Goal: Information Seeking & Learning: Learn about a topic

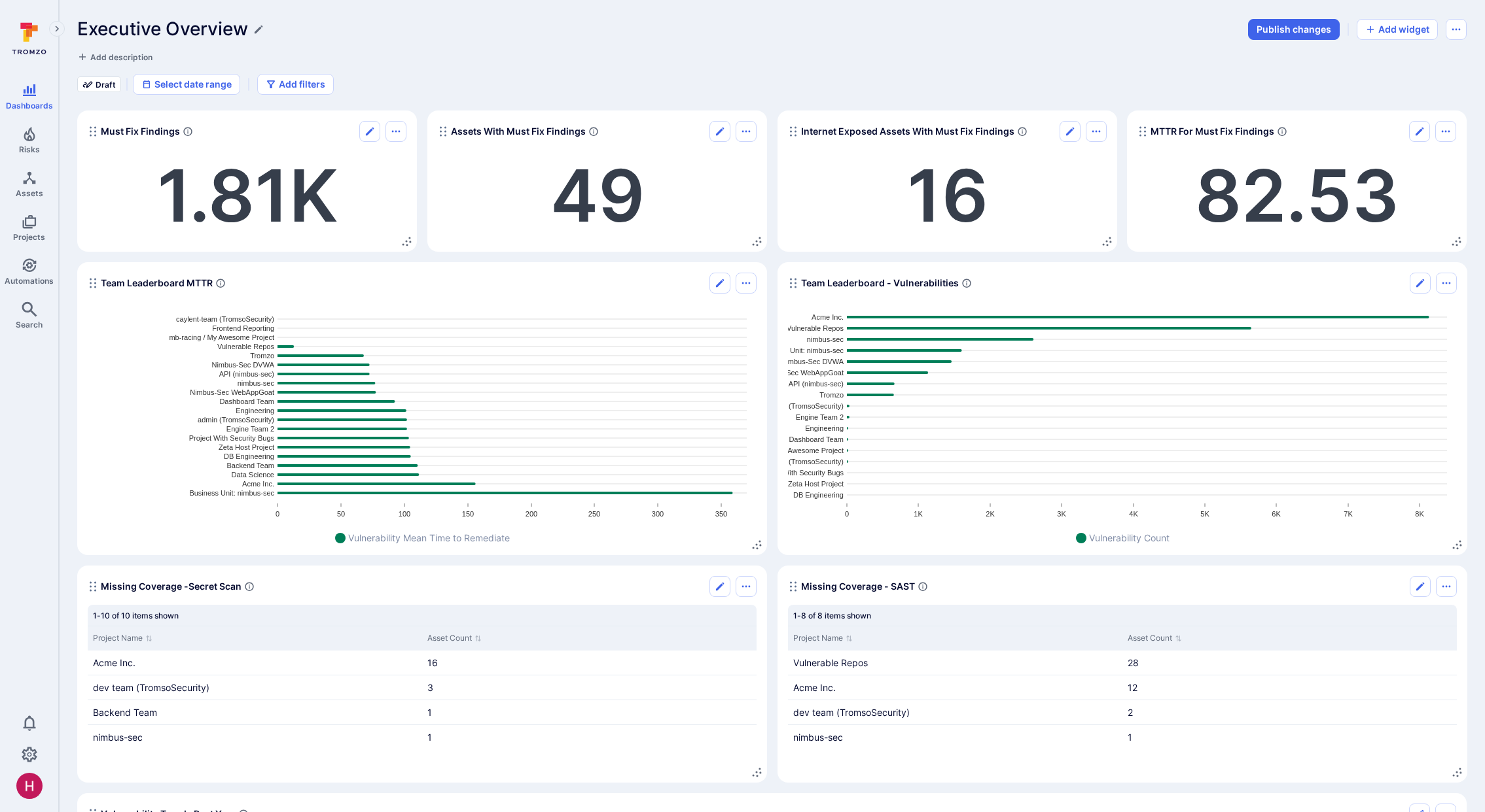
click at [29, 45] on icon at bounding box center [29, 39] width 59 height 46
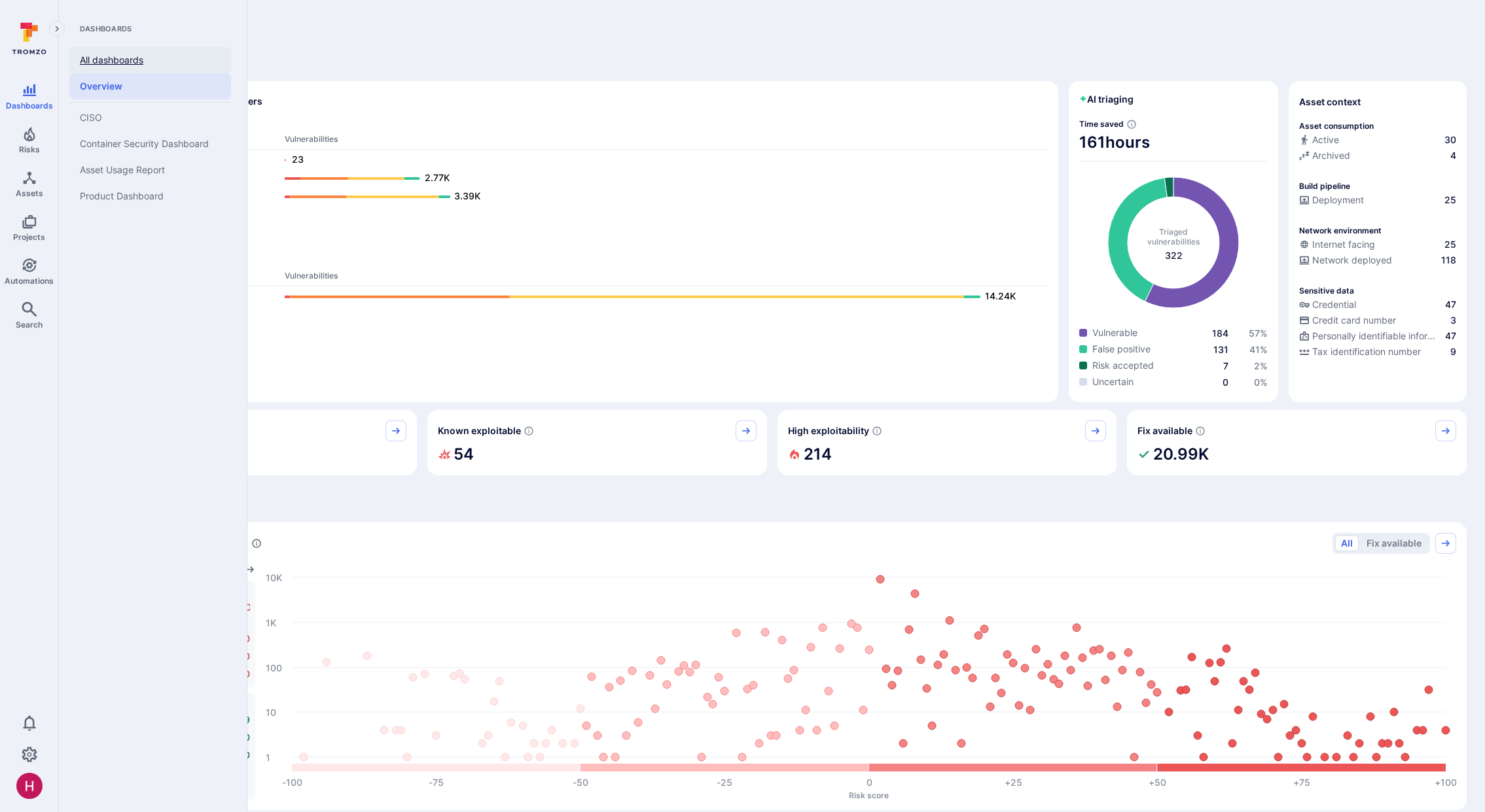
click at [113, 58] on link "All dashboards" at bounding box center [150, 60] width 162 height 26
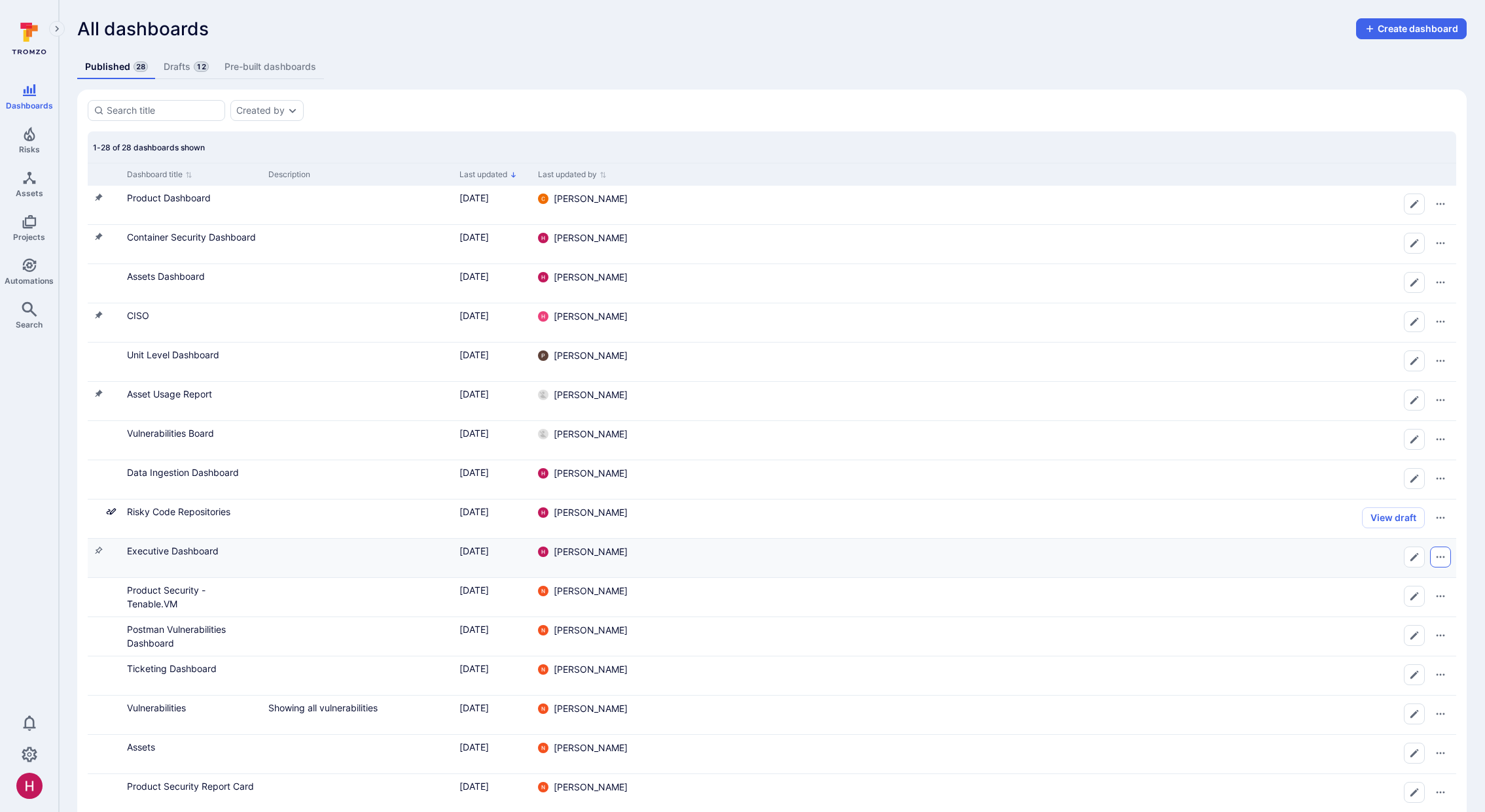
click at [1443, 559] on icon "Row actions menu" at bounding box center [1441, 557] width 11 height 11
click at [316, 572] on div at bounding box center [742, 406] width 1485 height 812
click at [1436, 561] on icon "Row actions menu" at bounding box center [1441, 557] width 11 height 11
click at [202, 548] on div at bounding box center [742, 406] width 1485 height 812
click at [98, 551] on icon "Pin to sidebar" at bounding box center [99, 551] width 11 height 11
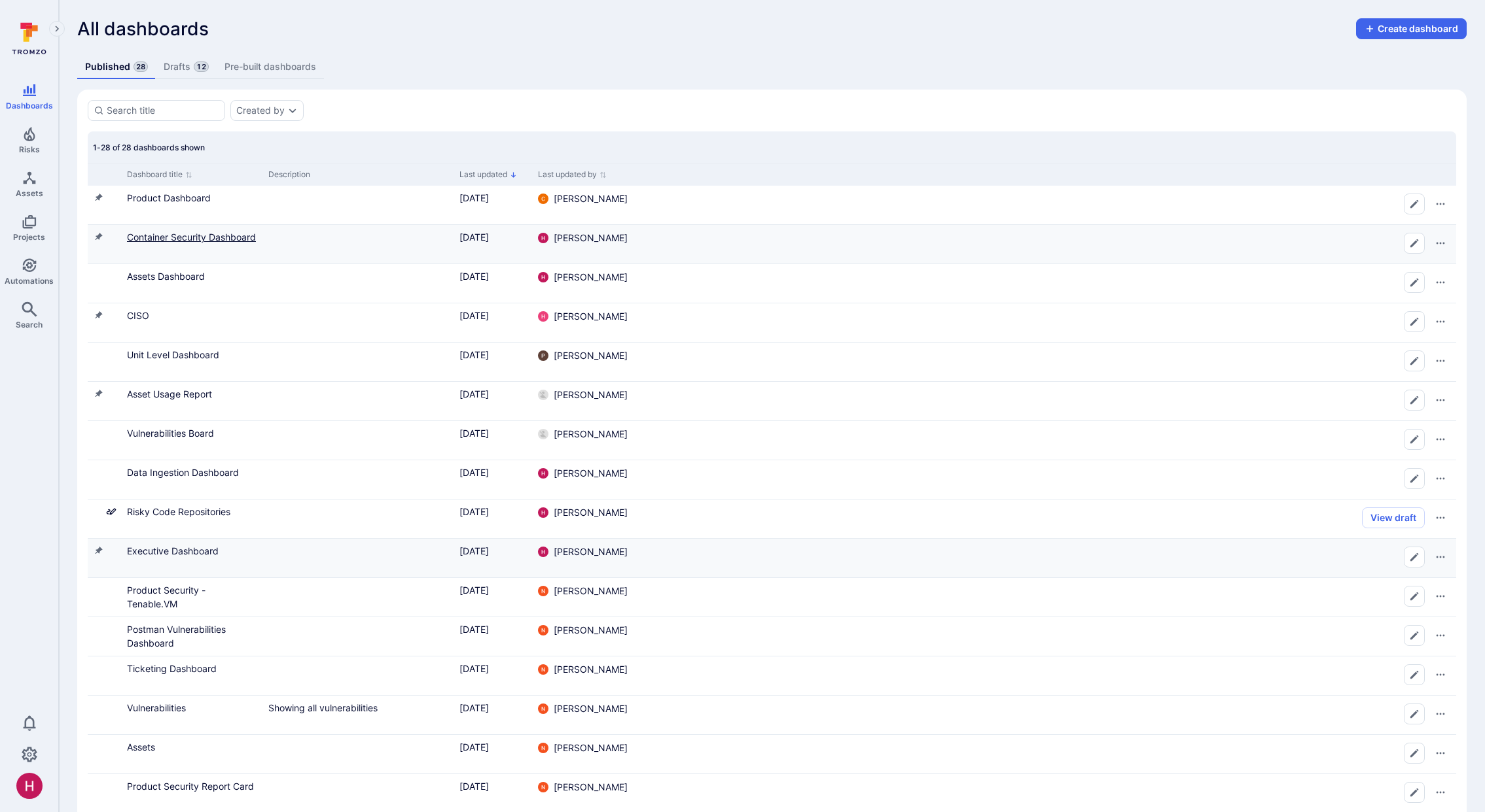
click at [159, 239] on link "Container Security Dashboard" at bounding box center [191, 237] width 129 height 12
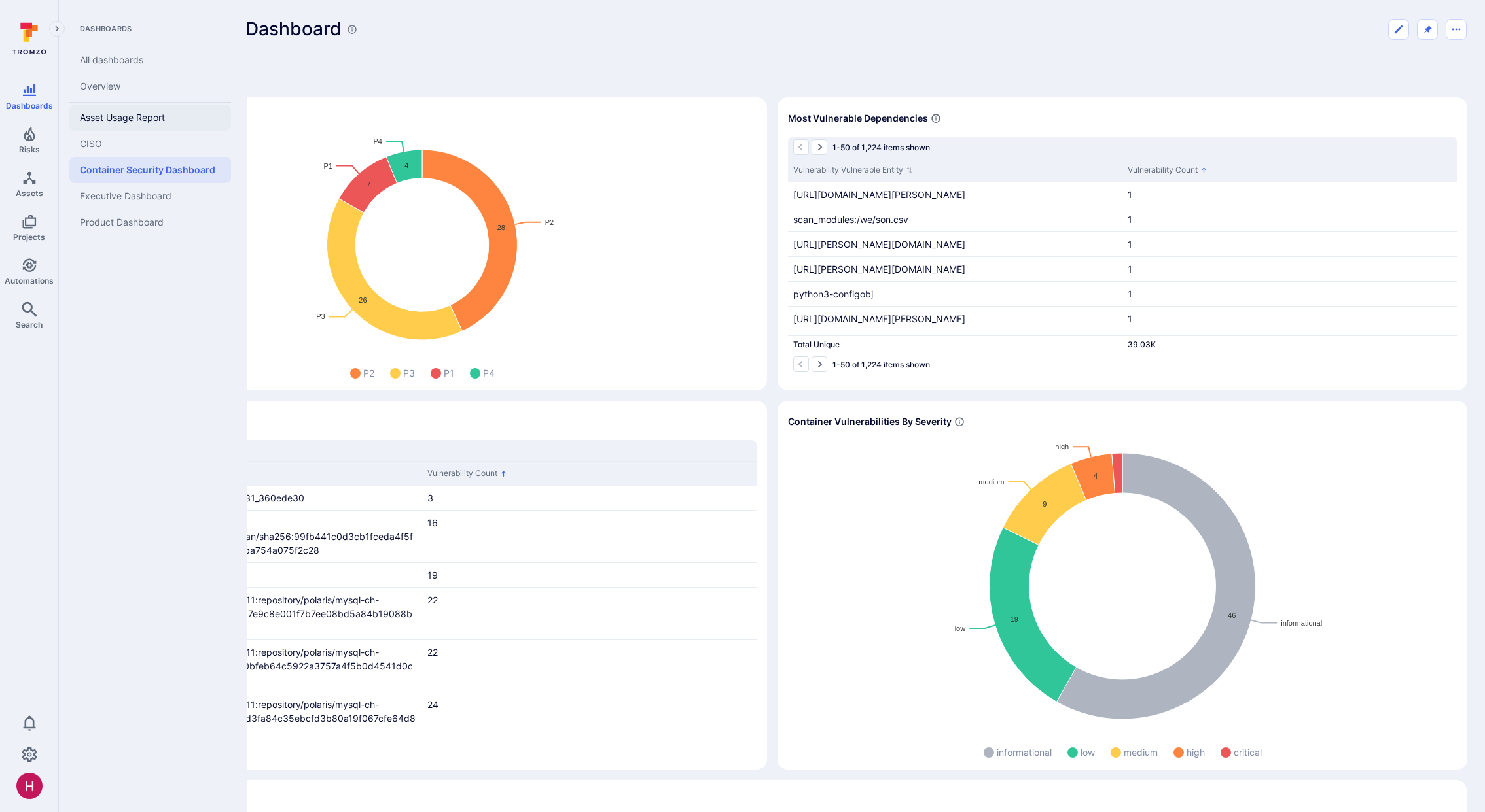
click at [126, 115] on span "Asset Usage Report" at bounding box center [123, 117] width 85 height 12
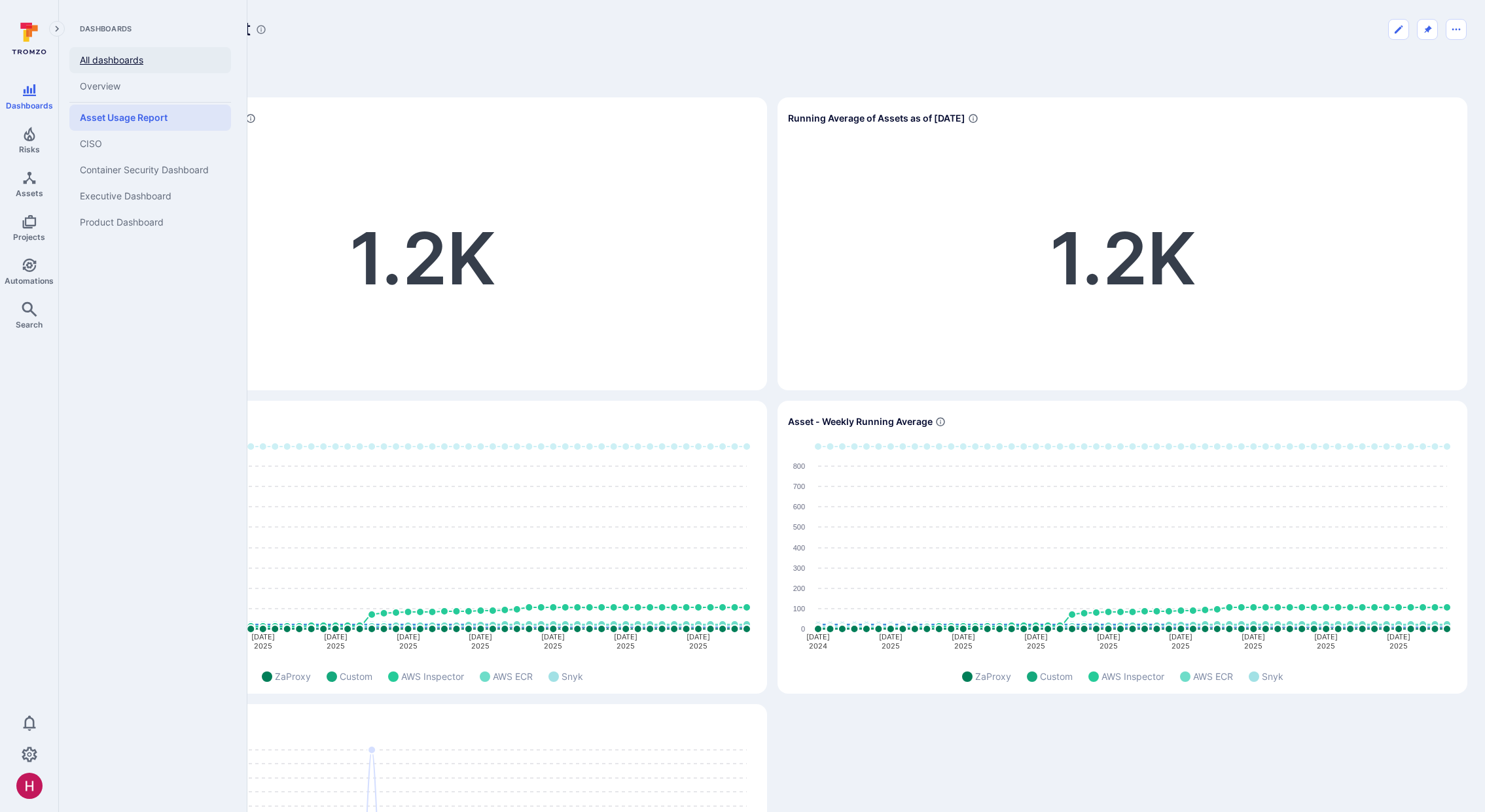
click at [108, 62] on link "All dashboards" at bounding box center [150, 60] width 162 height 26
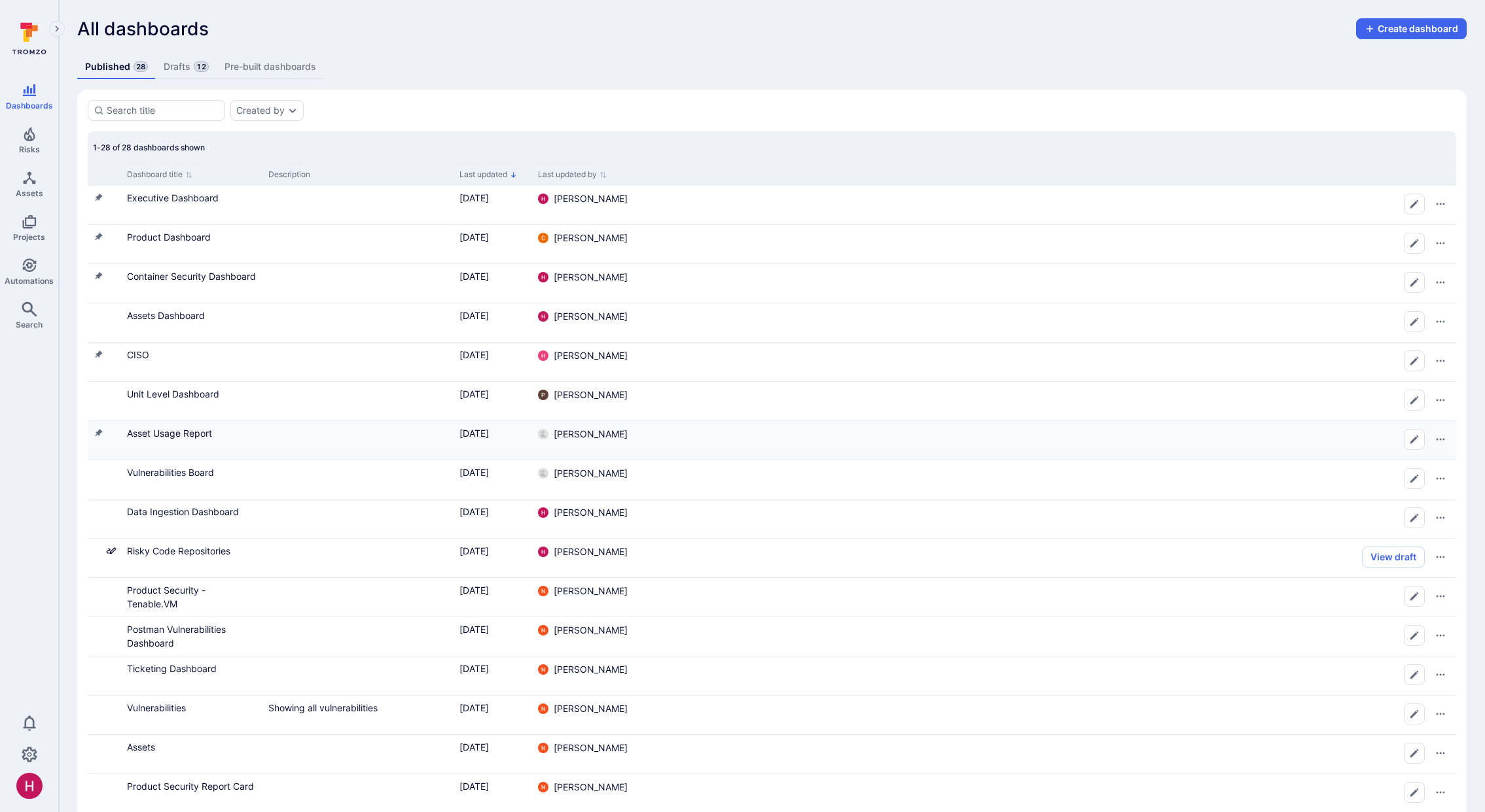
click at [99, 433] on icon "Unpin from sidebar" at bounding box center [100, 433] width 7 height 7
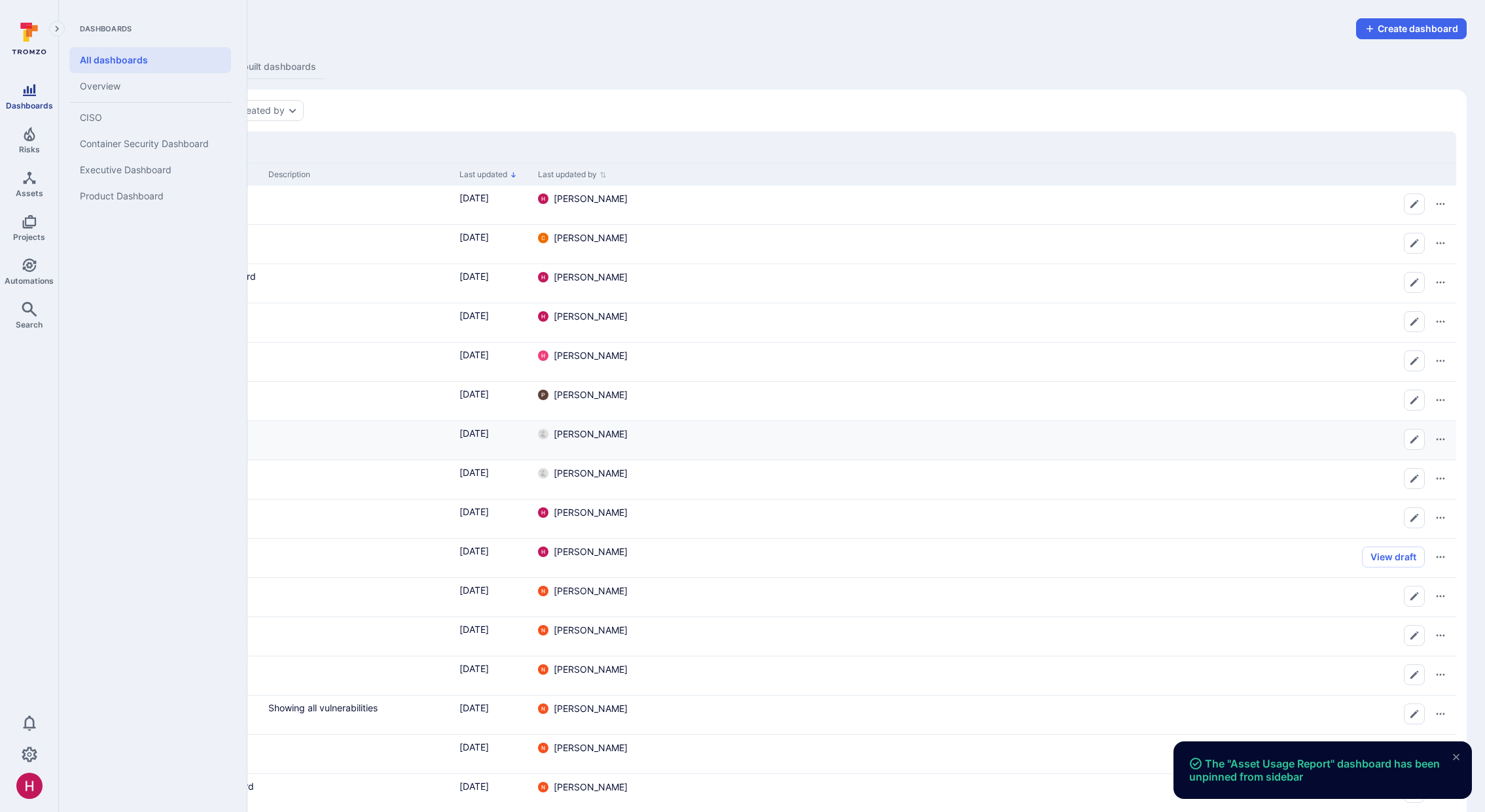
click at [34, 90] on icon "Dashboards" at bounding box center [29, 90] width 13 height 12
click at [46, 34] on icon at bounding box center [29, 39] width 59 height 46
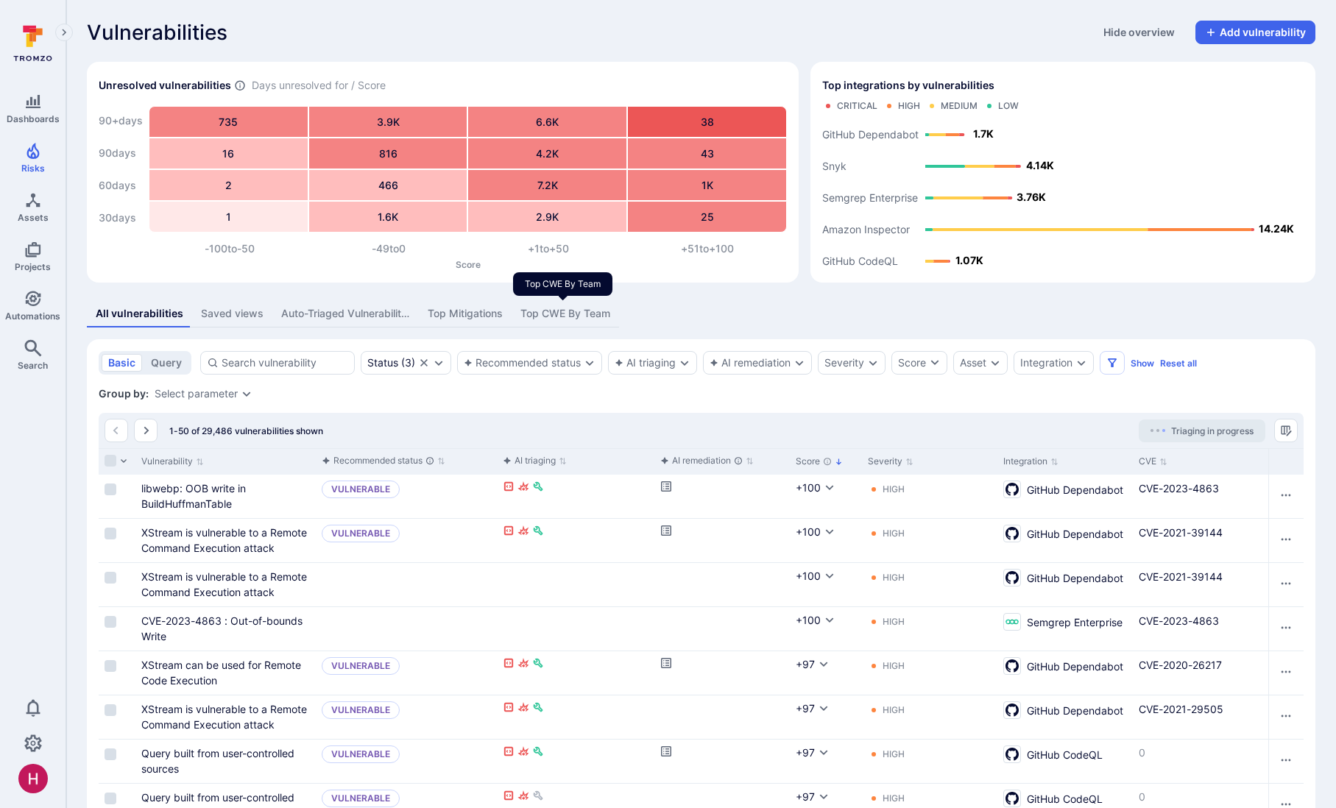
click at [553, 317] on div "Top CWE By Team" at bounding box center [566, 313] width 90 height 15
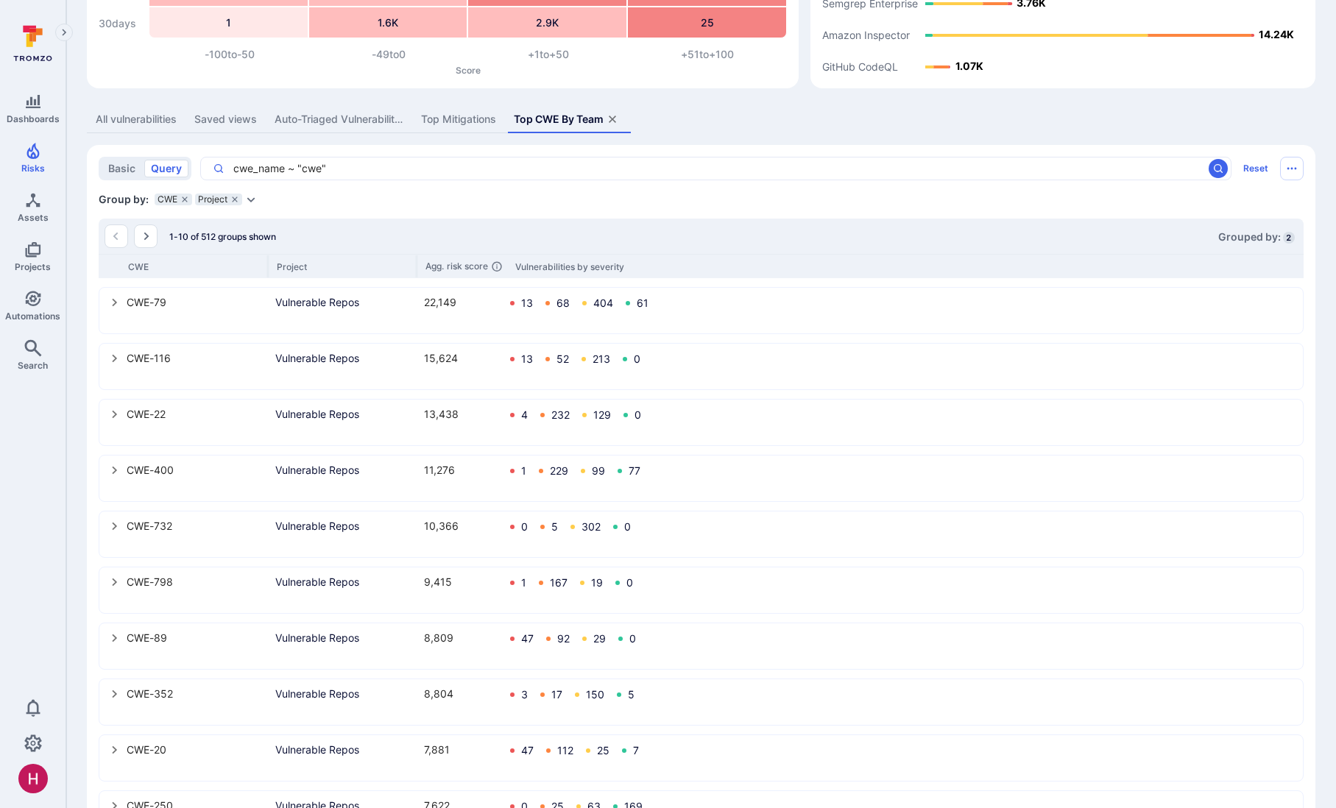
scroll to position [210, 0]
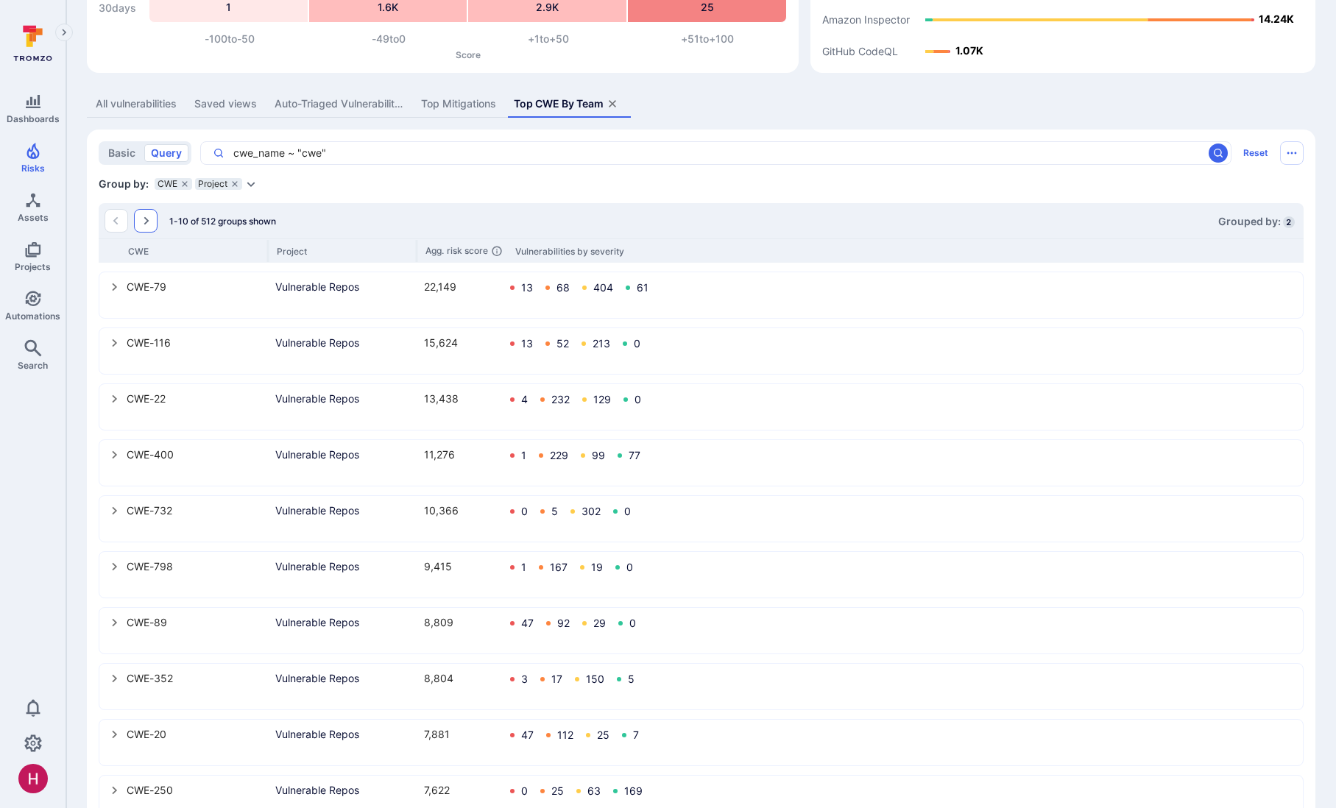
click at [149, 222] on icon "Go to the next page" at bounding box center [146, 221] width 12 height 12
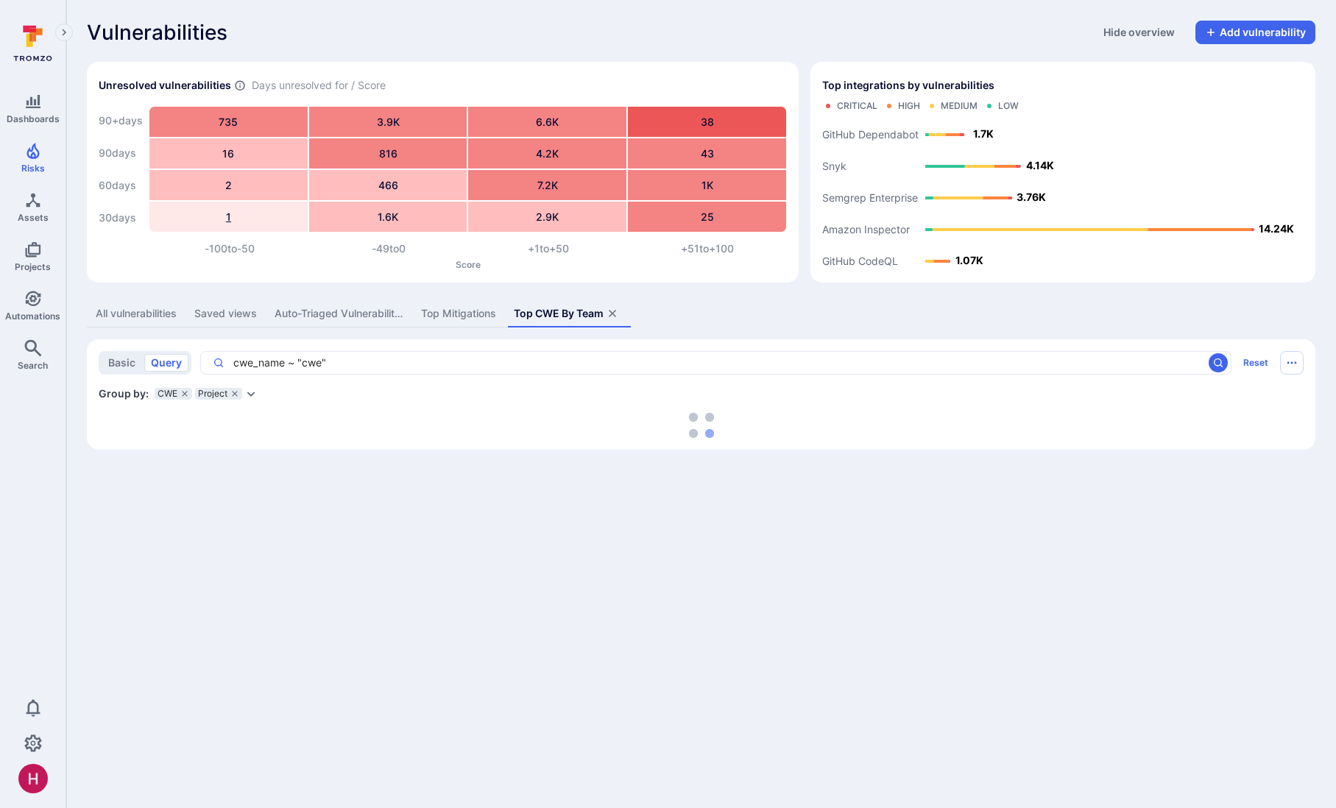
scroll to position [0, 0]
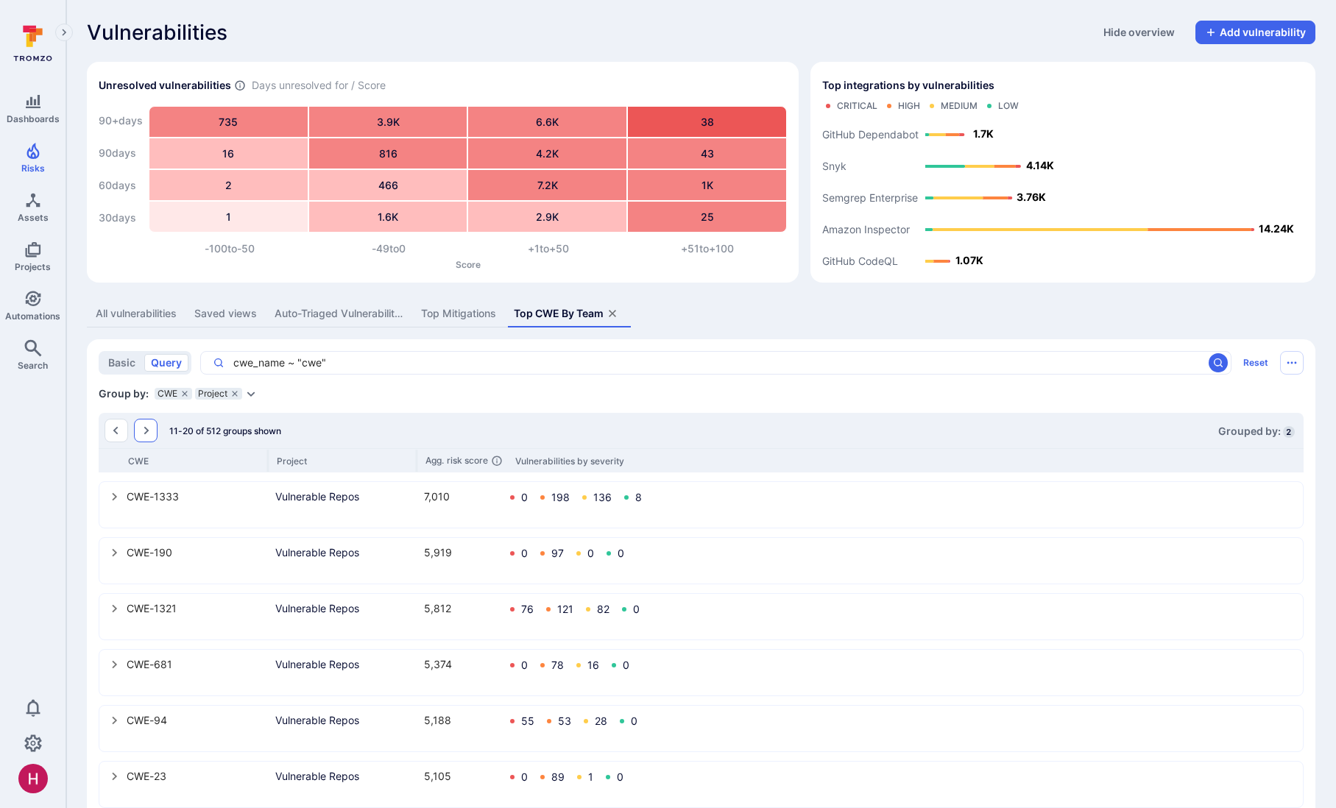
click at [144, 431] on icon "Go to the next page" at bounding box center [146, 431] width 12 height 12
click at [289, 448] on div "CWE Project Agg. risk score Vulnerabilities by severity" at bounding box center [701, 460] width 1205 height 24
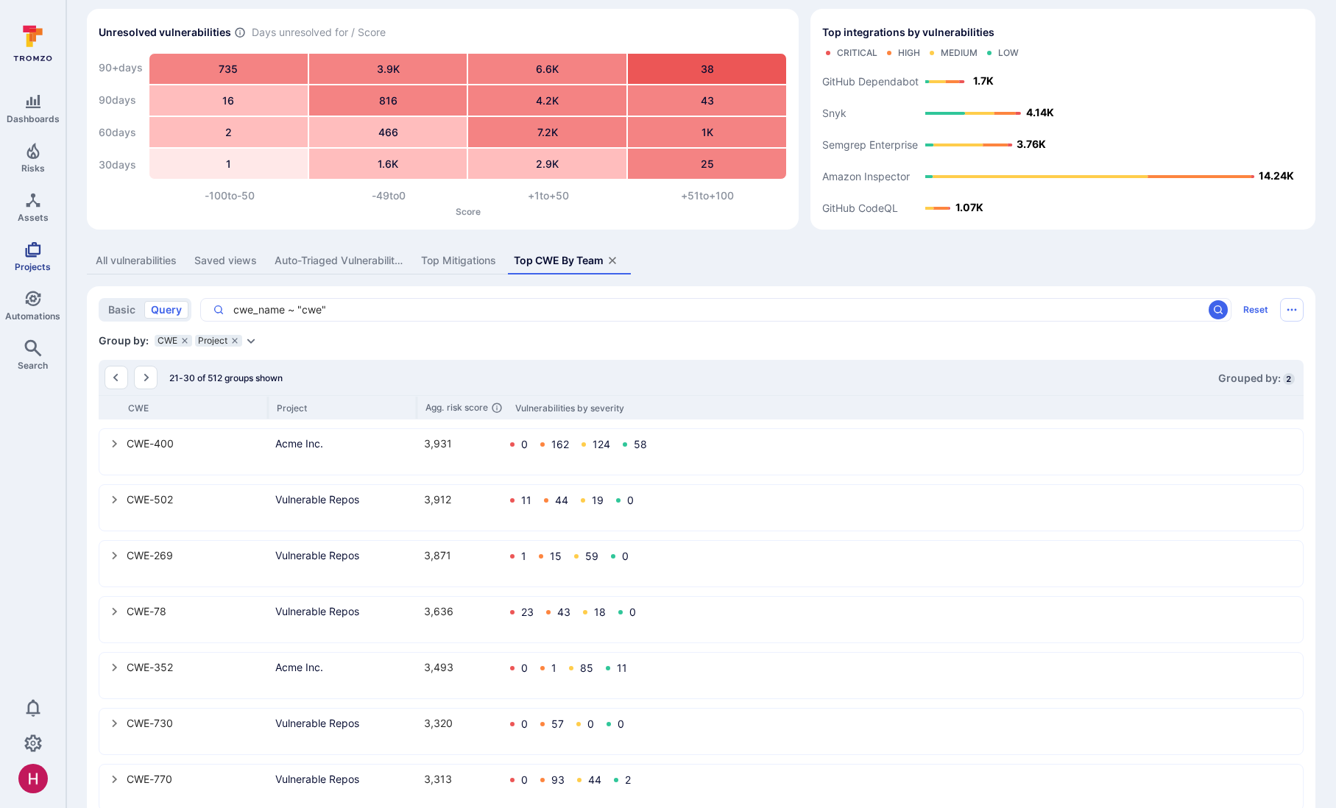
click at [38, 254] on icon "Projects" at bounding box center [32, 249] width 15 height 15
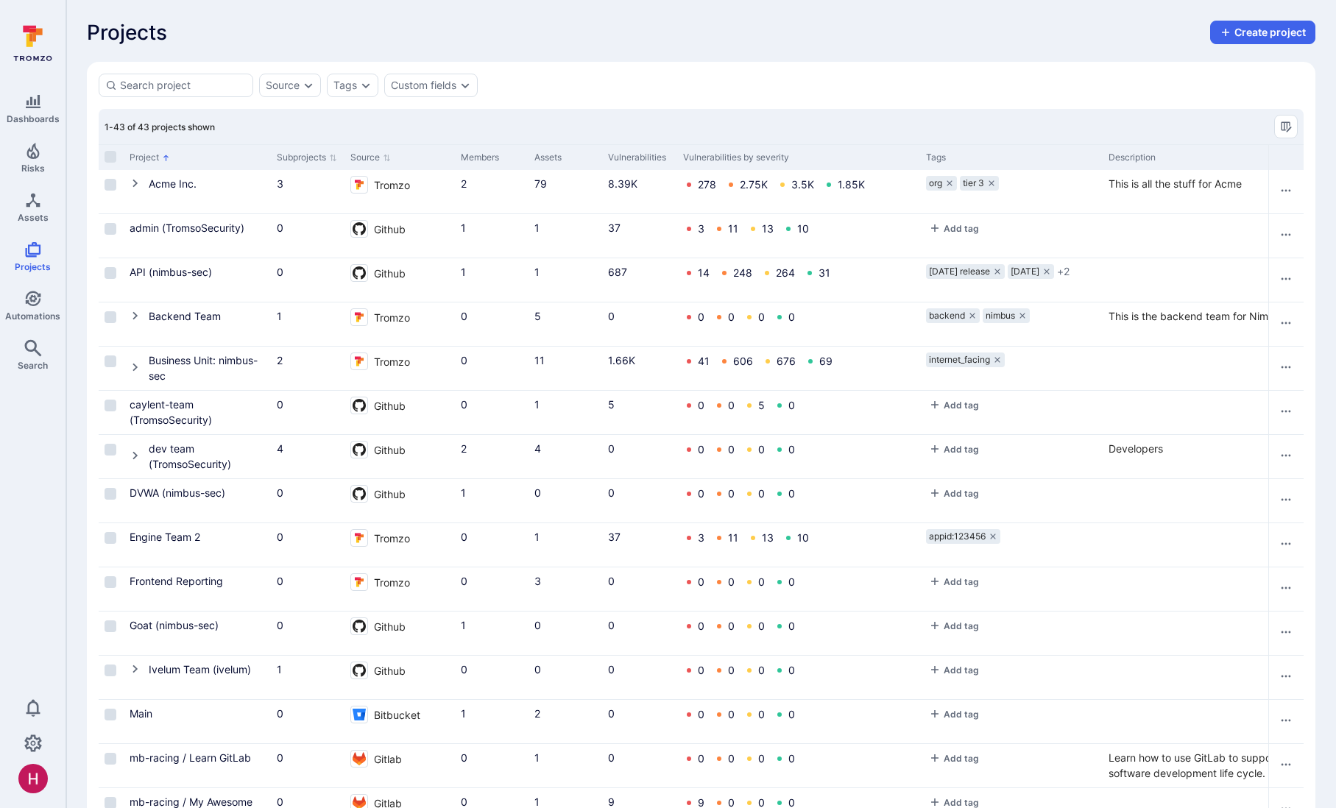
click at [560, 42] on div "Projects Create project" at bounding box center [701, 33] width 1229 height 24
drag, startPoint x: 89, startPoint y: 31, endPoint x: 186, endPoint y: 30, distance: 96.5
click at [186, 30] on div "Projects Create project" at bounding box center [701, 33] width 1229 height 24
click at [135, 180] on icon "Cell for Project" at bounding box center [136, 183] width 12 height 12
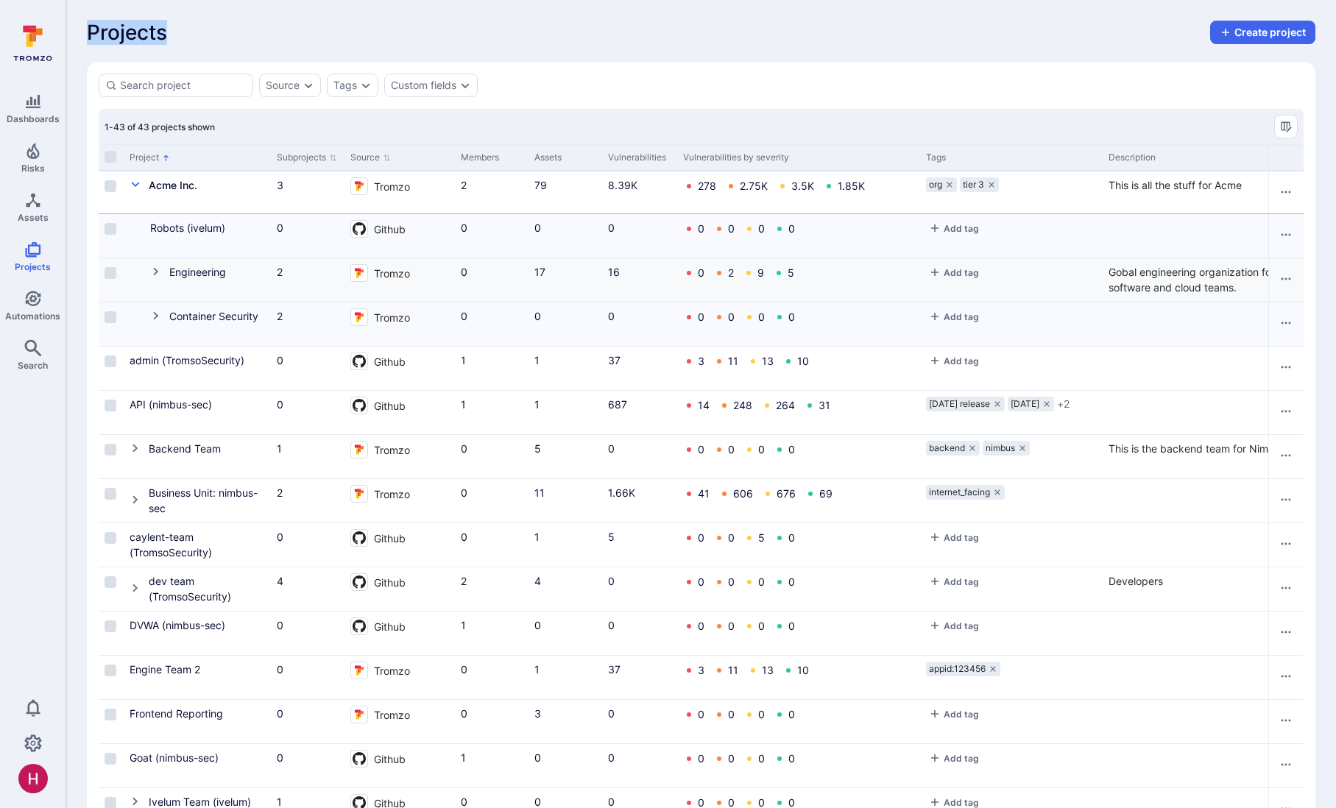
click at [155, 272] on icon "Cell for Project" at bounding box center [156, 272] width 12 height 12
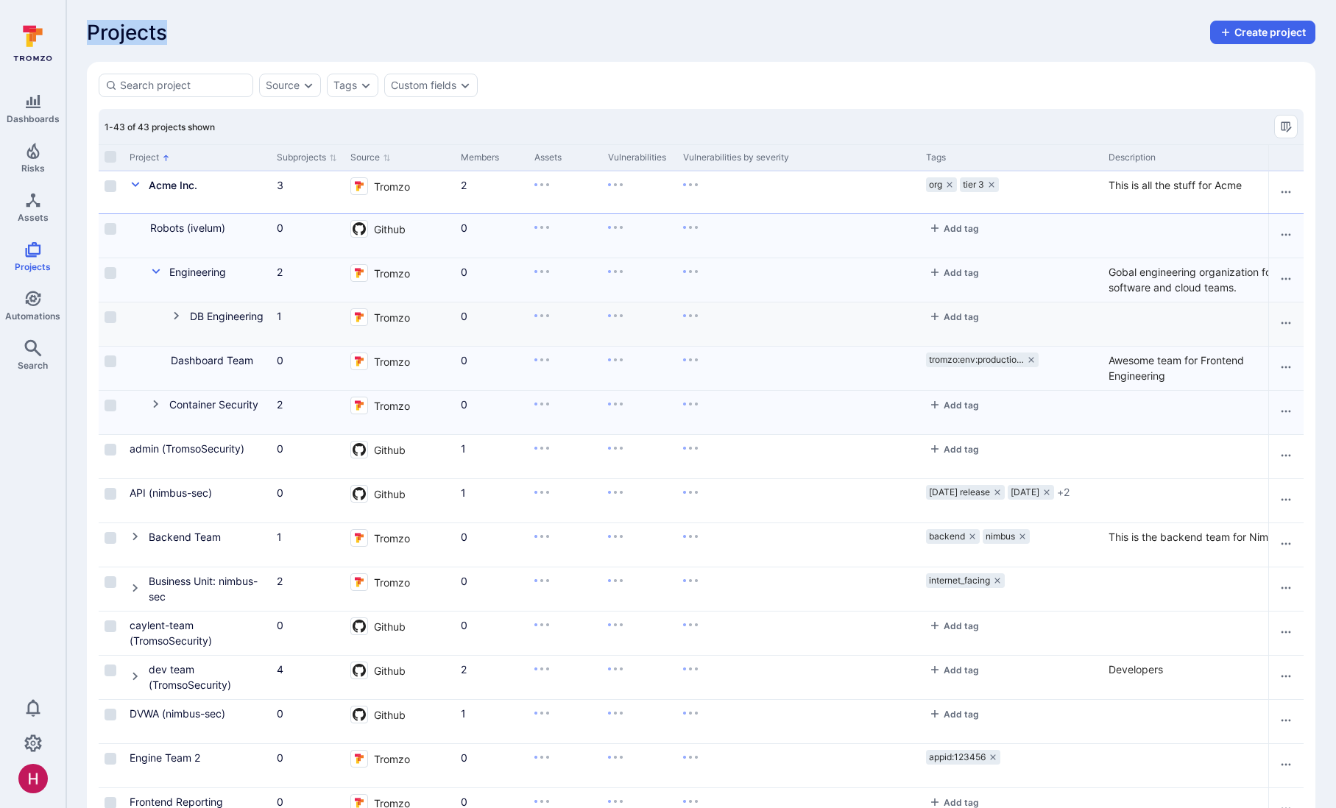
click at [175, 314] on icon "Cell for Project" at bounding box center [177, 316] width 12 height 12
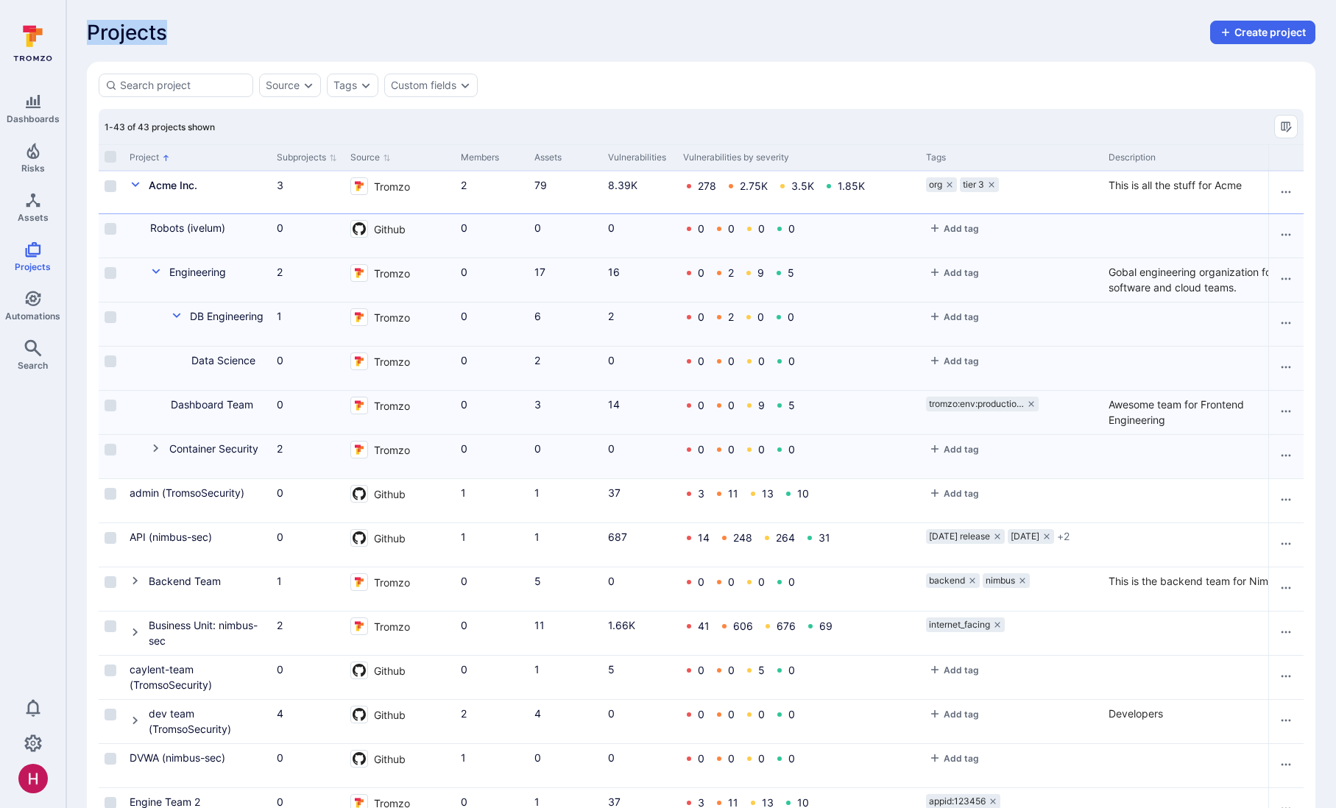
click at [209, 270] on link "Engineering" at bounding box center [197, 272] width 57 height 13
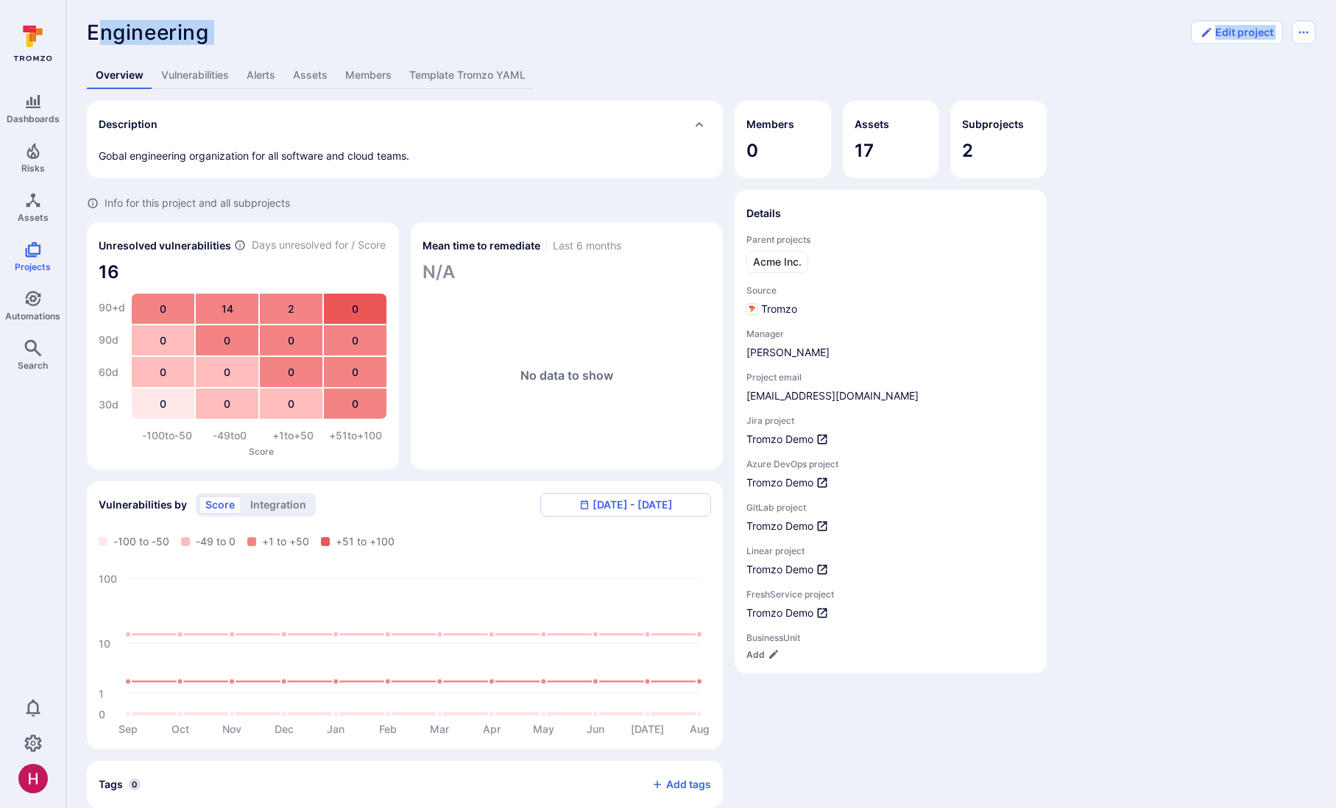
drag, startPoint x: 102, startPoint y: 32, endPoint x: 241, endPoint y: 46, distance: 139.1
click at [241, 46] on div "Engineering ... Show more Edit project Overview Vulnerabilities Alerts Assets M…" at bounding box center [701, 526] width 1270 height 1052
drag, startPoint x: 772, startPoint y: 333, endPoint x: 786, endPoint y: 333, distance: 14.0
click at [786, 333] on span "Manager" at bounding box center [891, 333] width 289 height 11
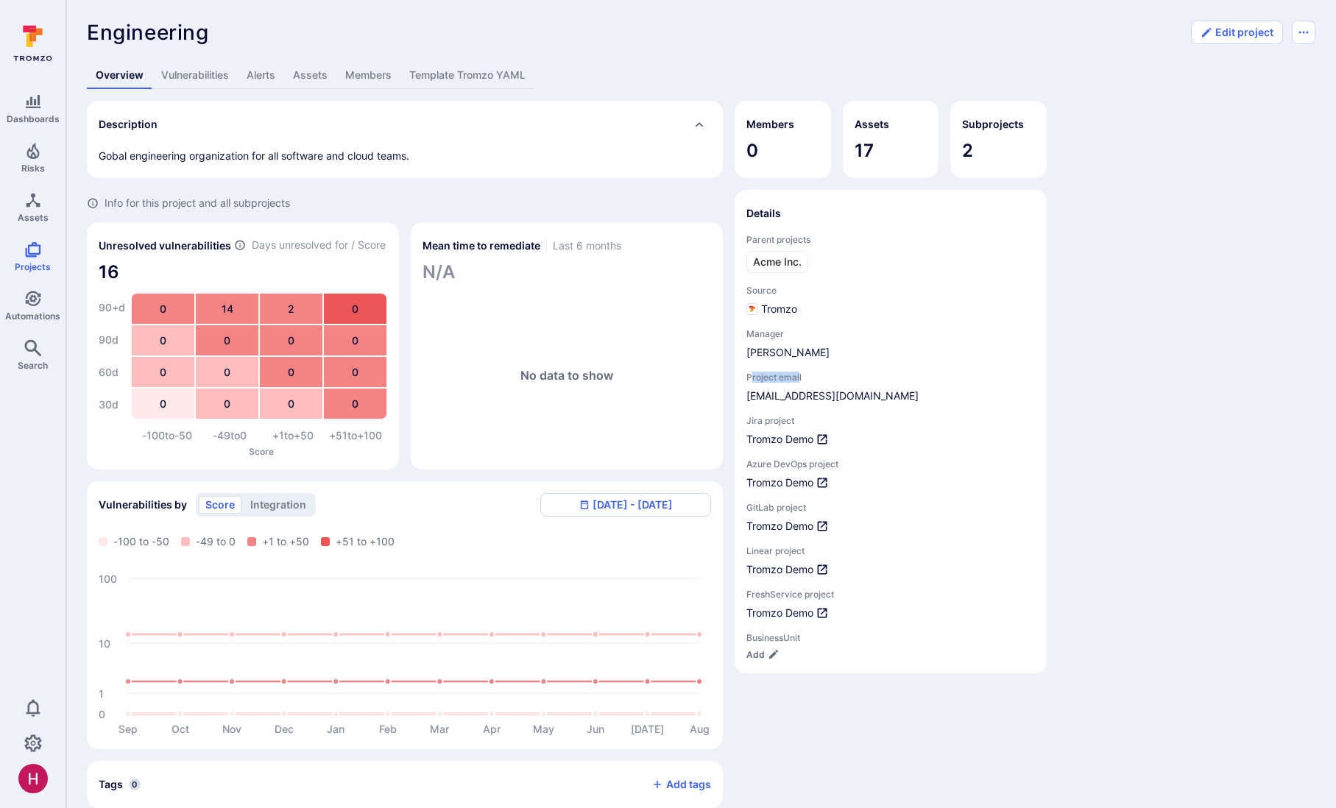
drag, startPoint x: 750, startPoint y: 376, endPoint x: 799, endPoint y: 378, distance: 48.6
click at [799, 378] on span "Project email" at bounding box center [891, 377] width 289 height 11
drag, startPoint x: 754, startPoint y: 423, endPoint x: 789, endPoint y: 423, distance: 35.3
click at [789, 423] on span "Jira project" at bounding box center [891, 420] width 289 height 11
drag, startPoint x: 782, startPoint y: 464, endPoint x: 863, endPoint y: 492, distance: 85.7
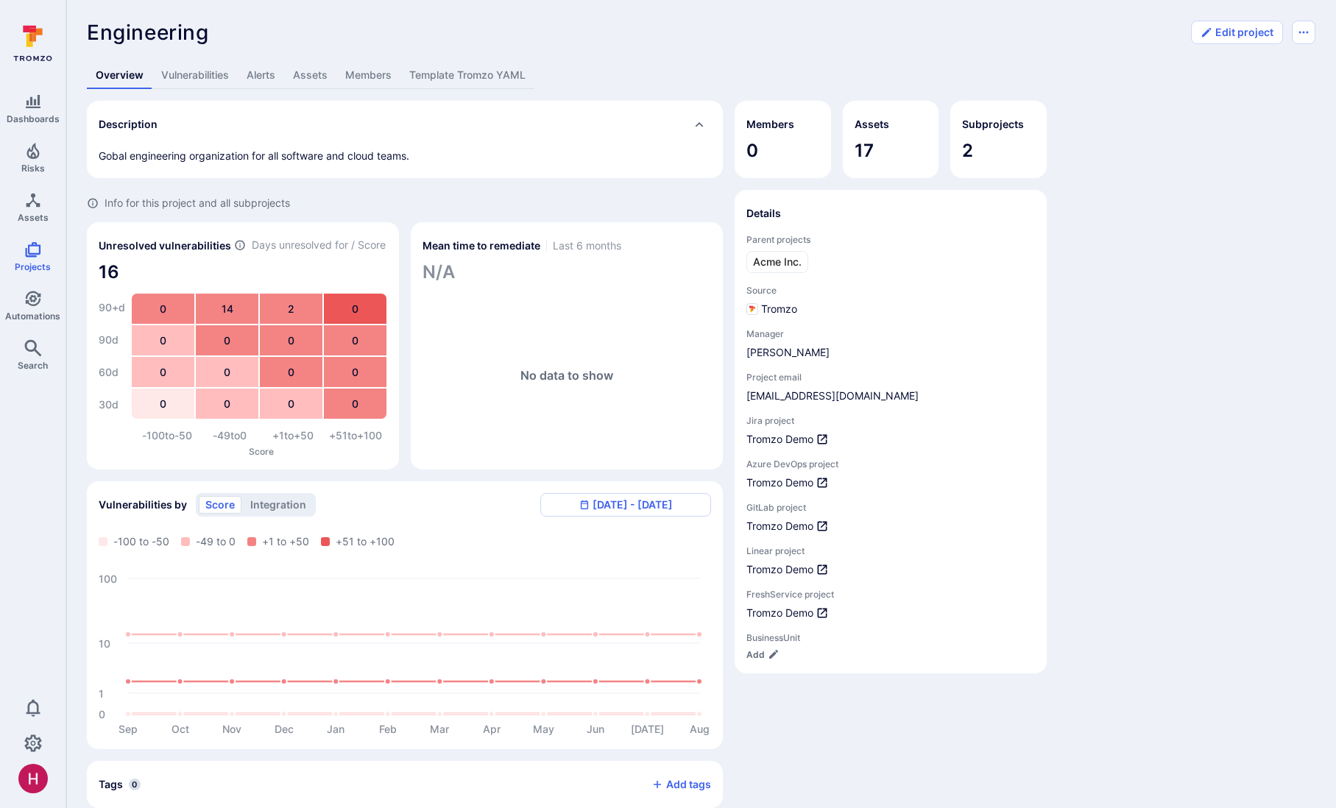
click at [847, 464] on span "Azure DevOps project" at bounding box center [891, 464] width 289 height 11
drag, startPoint x: 767, startPoint y: 508, endPoint x: 817, endPoint y: 508, distance: 50.1
click at [817, 508] on span "GitLab project" at bounding box center [891, 507] width 289 height 11
drag, startPoint x: 753, startPoint y: 552, endPoint x: 808, endPoint y: 554, distance: 56.0
click at [808, 554] on span "Linear project" at bounding box center [891, 551] width 289 height 11
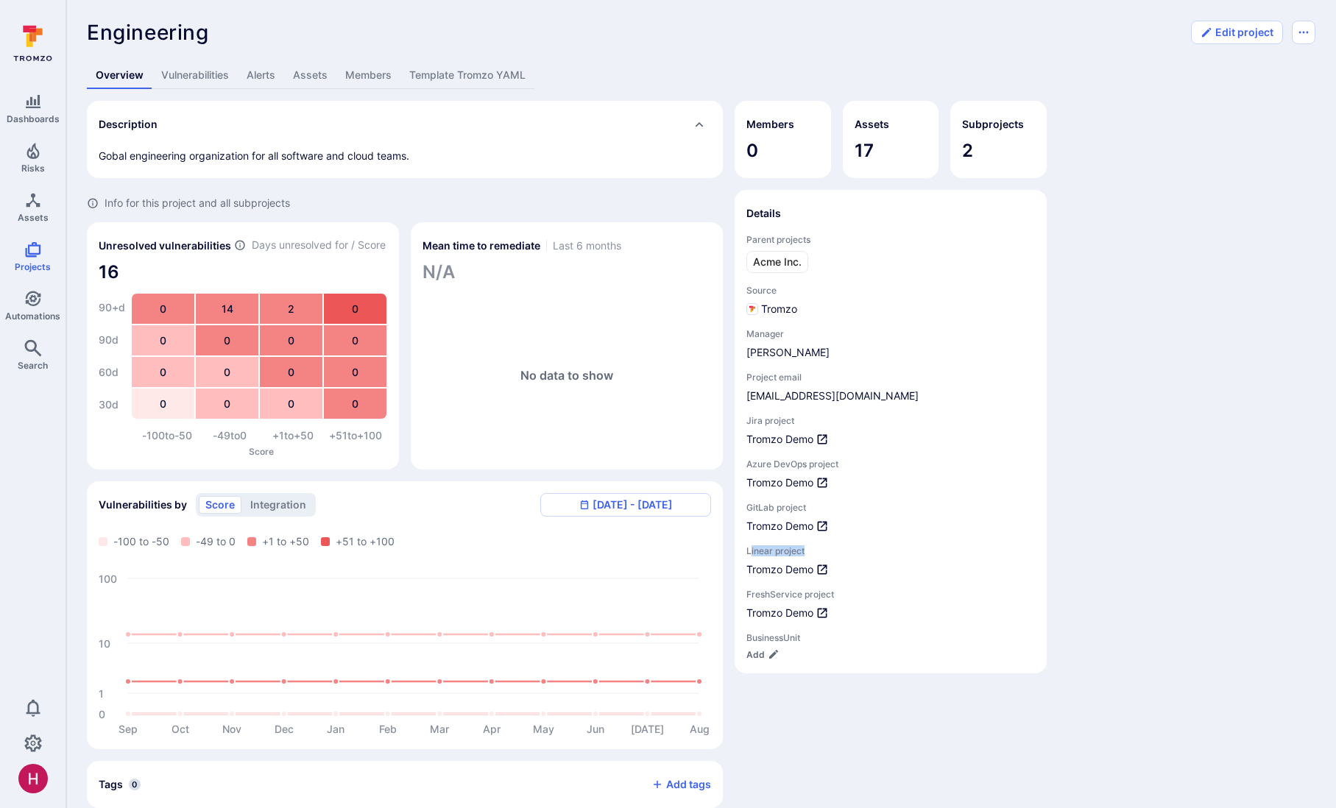
click at [311, 72] on link "Assets" at bounding box center [310, 75] width 52 height 27
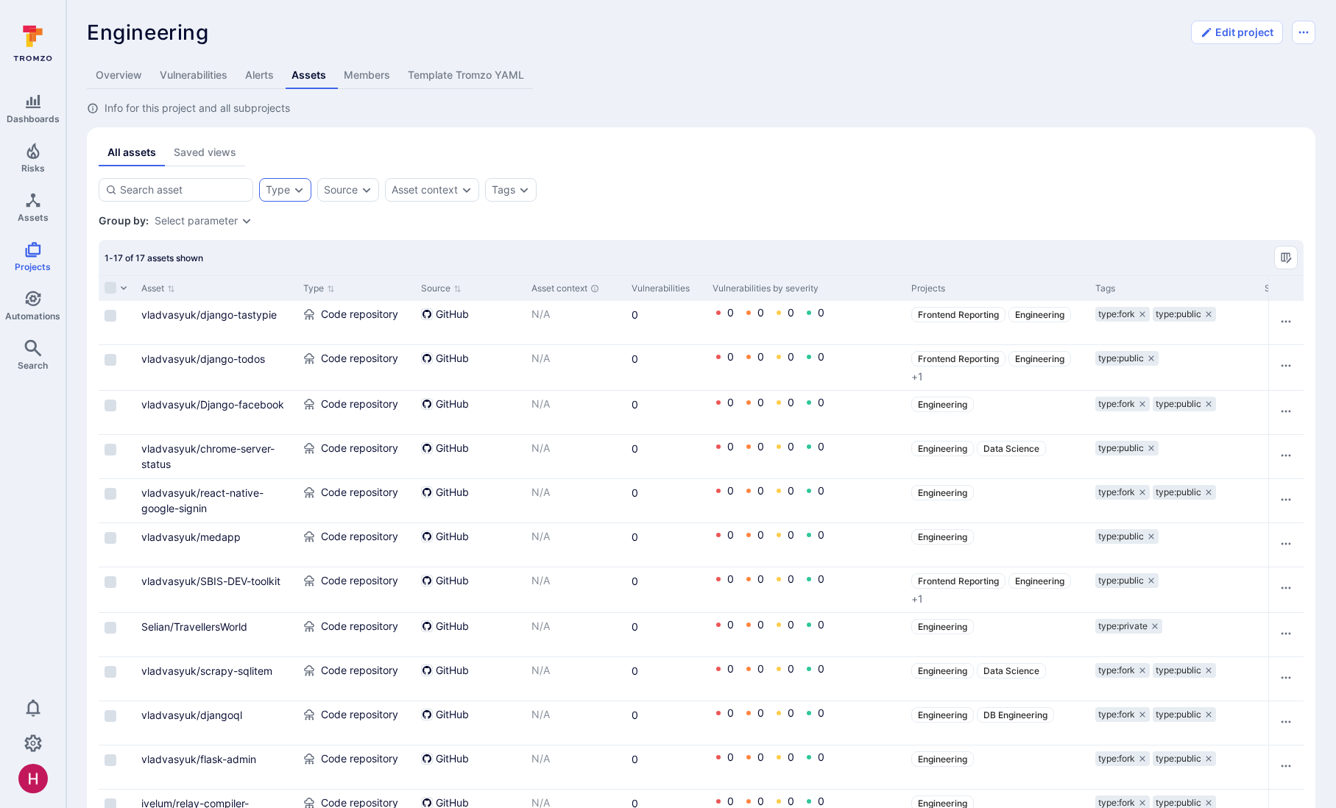
click at [288, 191] on div "Type" at bounding box center [278, 190] width 24 height 12
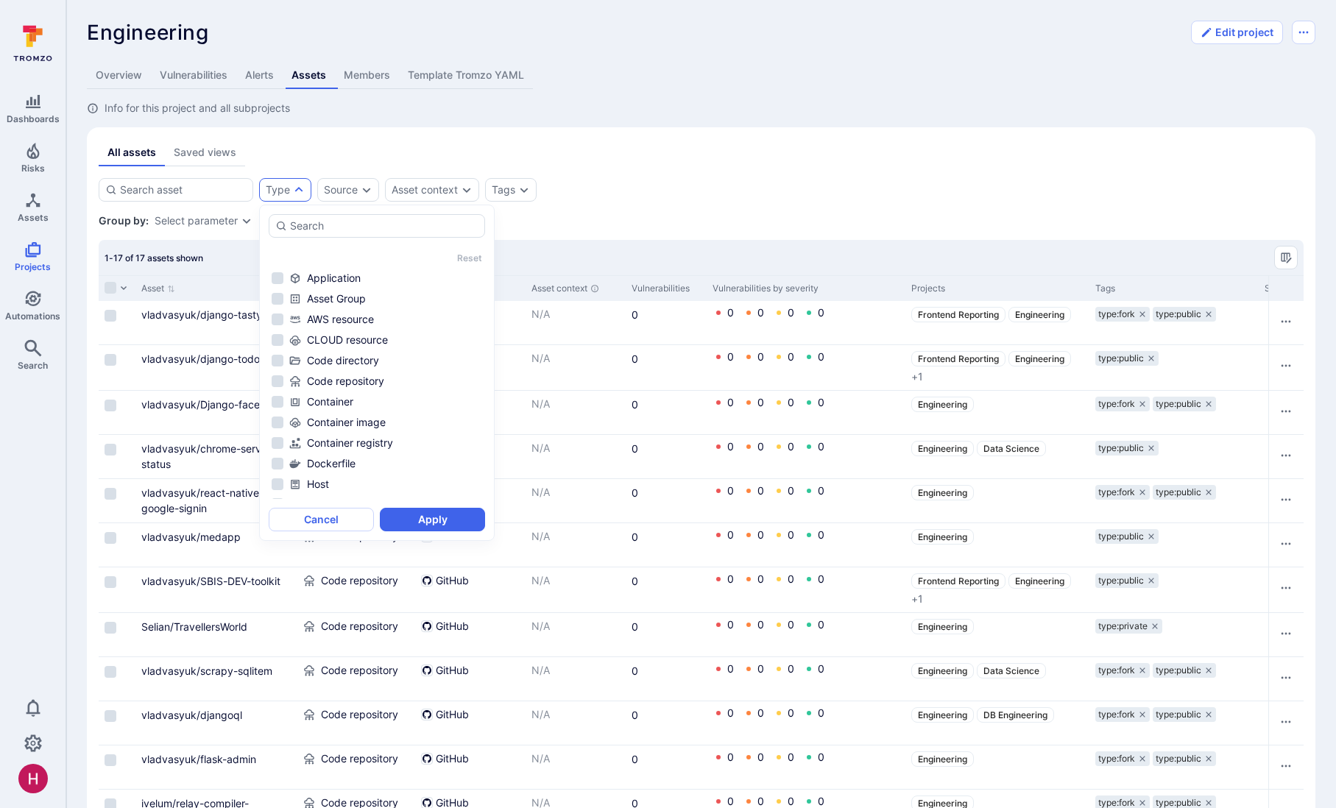
click at [402, 105] on div "Info for this project and all subprojects" at bounding box center [701, 108] width 1229 height 15
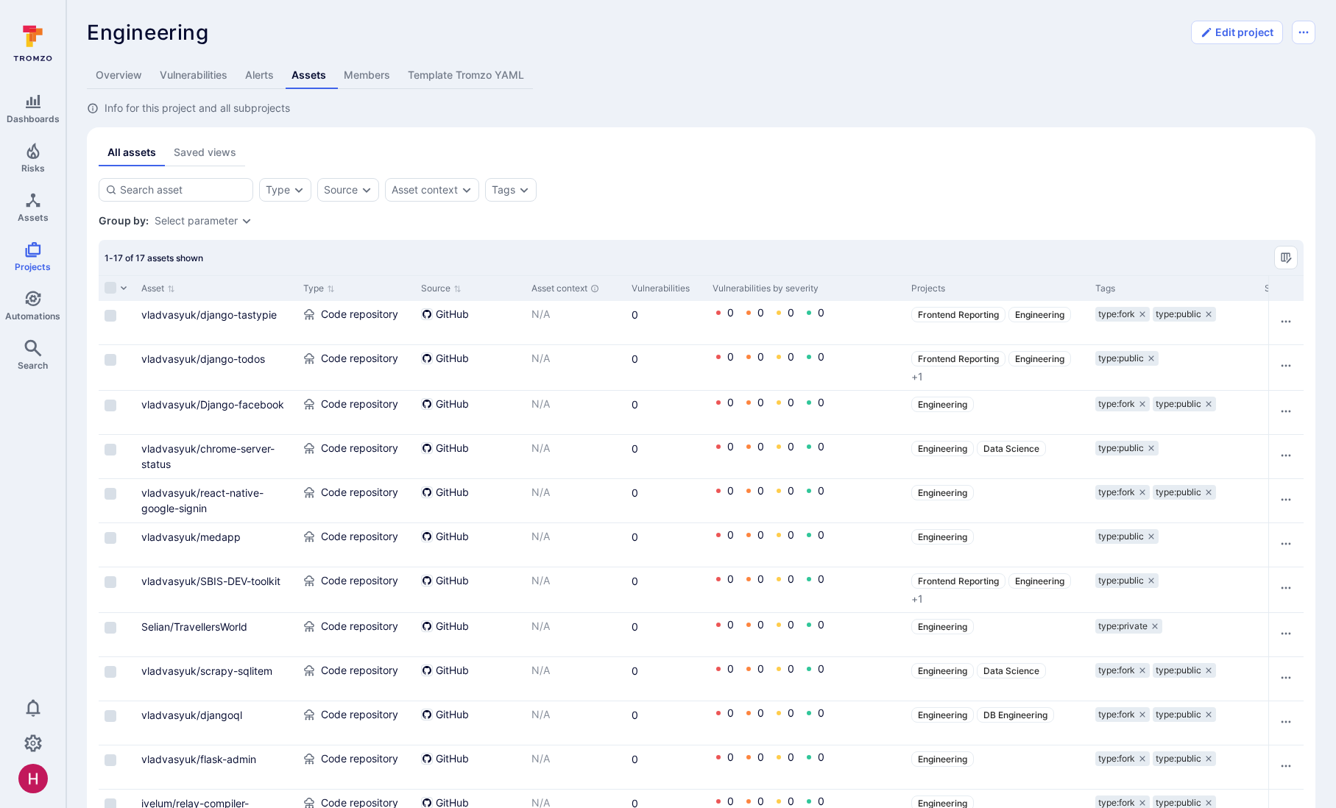
click at [475, 77] on link "Template Tromzo YAML" at bounding box center [466, 75] width 134 height 27
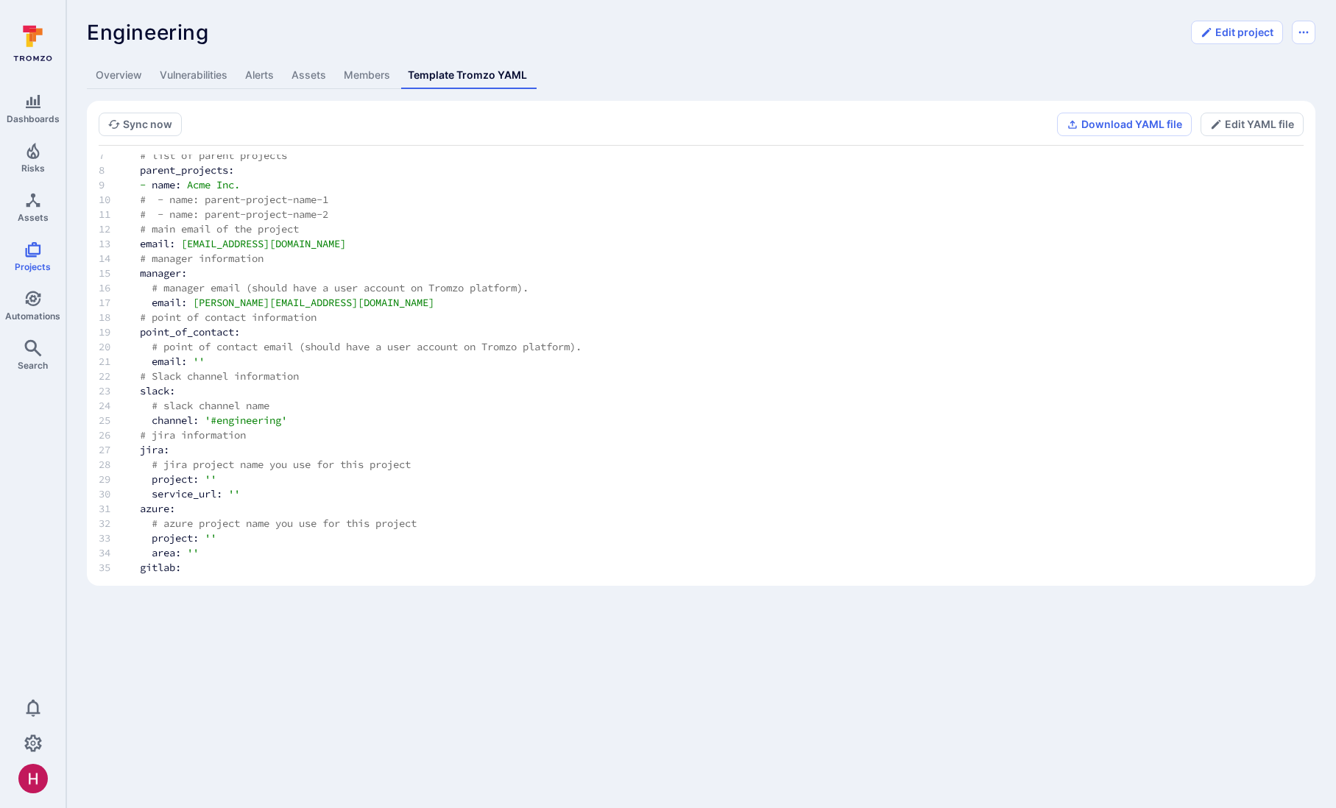
scroll to position [100, 0]
drag, startPoint x: 93, startPoint y: 31, endPoint x: 211, endPoint y: 33, distance: 117.8
click at [211, 33] on div "Engineering ... Show more" at bounding box center [635, 33] width 1096 height 24
click at [357, 77] on link "Members" at bounding box center [367, 75] width 64 height 27
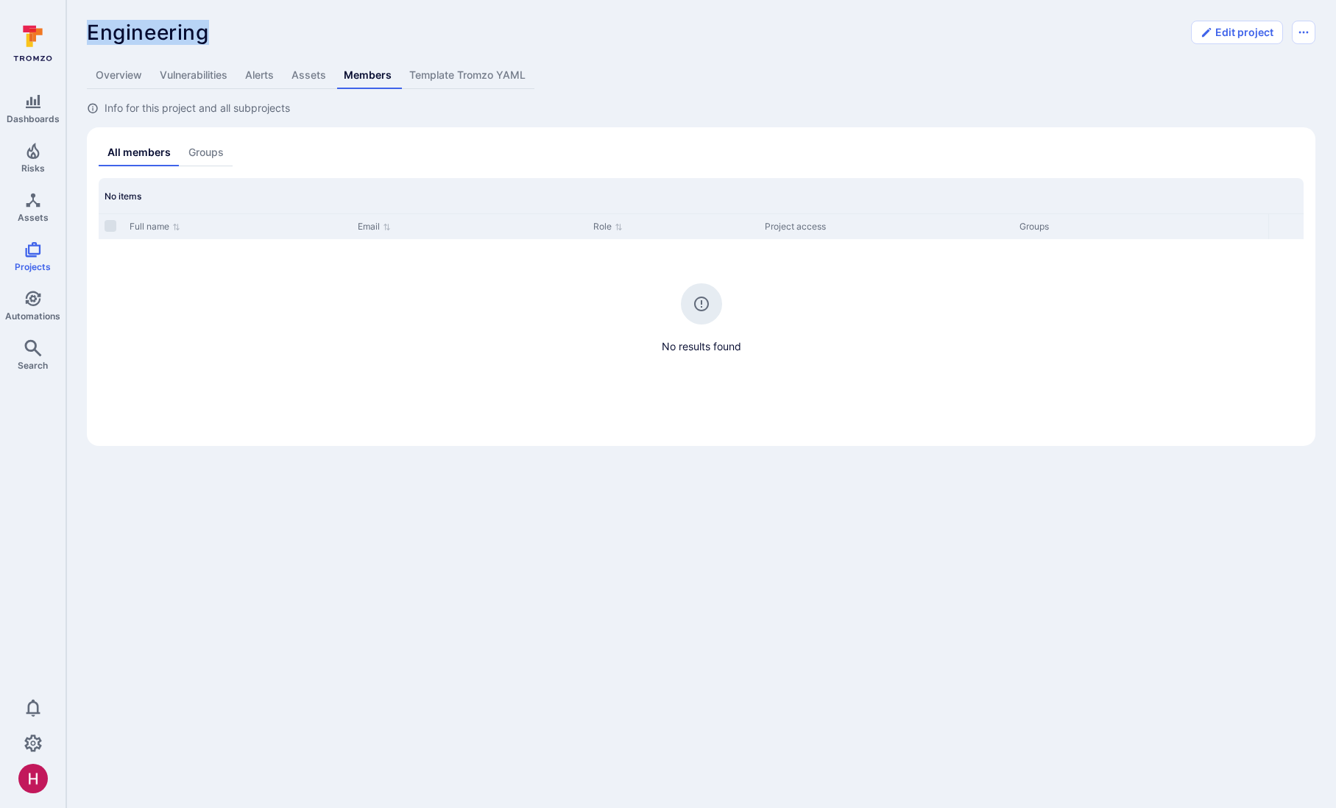
click at [216, 151] on link "Groups" at bounding box center [206, 152] width 53 height 27
click at [107, 36] on span "Engineering" at bounding box center [148, 32] width 122 height 25
drag, startPoint x: 99, startPoint y: 34, endPoint x: 200, endPoint y: 38, distance: 101.0
click at [200, 38] on span "Engineering" at bounding box center [148, 32] width 122 height 25
click at [300, 72] on link "Assets" at bounding box center [309, 75] width 52 height 27
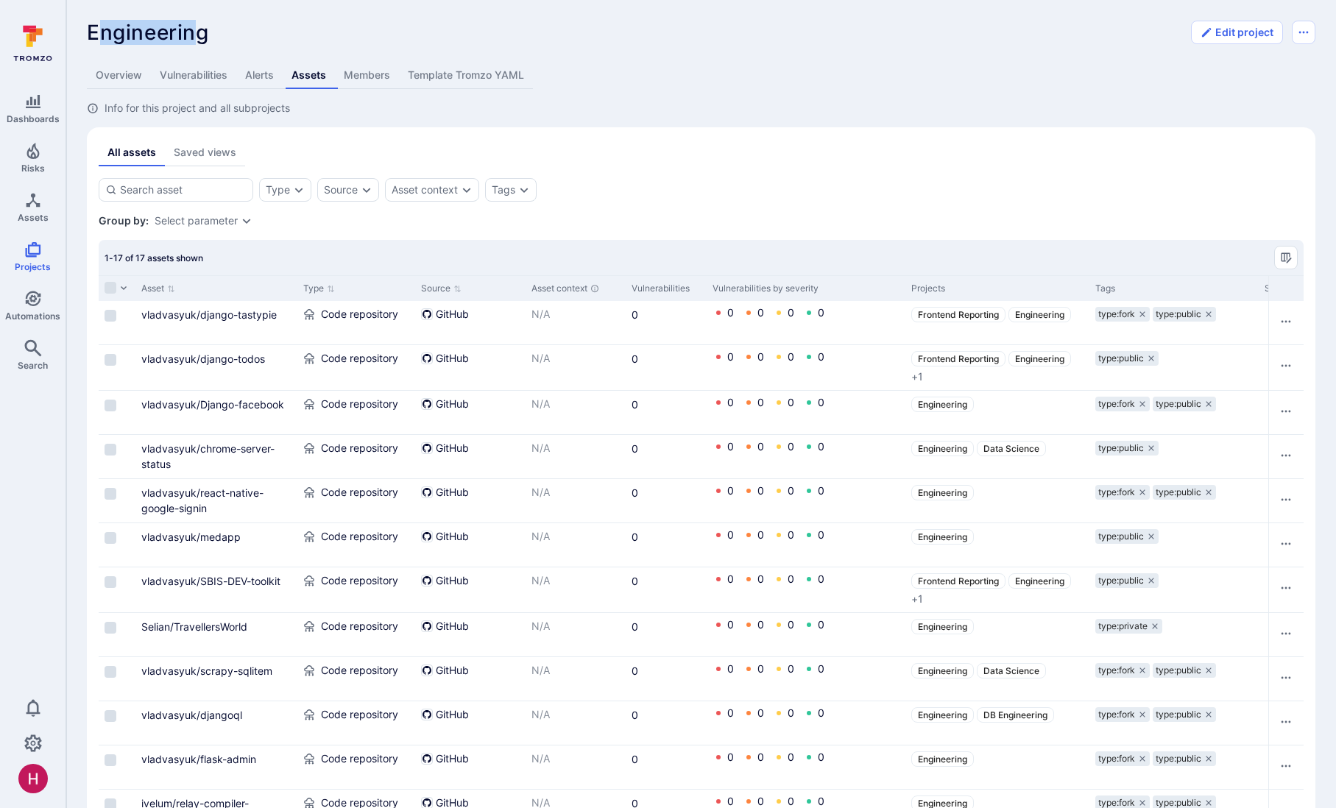
click at [487, 73] on link "Template Tromzo YAML" at bounding box center [466, 75] width 134 height 27
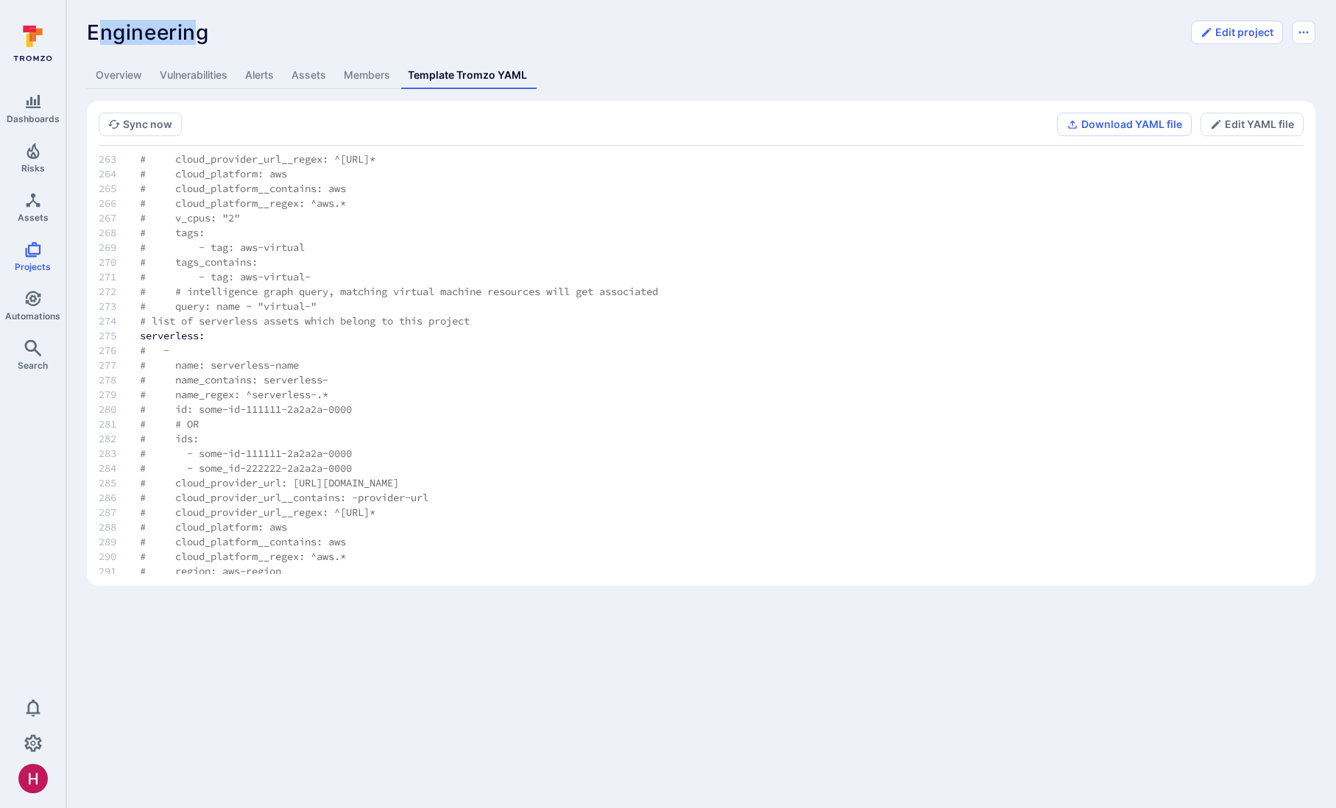
scroll to position [4896, 0]
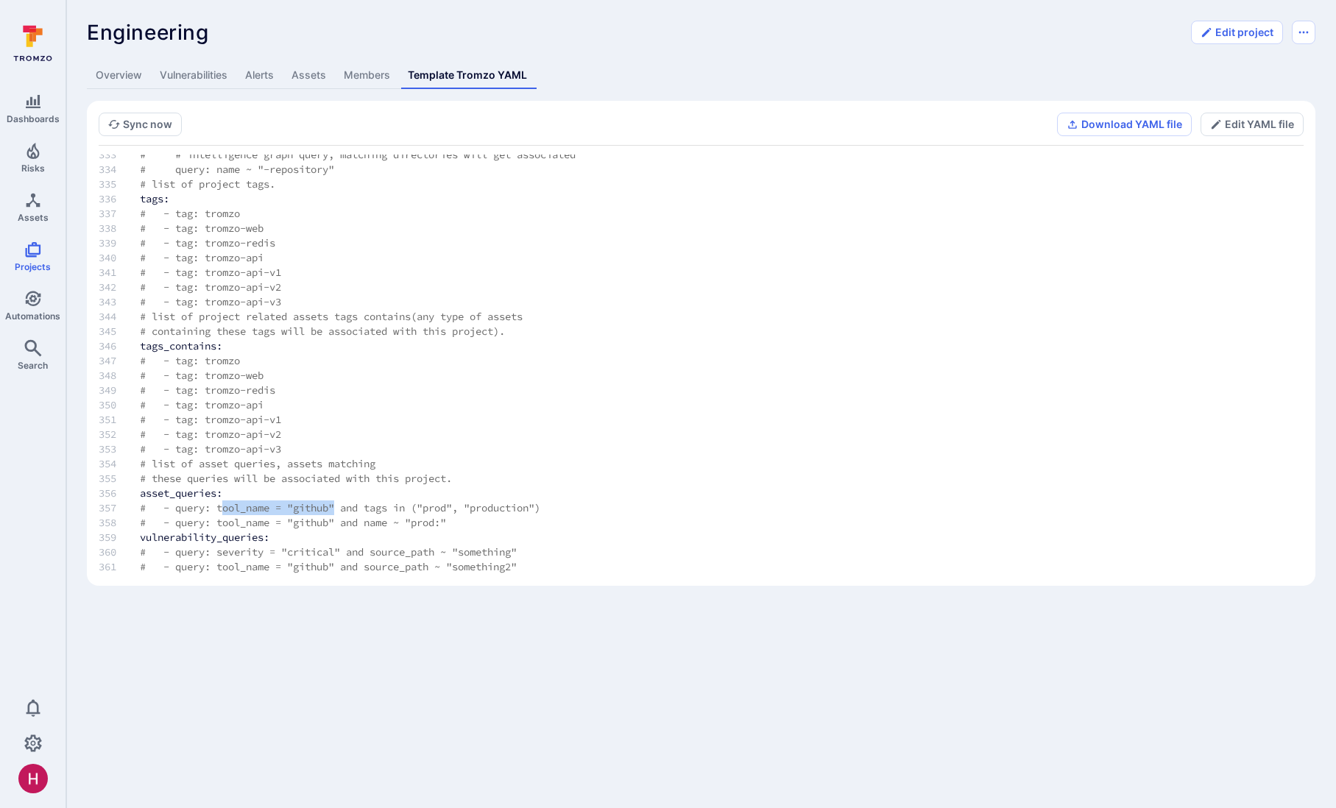
drag, startPoint x: 227, startPoint y: 507, endPoint x: 343, endPoint y: 507, distance: 116.3
click at [343, 507] on span "# - query: tool_name = "github" and tags in ("prod", "production")" at bounding box center [340, 507] width 401 height 13
drag, startPoint x: 371, startPoint y: 506, endPoint x: 443, endPoint y: 506, distance: 72.2
click at [443, 506] on span "# - query: tool_name = "github" and tags in ("prod", "production")" at bounding box center [340, 507] width 401 height 13
drag, startPoint x: 432, startPoint y: 510, endPoint x: 546, endPoint y: 512, distance: 114.1
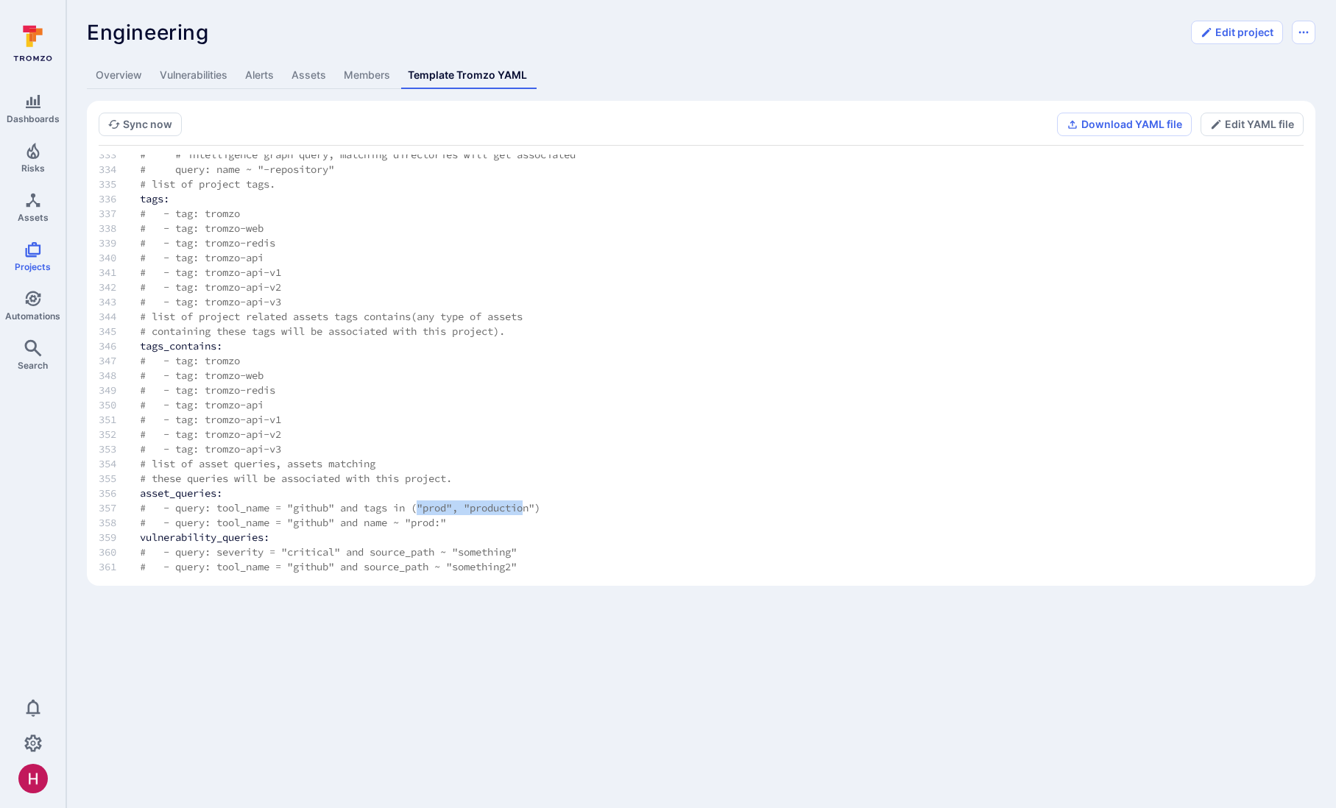
click at [540, 512] on span "# - query: tool_name = "github" and tags in ("prod", "production")" at bounding box center [340, 507] width 401 height 13
drag, startPoint x: 92, startPoint y: 36, endPoint x: 211, endPoint y: 36, distance: 119.3
click at [211, 36] on div "Engineering ... Show more" at bounding box center [635, 33] width 1096 height 24
drag, startPoint x: 213, startPoint y: 390, endPoint x: 289, endPoint y: 393, distance: 75.9
click at [289, 393] on td "# - tag: tromzo-redis" at bounding box center [387, 390] width 542 height 15
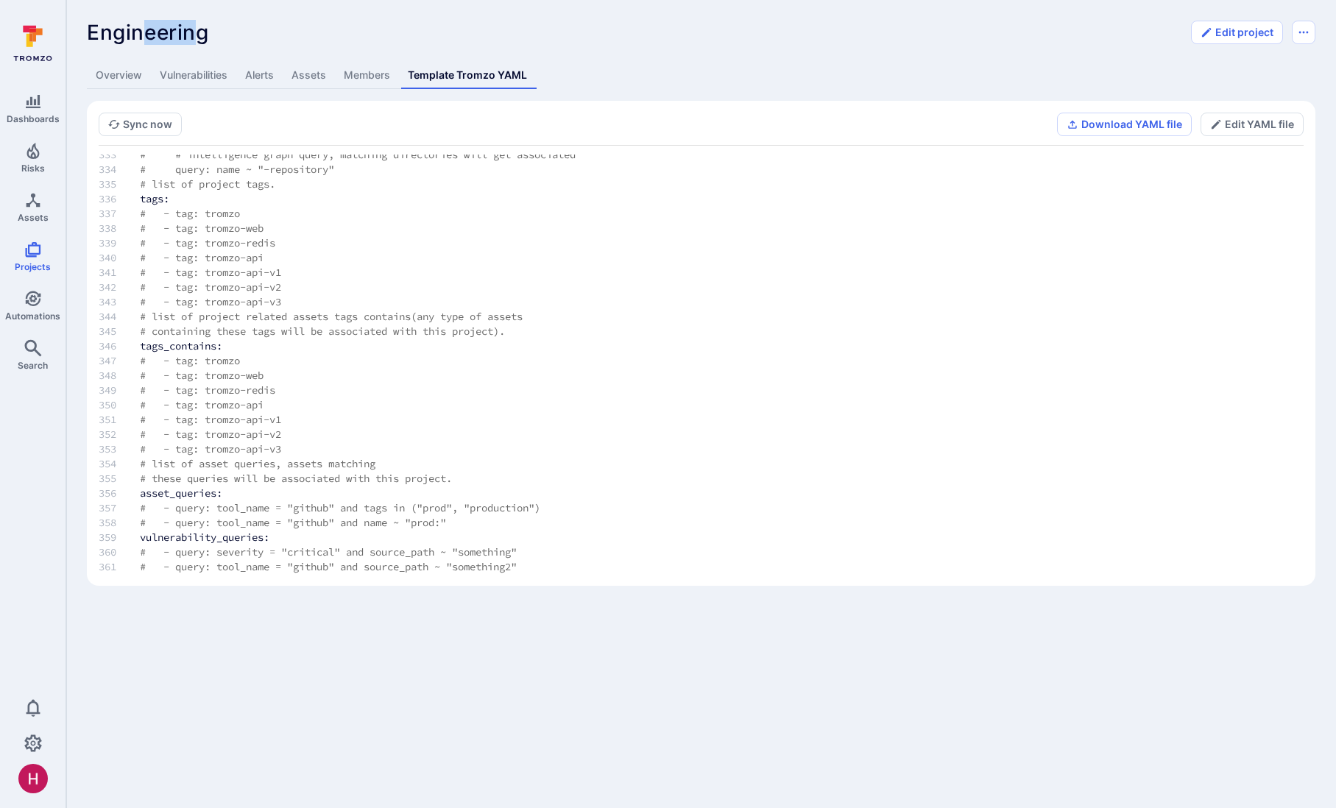
drag, startPoint x: 147, startPoint y: 40, endPoint x: 191, endPoint y: 38, distance: 44.2
click at [191, 38] on span "Engineering" at bounding box center [148, 32] width 122 height 25
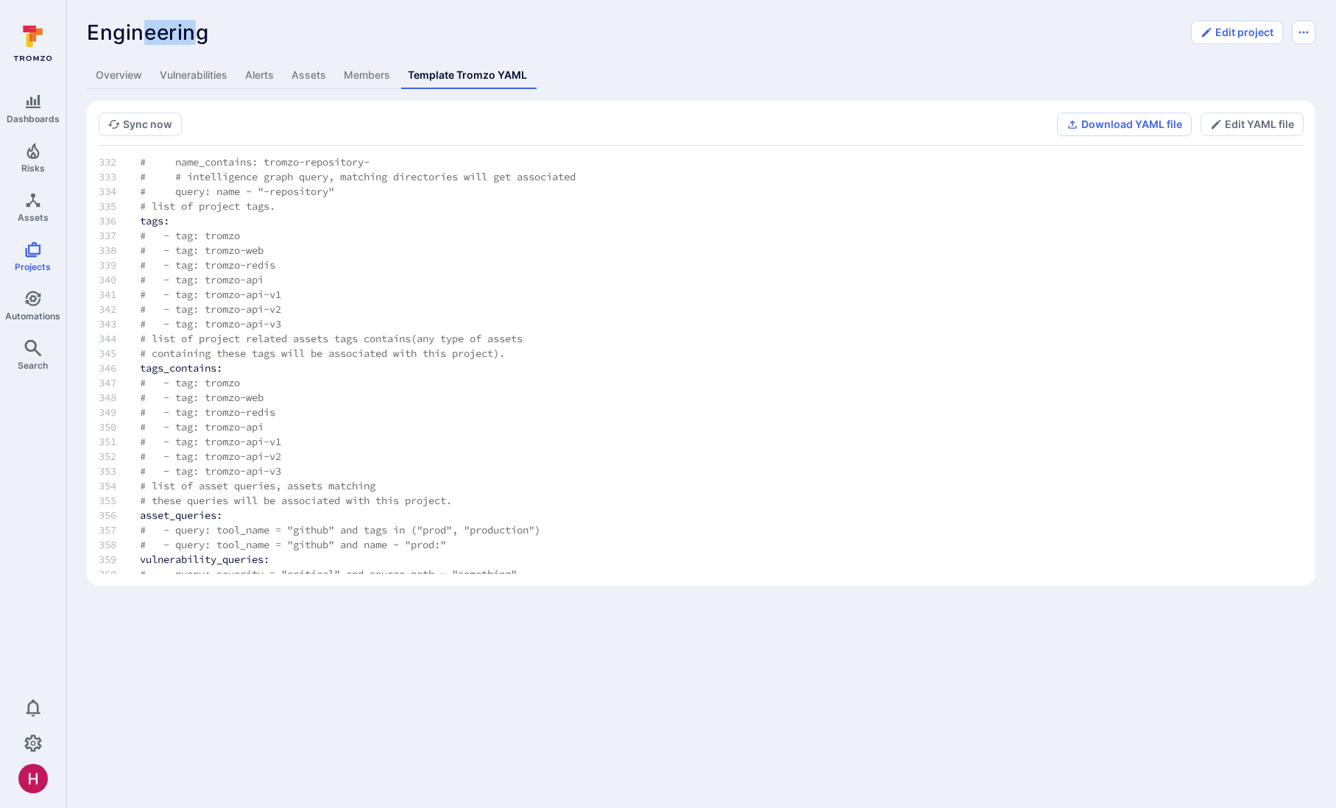
scroll to position [4877, 0]
click at [207, 29] on span "Engineering" at bounding box center [148, 32] width 122 height 25
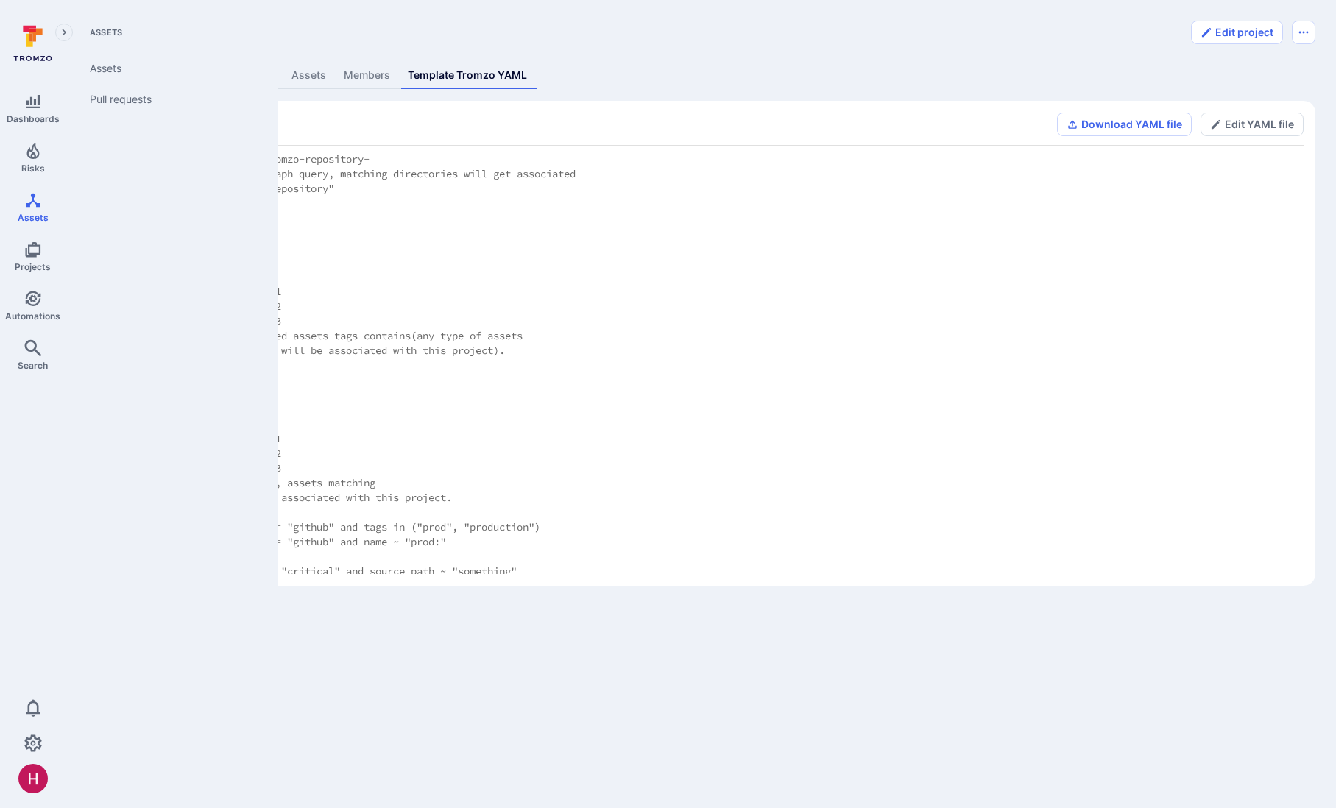
click at [43, 210] on link "Assets" at bounding box center [33, 207] width 66 height 43
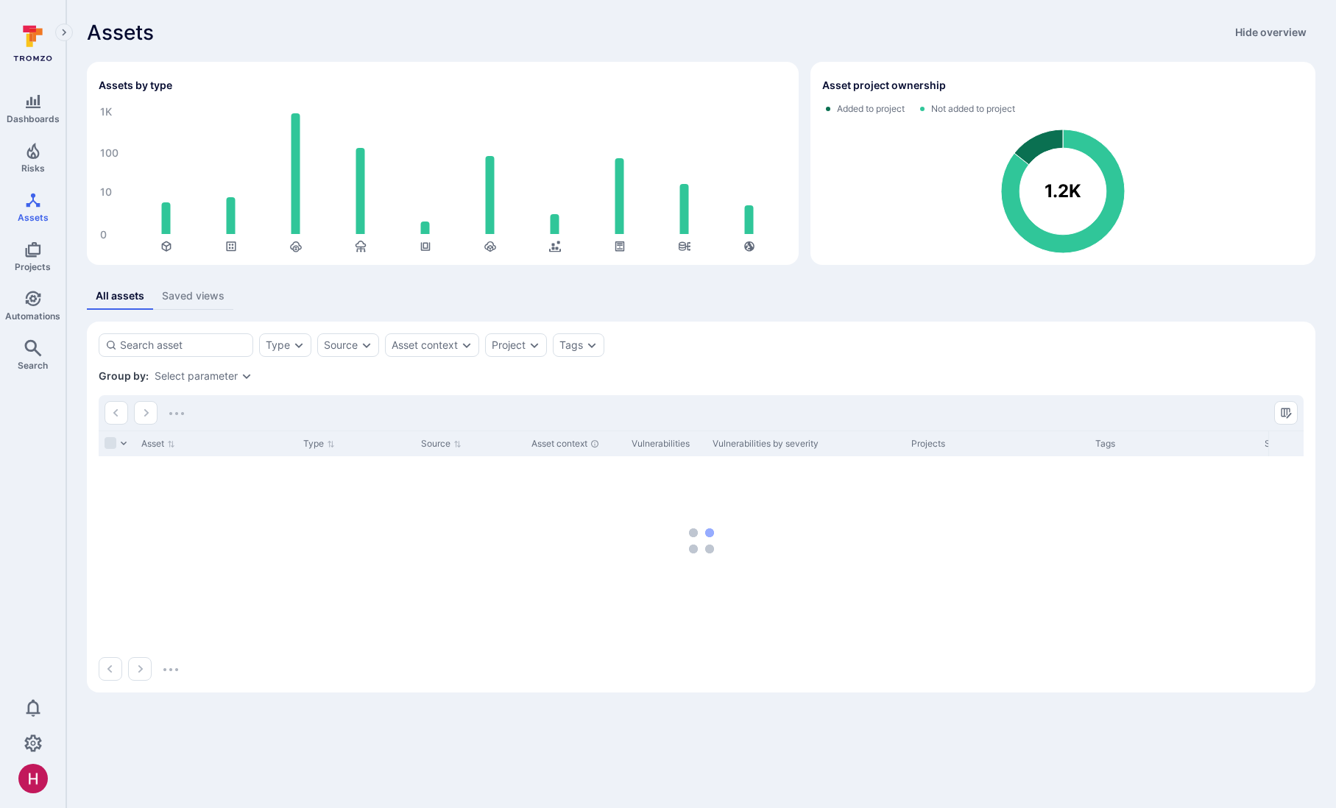
click at [198, 332] on section "Type Source Asset context Project Tags Save view Group by: Select parameter Ass…" at bounding box center [701, 507] width 1229 height 371
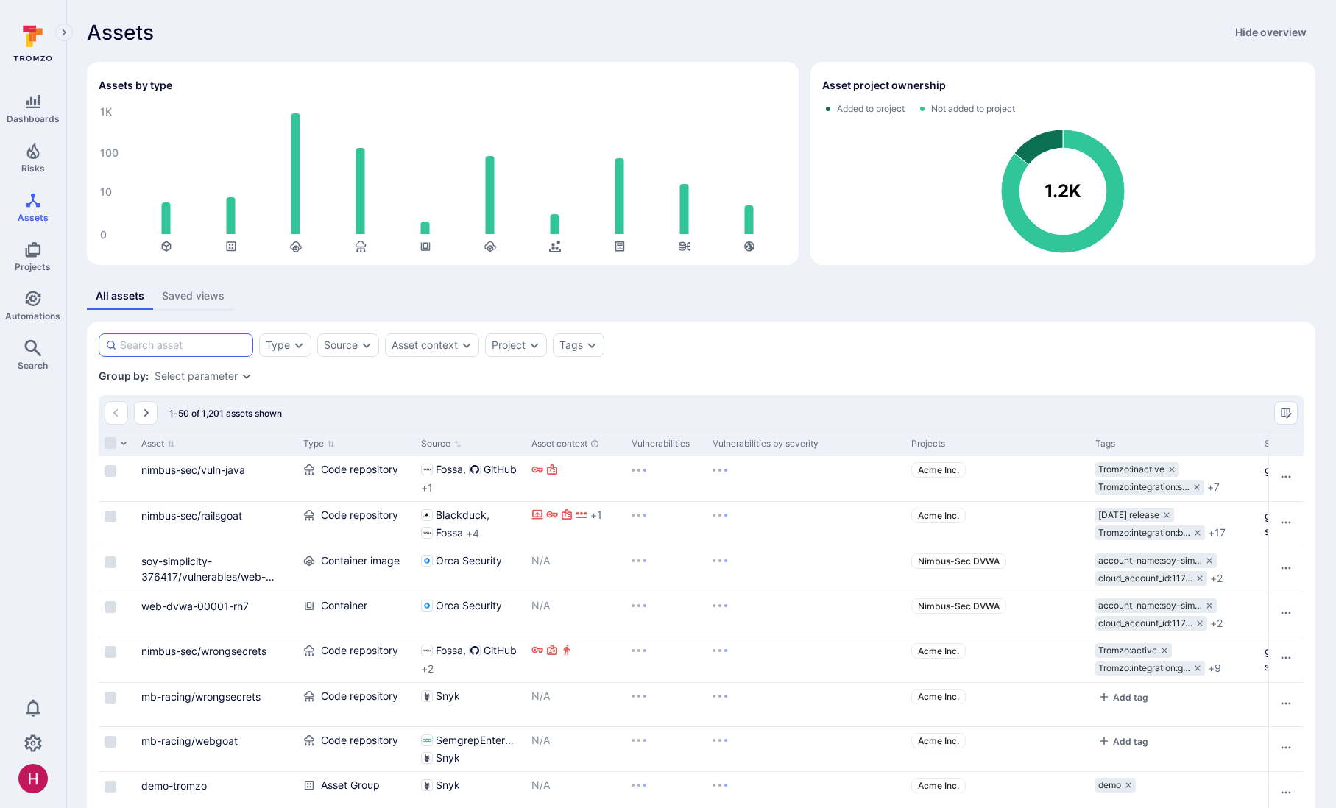
click at [194, 344] on input at bounding box center [183, 345] width 127 height 15
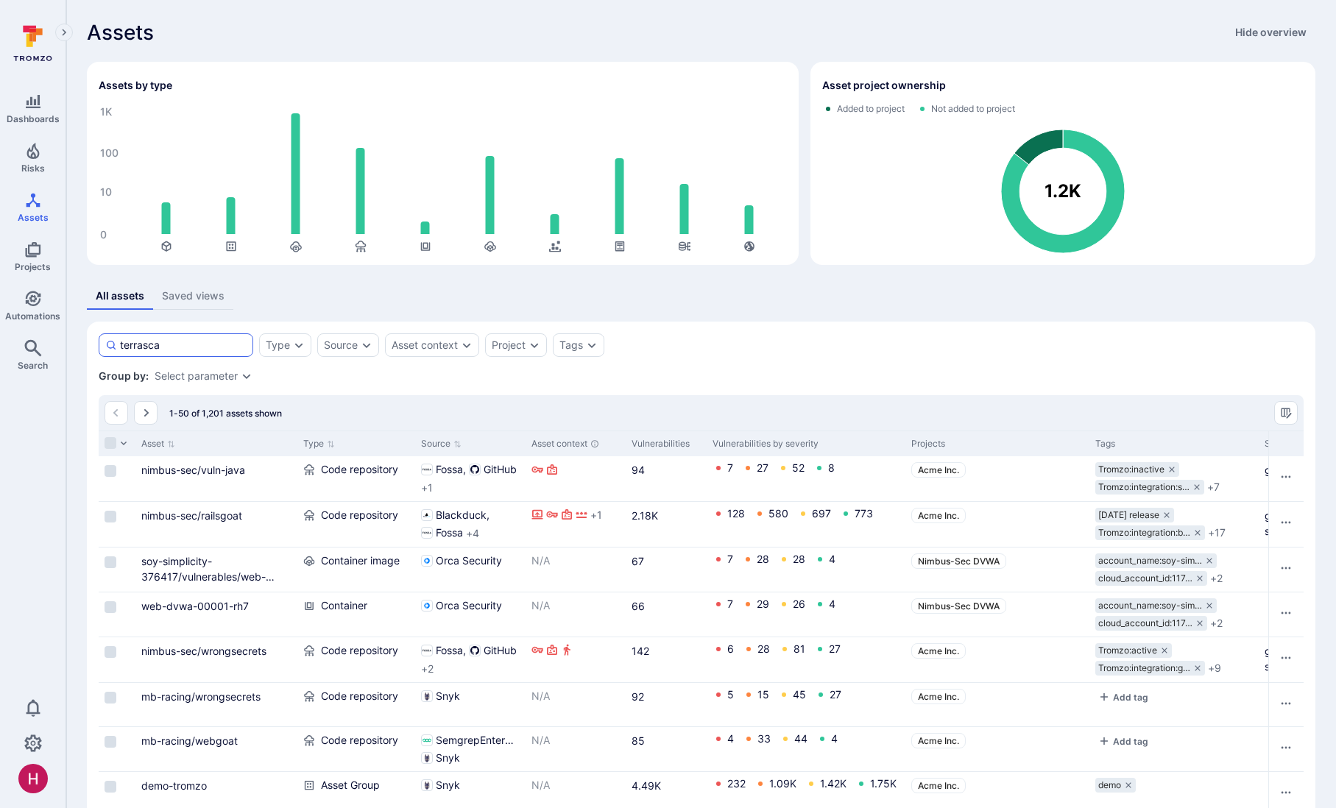
type input "terrascan"
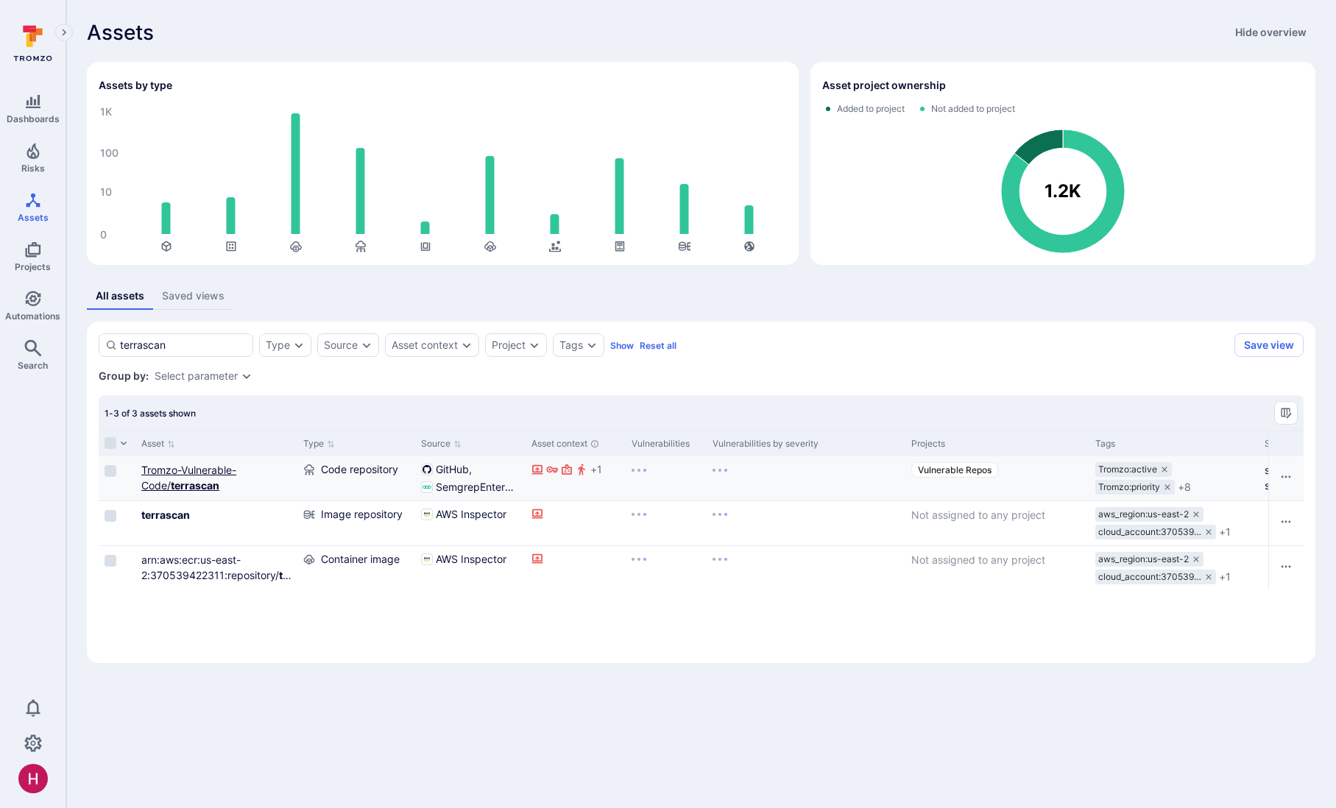
click at [214, 474] on link "Tromzo-Vulnerable-Code/ terrascan" at bounding box center [188, 478] width 95 height 28
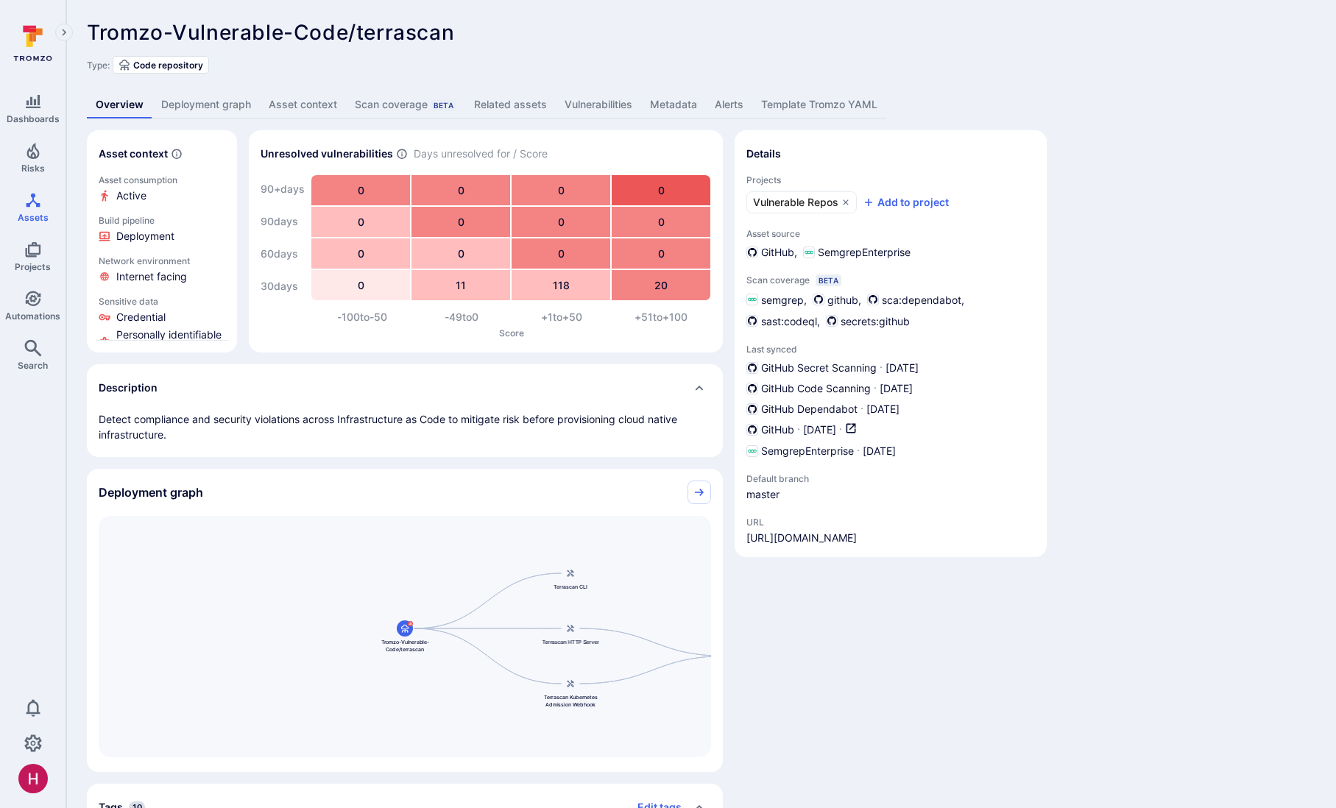
click at [230, 102] on link "Deployment graph" at bounding box center [206, 104] width 108 height 27
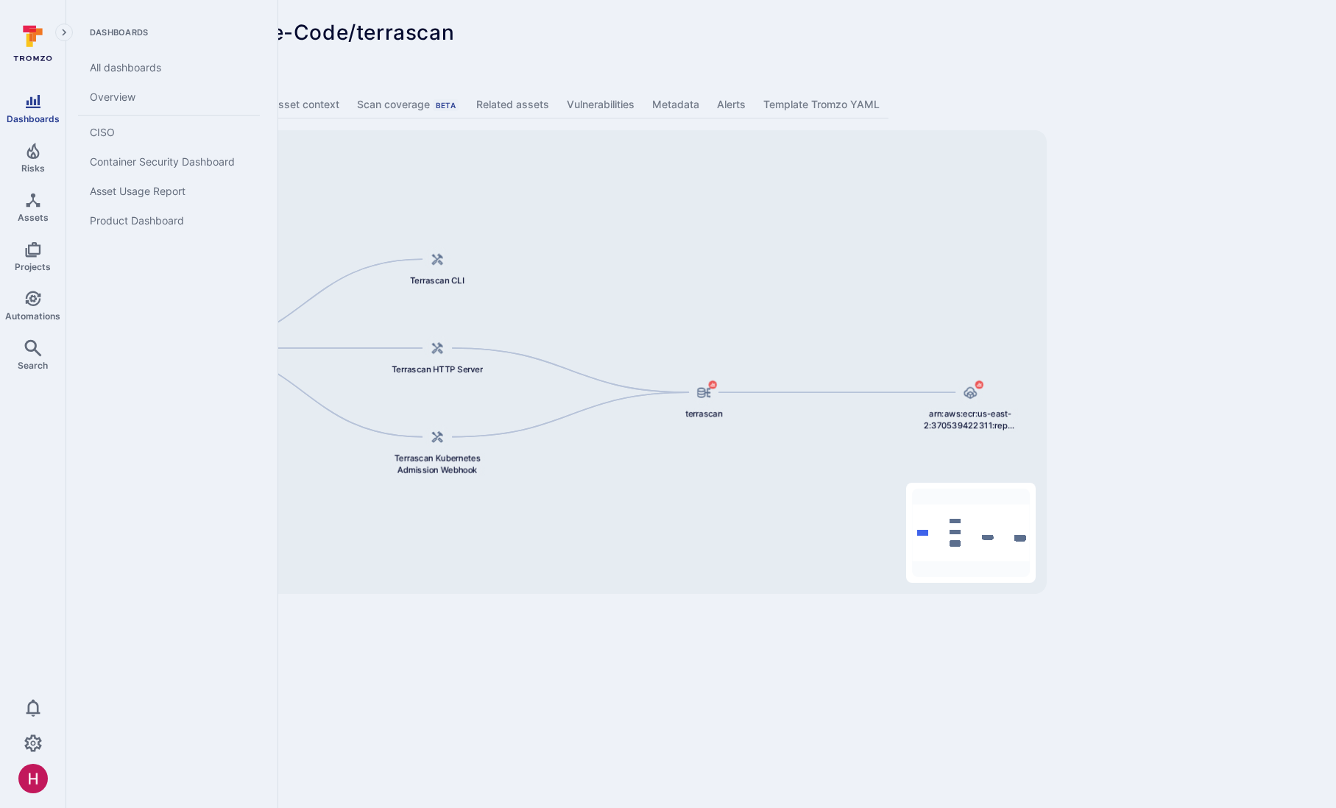
click at [40, 102] on icon "Dashboards" at bounding box center [33, 102] width 18 height 18
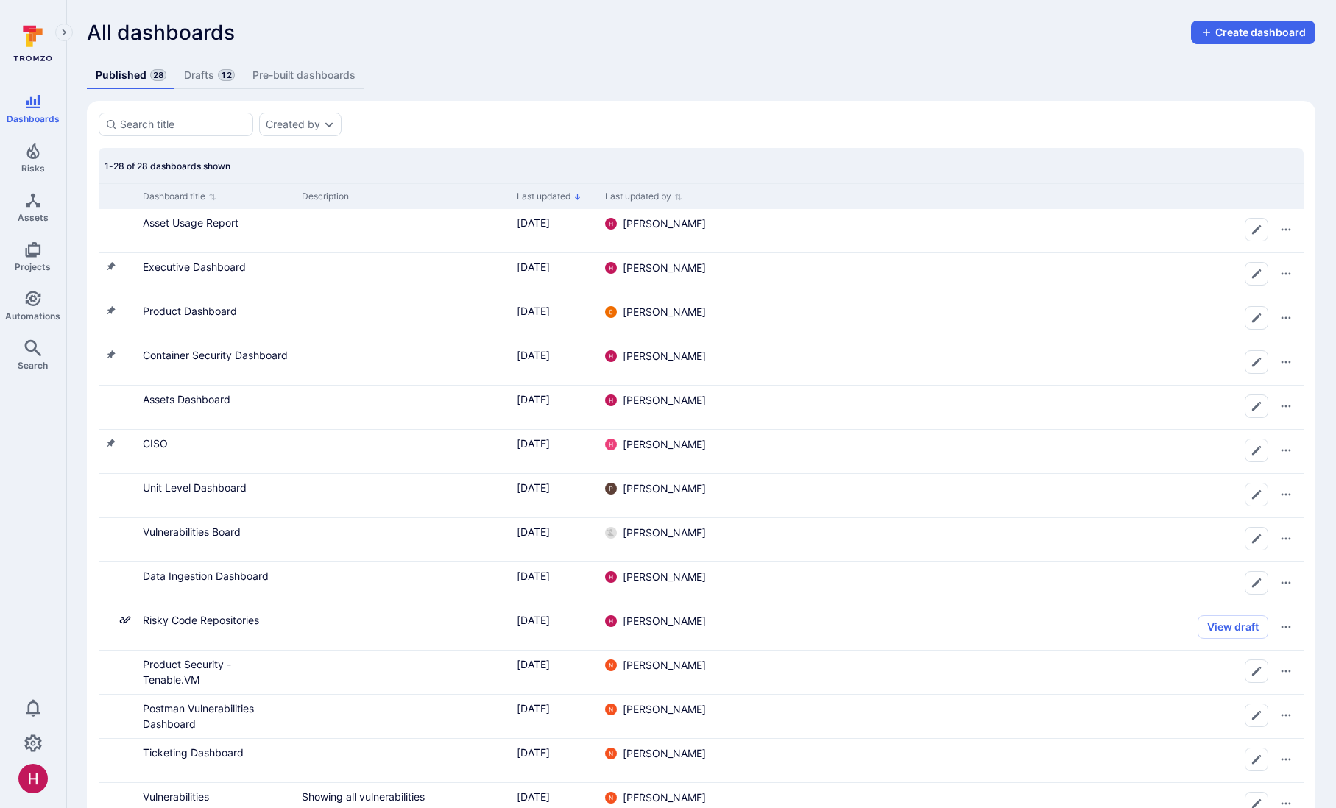
click at [465, 59] on div "All dashboards Create dashboard Published 28 Drafts 12 Pre-built dashboards Cre…" at bounding box center [701, 739] width 1270 height 1478
click at [309, 80] on link "Pre-built dashboards" at bounding box center [304, 75] width 121 height 27
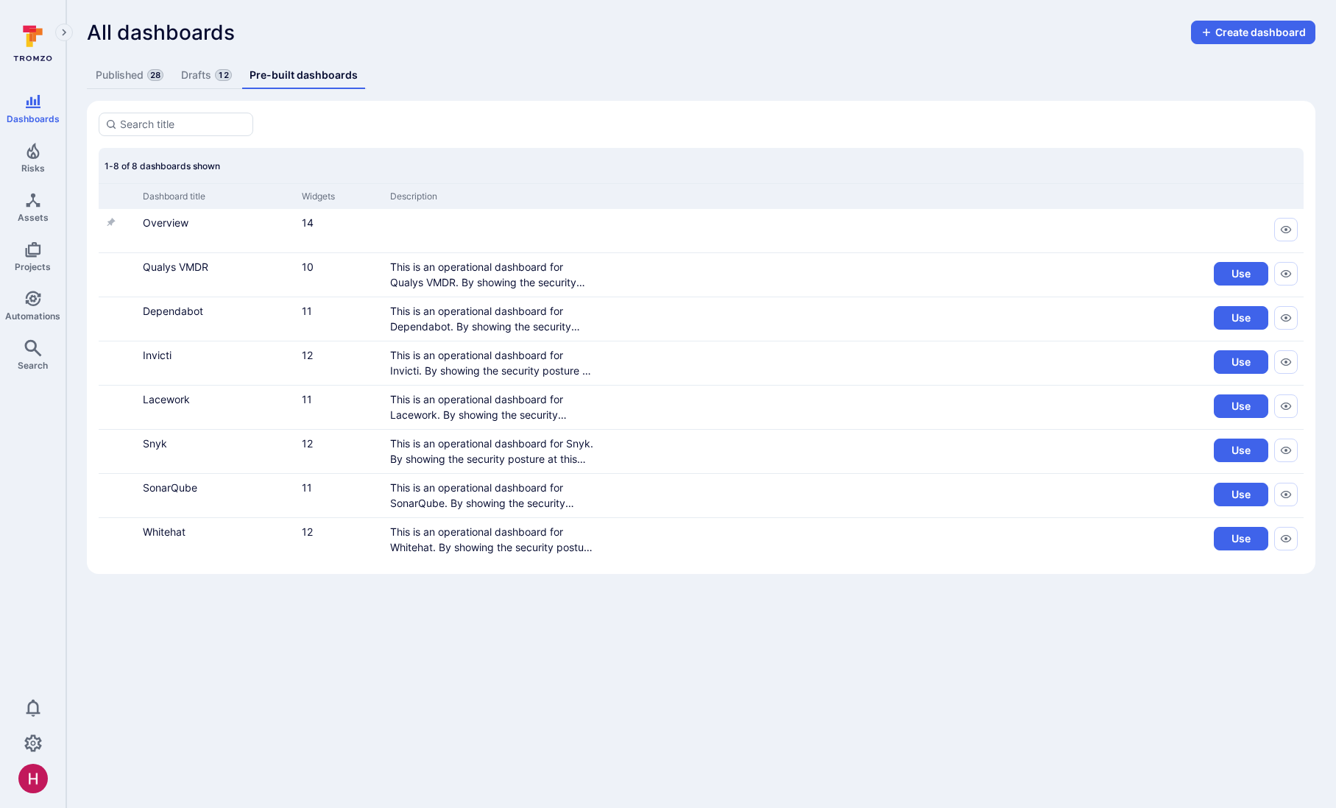
click at [195, 71] on link "Drafts 12" at bounding box center [206, 75] width 68 height 27
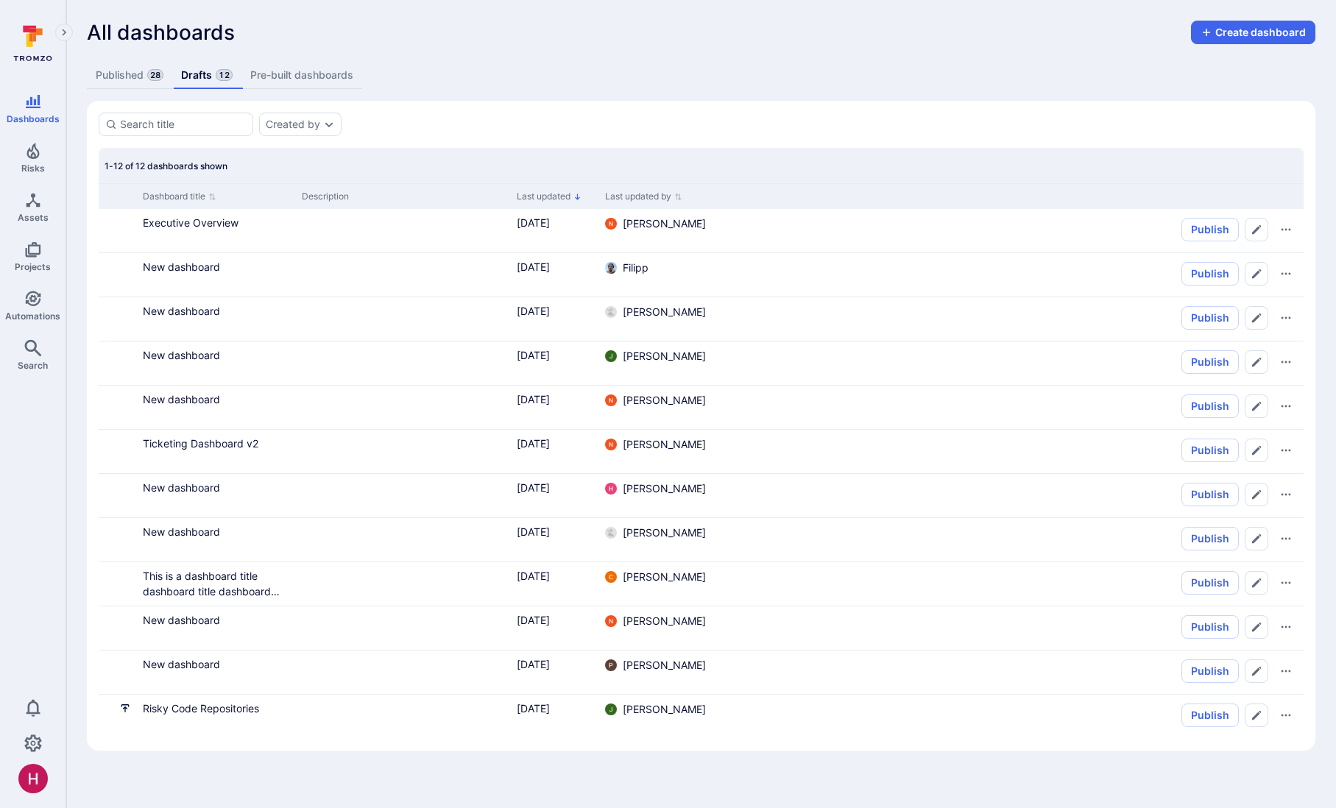
click at [139, 77] on link "Published 28" at bounding box center [129, 75] width 85 height 27
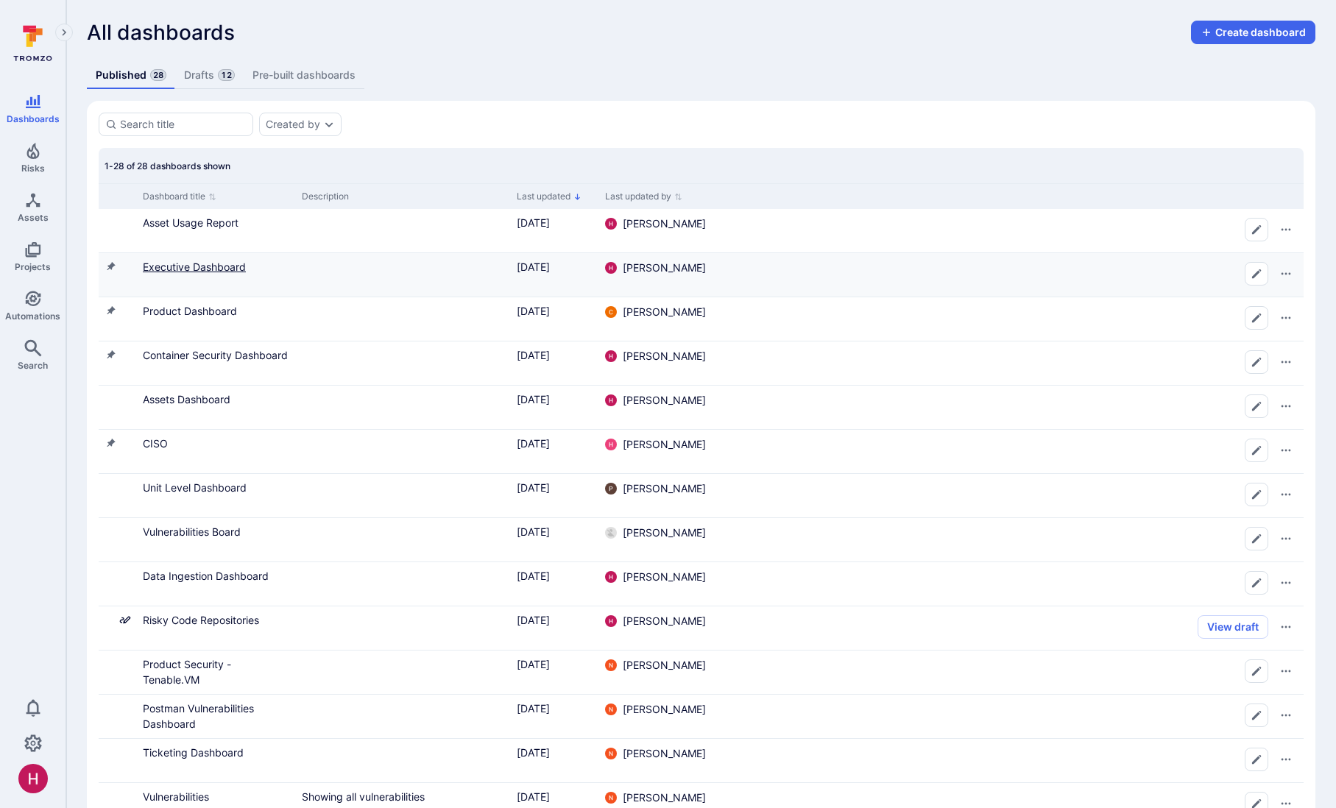
click at [200, 268] on link "Executive Dashboard" at bounding box center [194, 267] width 103 height 13
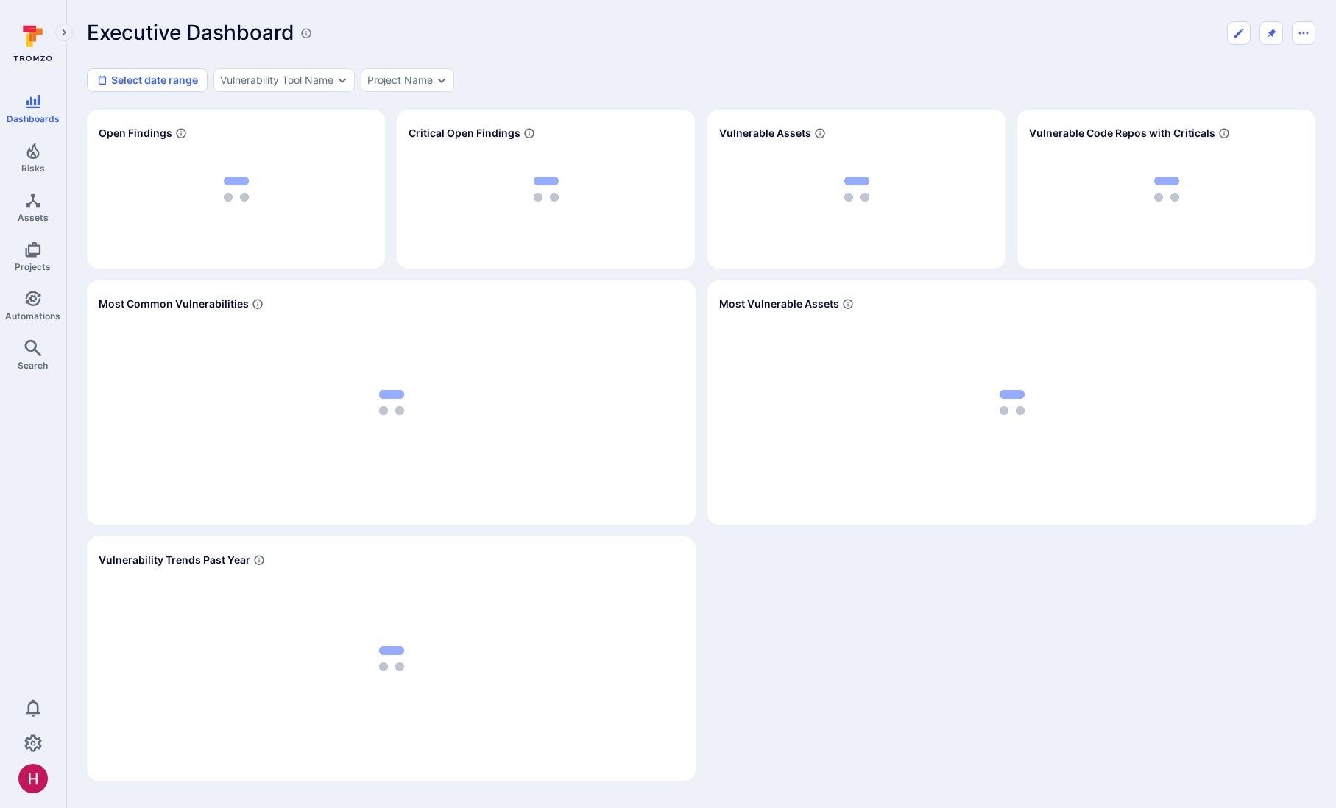
click at [33, 39] on icon at bounding box center [35, 35] width 13 height 13
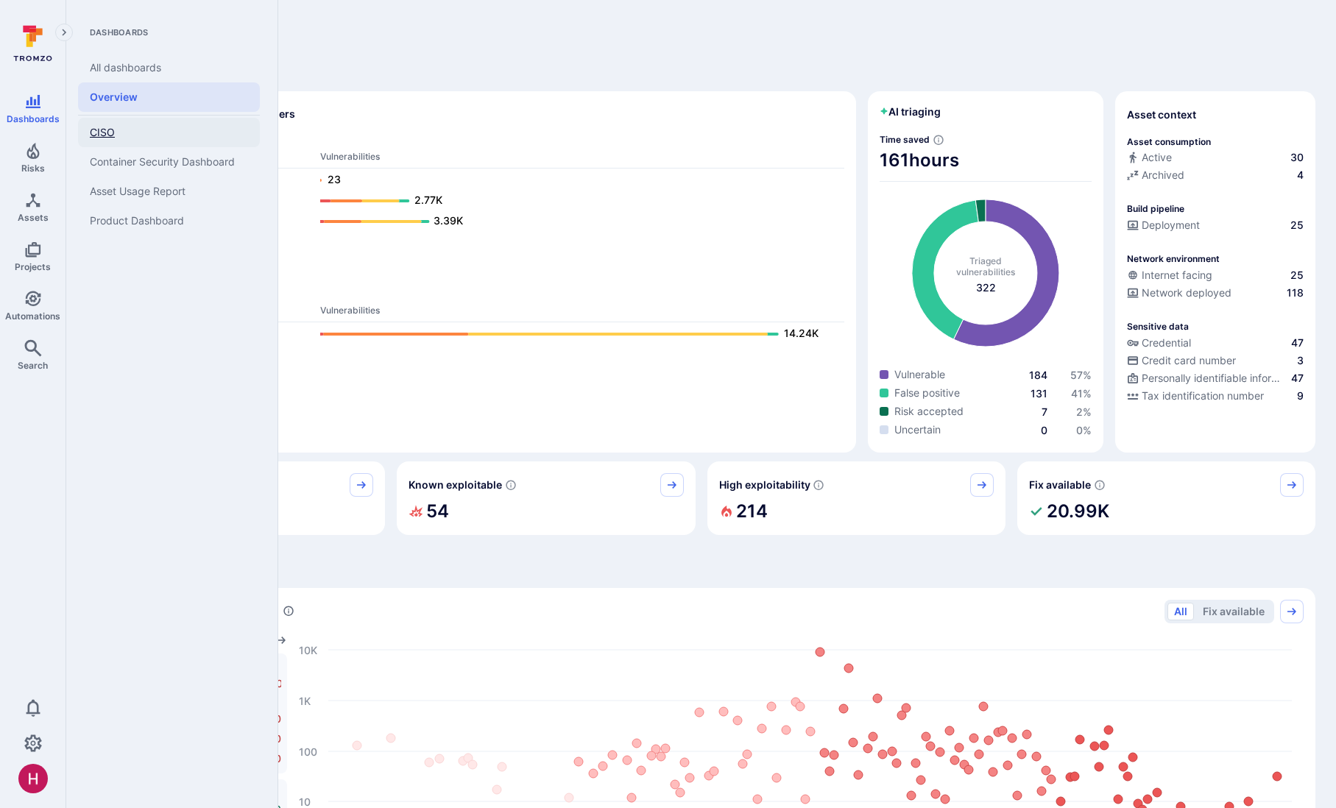
click at [115, 68] on link "All dashboards" at bounding box center [169, 67] width 182 height 29
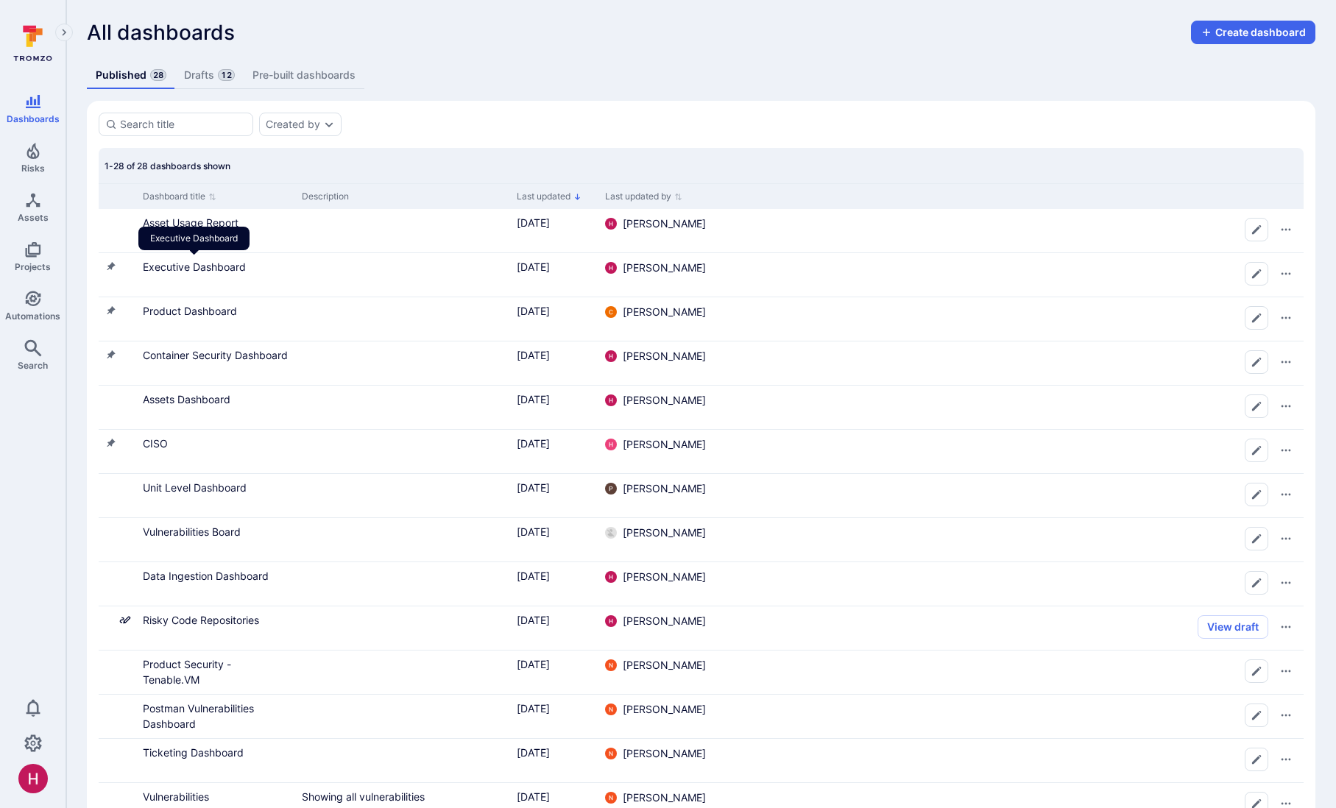
drag, startPoint x: 217, startPoint y: 264, endPoint x: 228, endPoint y: 270, distance: 11.9
click at [217, 264] on link "Executive Dashboard" at bounding box center [194, 267] width 103 height 13
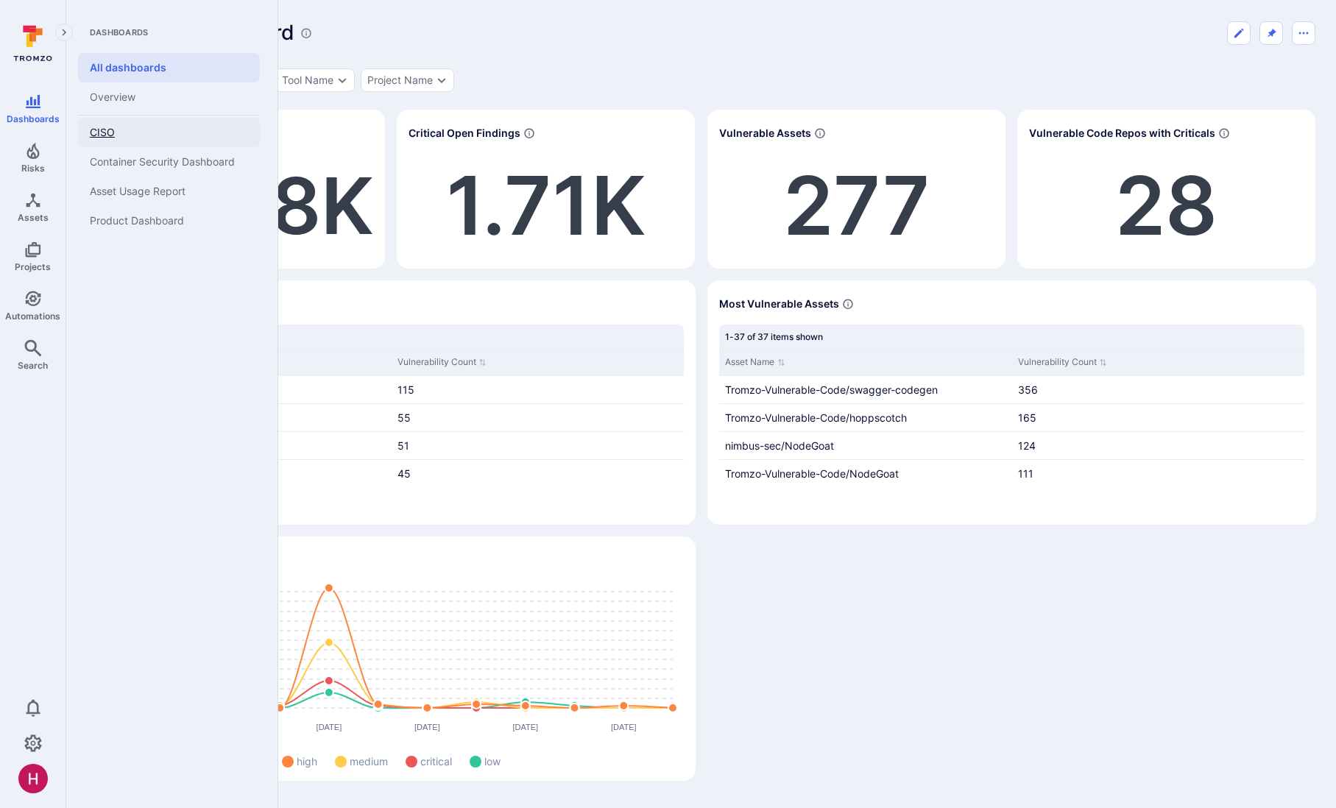
click at [110, 137] on span "CISO" at bounding box center [102, 132] width 25 height 13
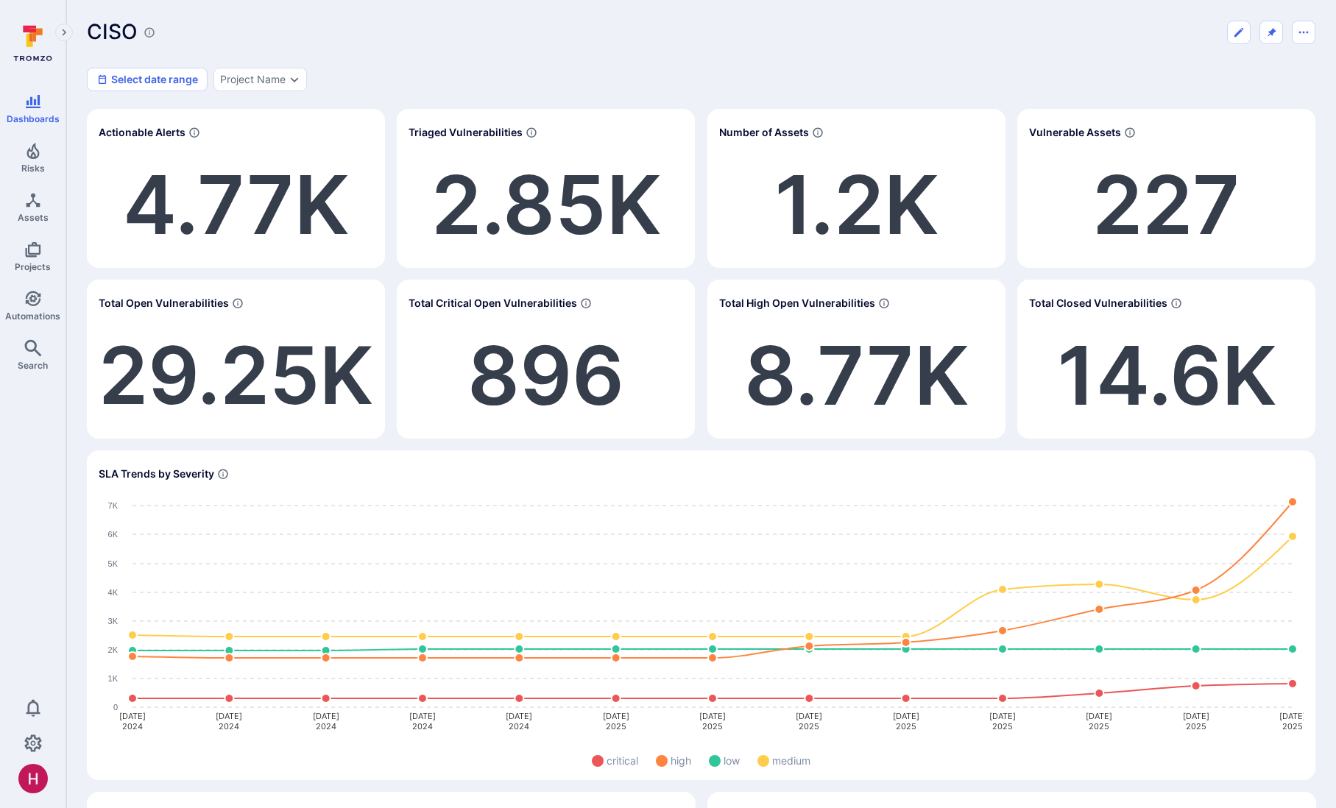
scroll to position [3, 0]
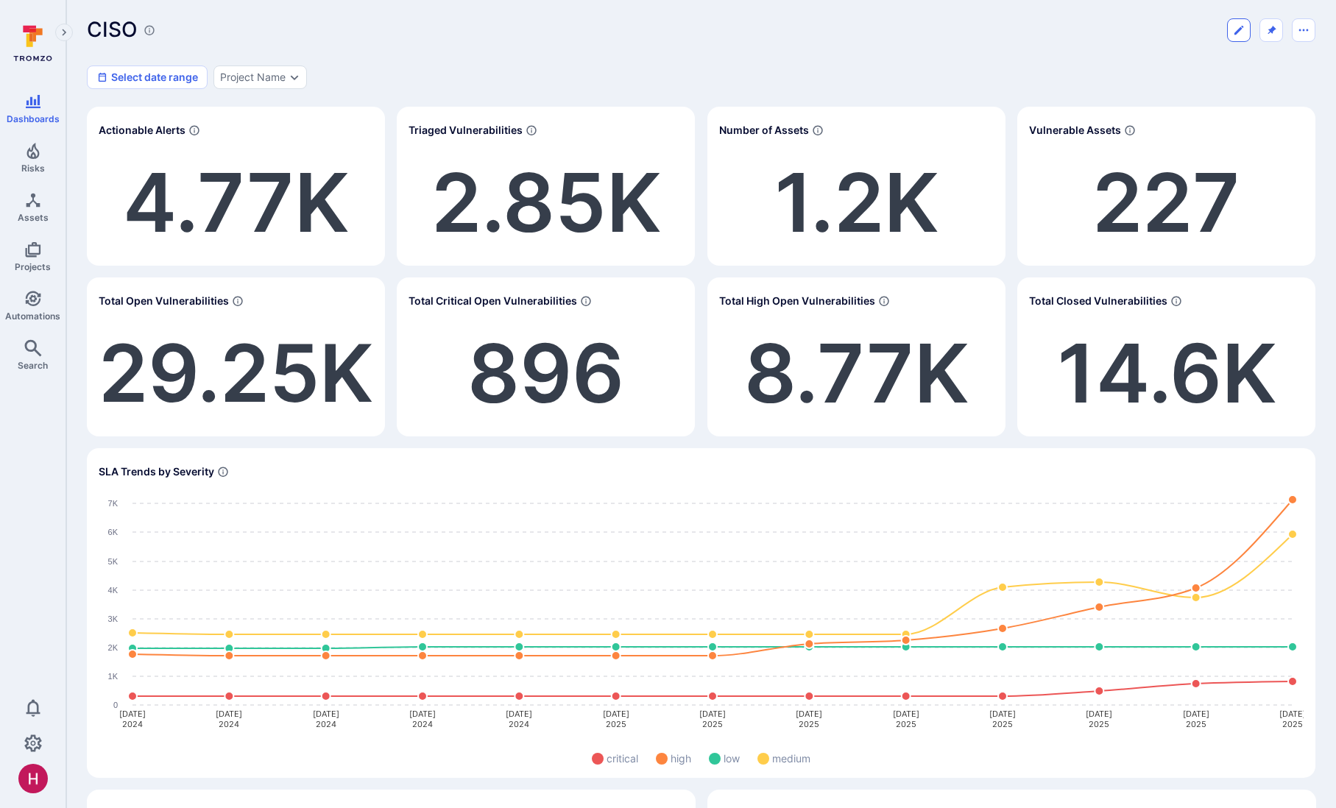
click at [1241, 29] on icon "Edit dashboard" at bounding box center [1239, 30] width 12 height 12
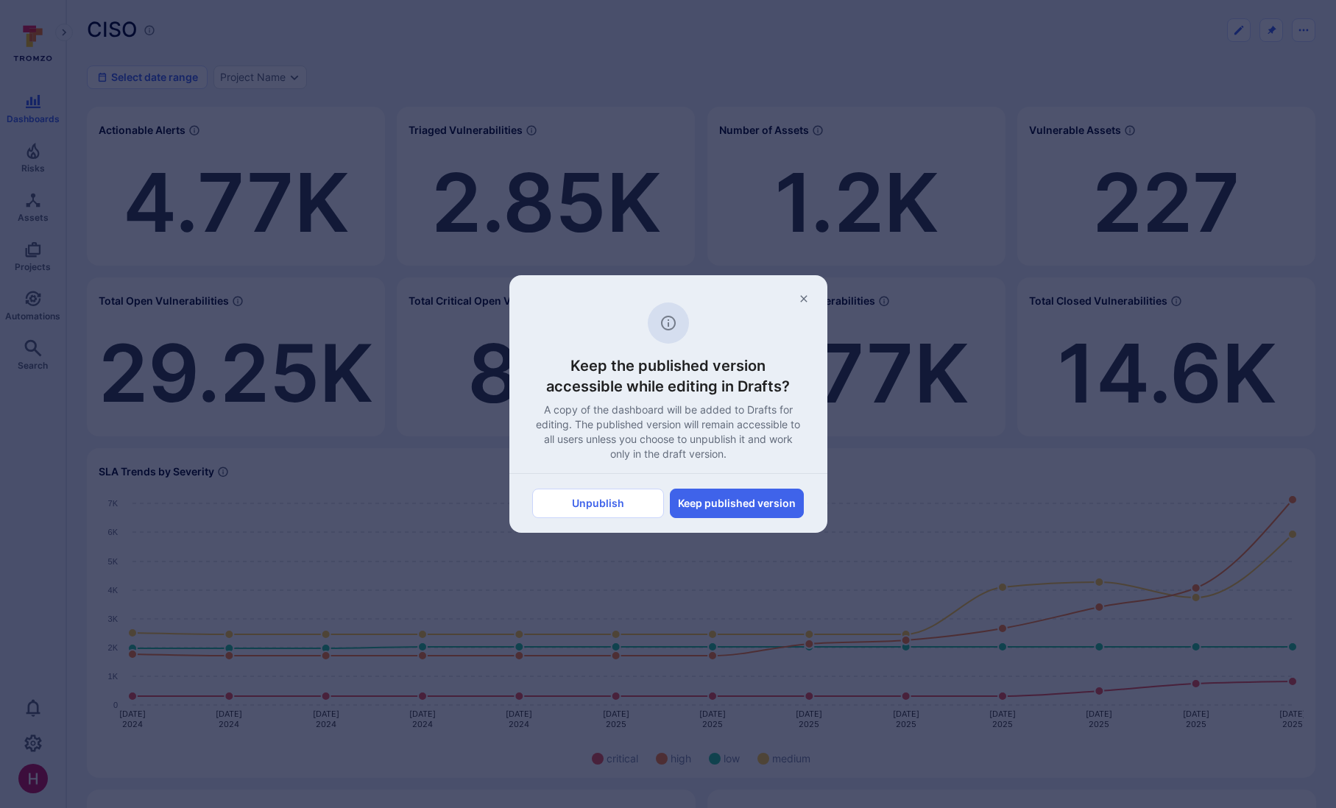
click at [518, 188] on div "Keep the published version accessible while editing in Drafts? A copy of the da…" at bounding box center [668, 404] width 1336 height 808
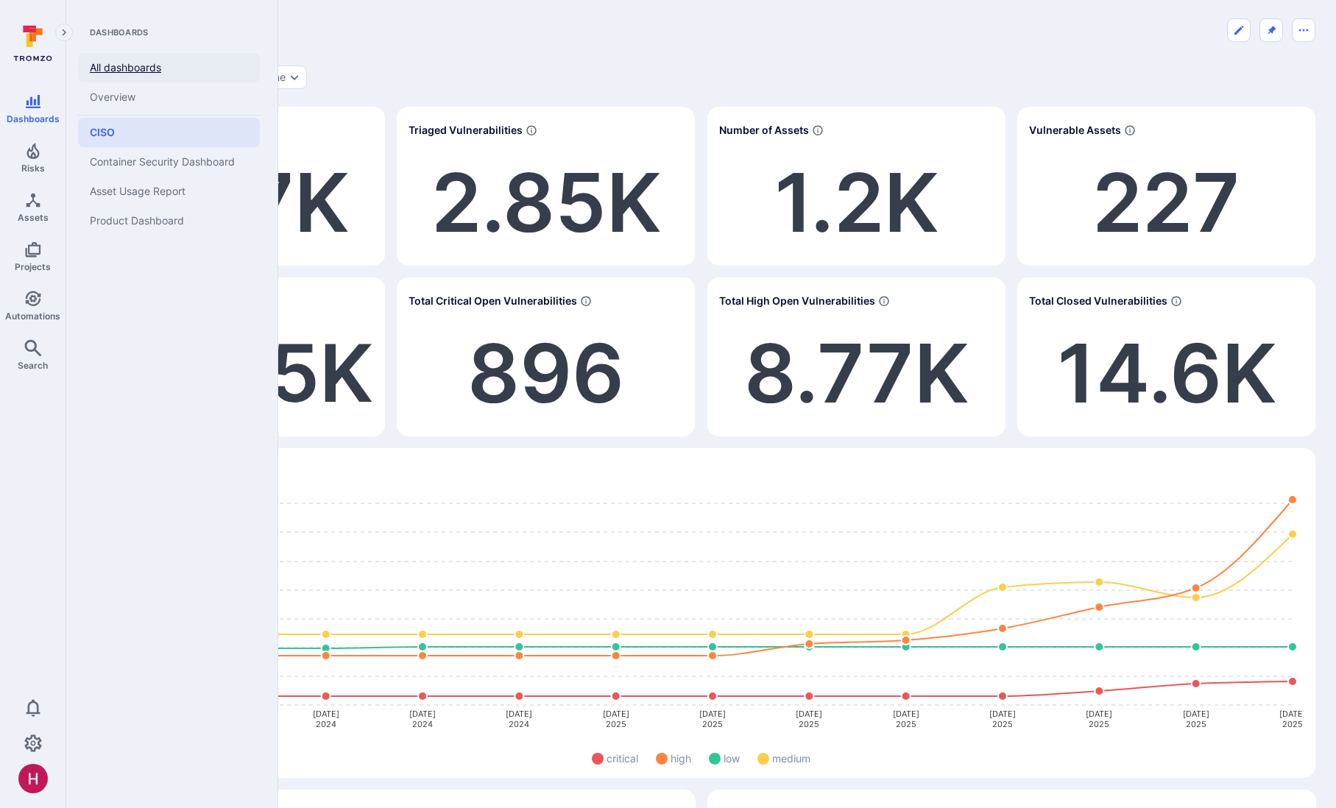
click at [113, 65] on link "All dashboards" at bounding box center [169, 67] width 182 height 29
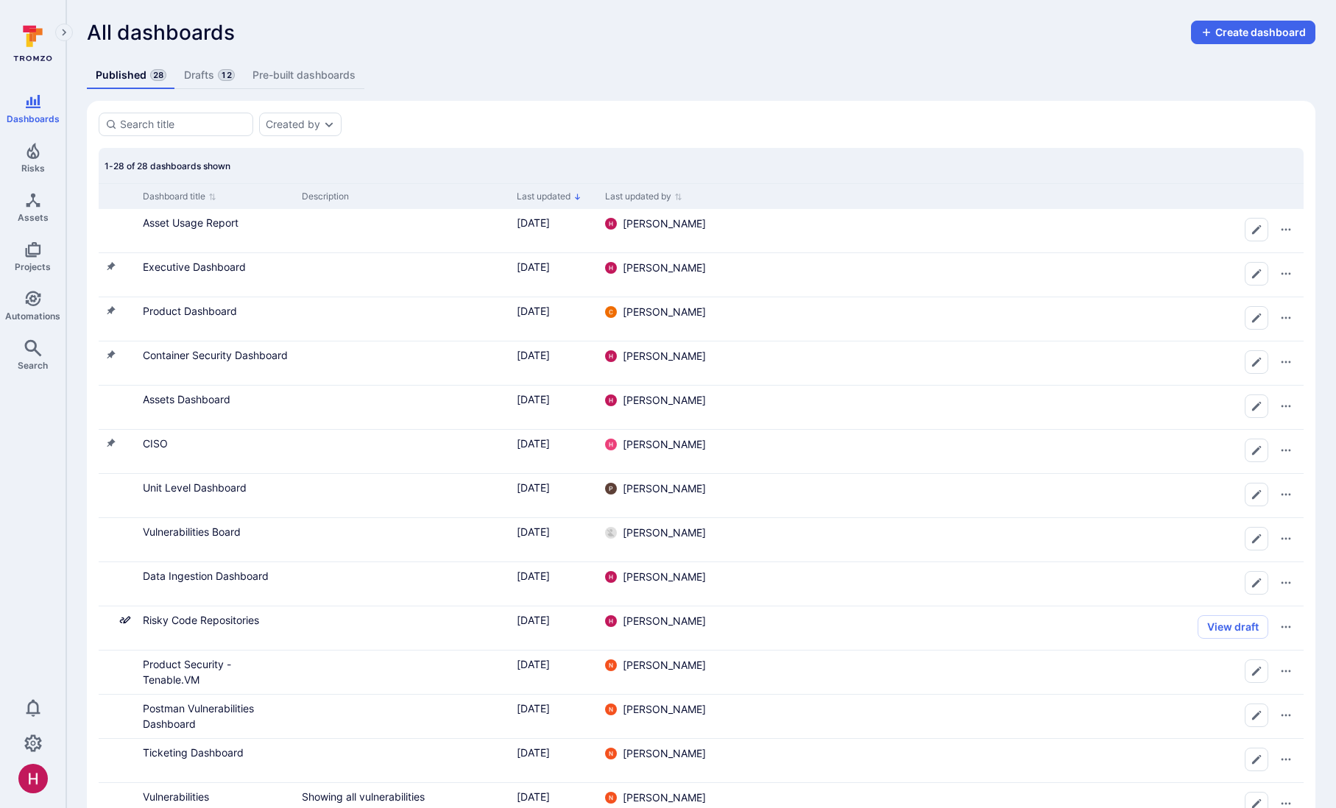
click at [202, 72] on link "Drafts 12" at bounding box center [209, 75] width 68 height 27
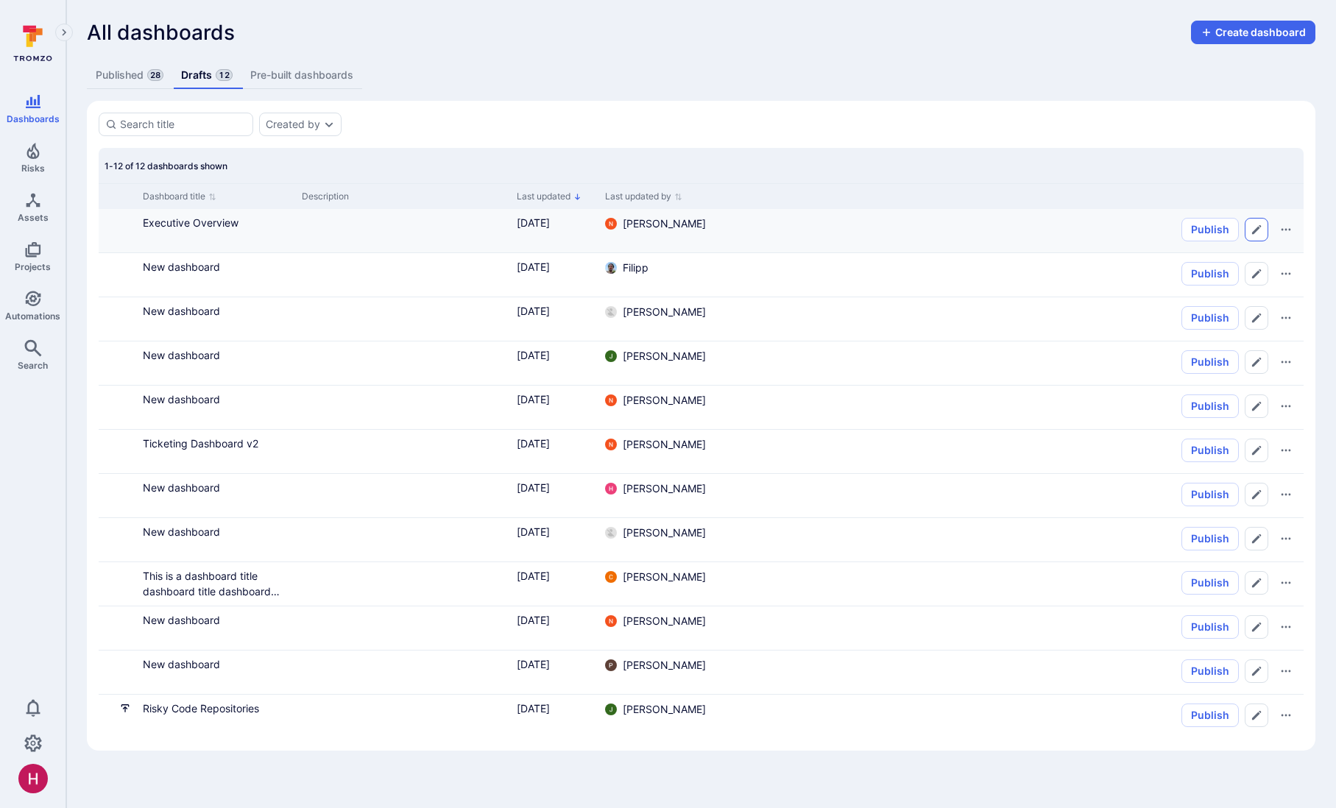
click at [1253, 230] on icon "Edit dashboard" at bounding box center [1257, 230] width 12 height 12
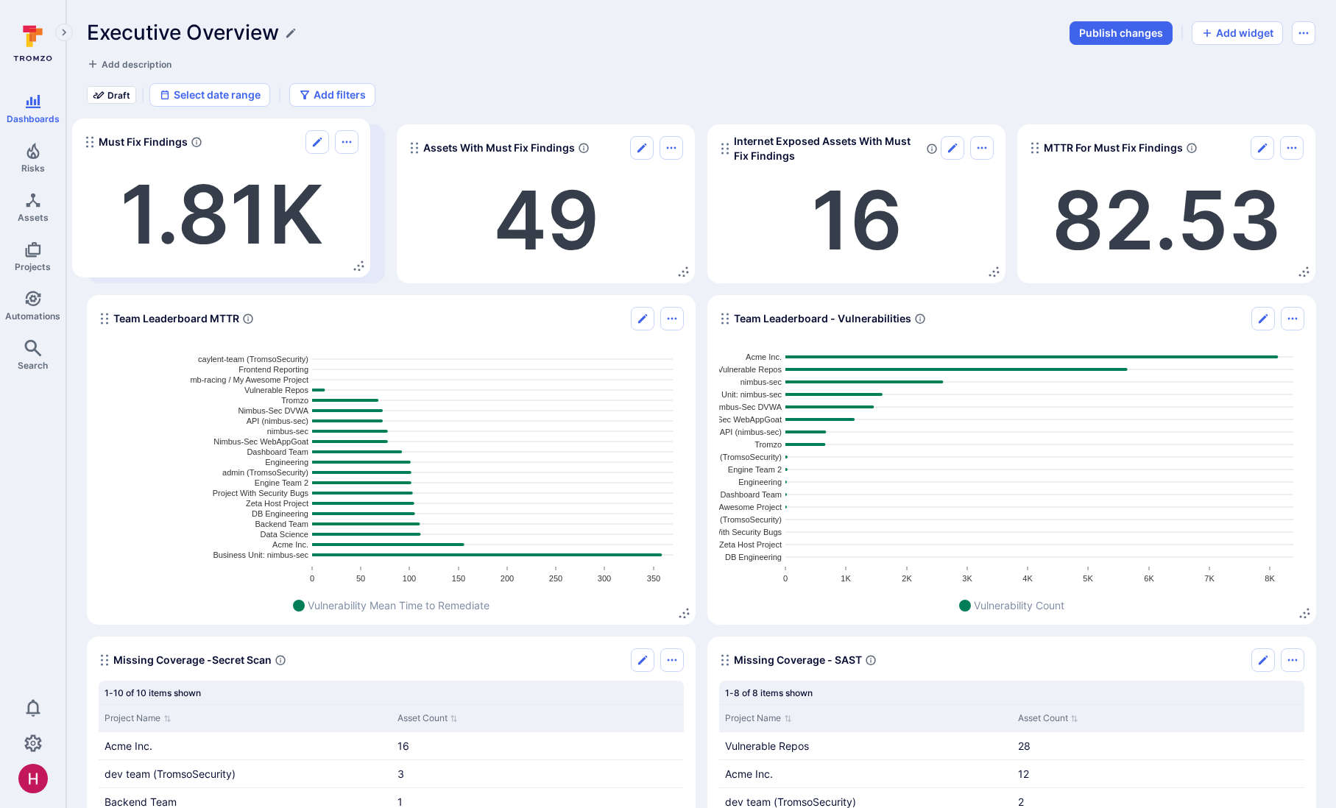
drag, startPoint x: 108, startPoint y: 148, endPoint x: 95, endPoint y: 139, distance: 15.3
click at [94, 141] on circle "Widget" at bounding box center [92, 142] width 2 height 2
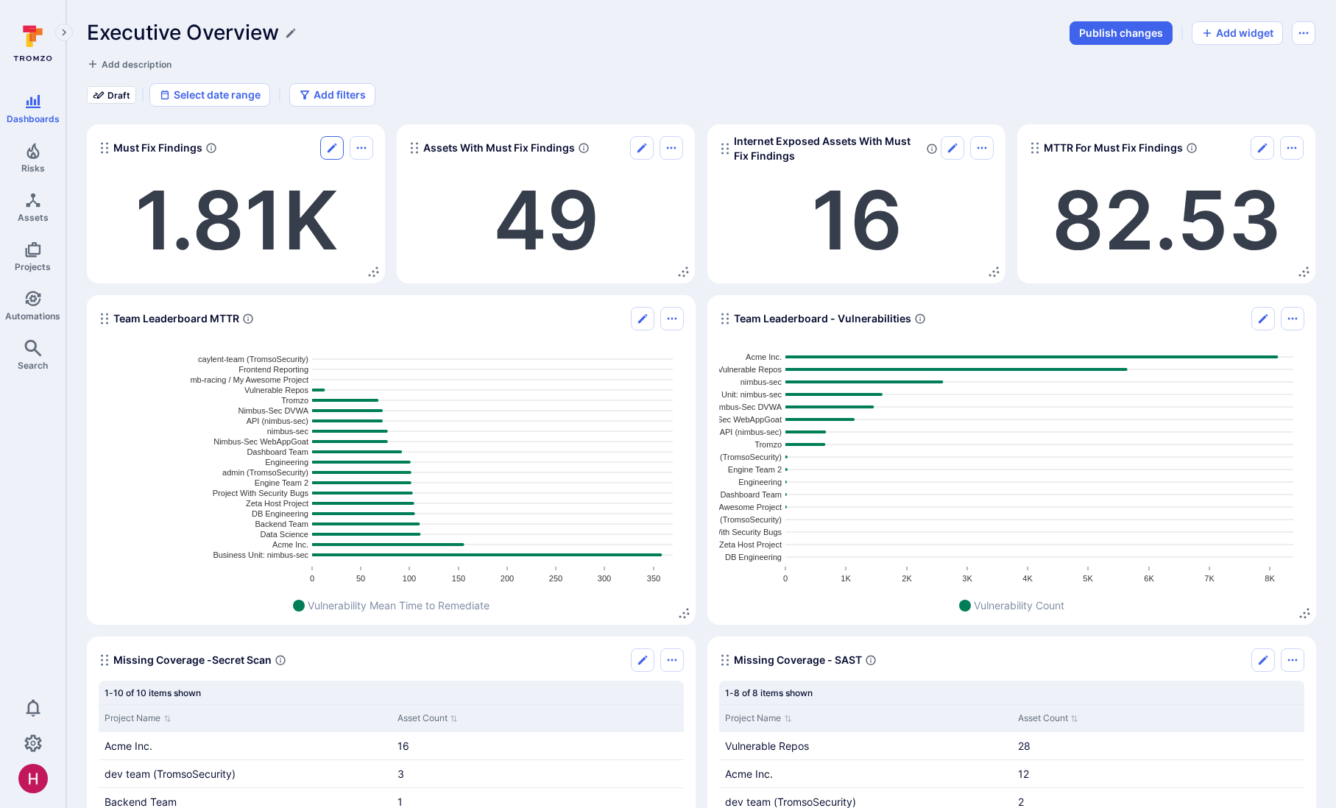
click at [328, 149] on icon "Edit" at bounding box center [332, 148] width 12 height 12
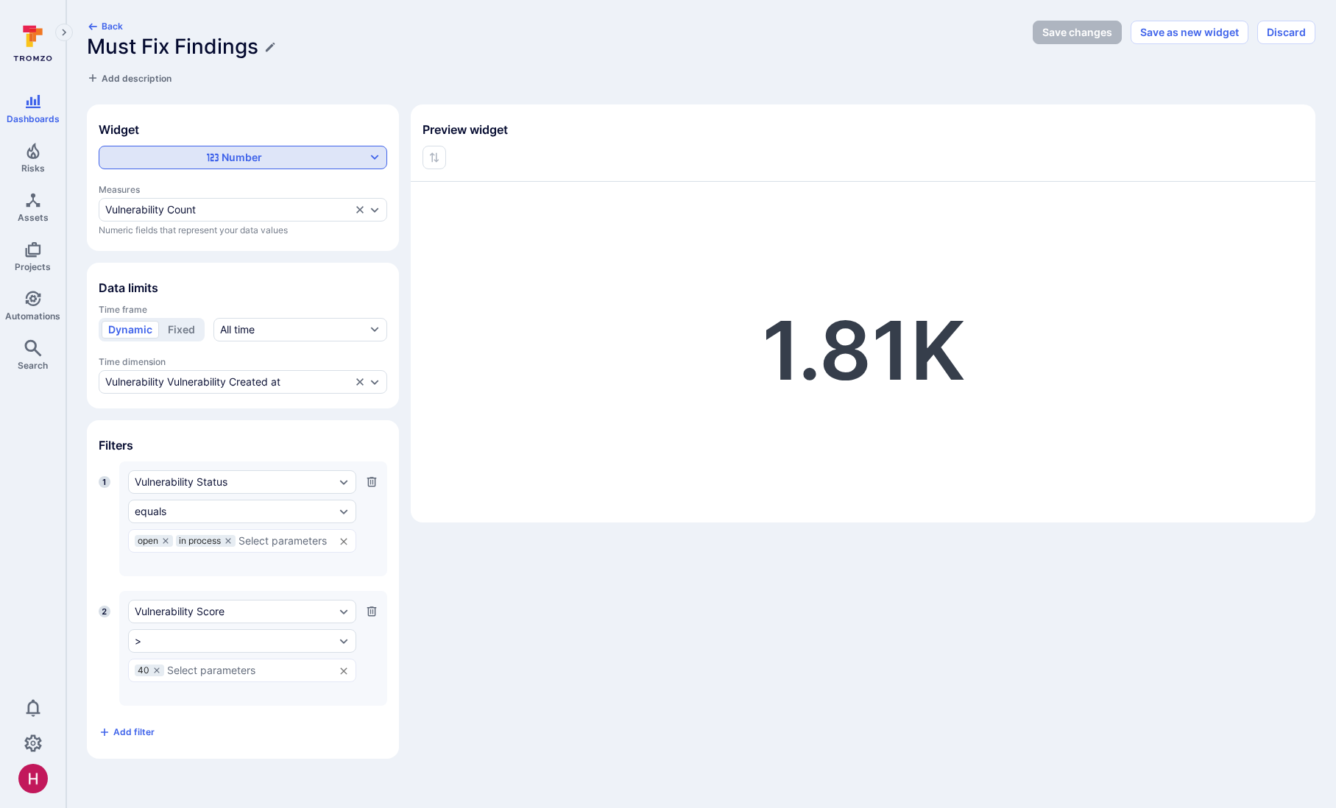
click at [309, 161] on div "Number" at bounding box center [234, 157] width 264 height 15
click at [446, 360] on div at bounding box center [668, 404] width 1336 height 808
click at [225, 211] on div "Vulnerability Count" at bounding box center [228, 210] width 246 height 12
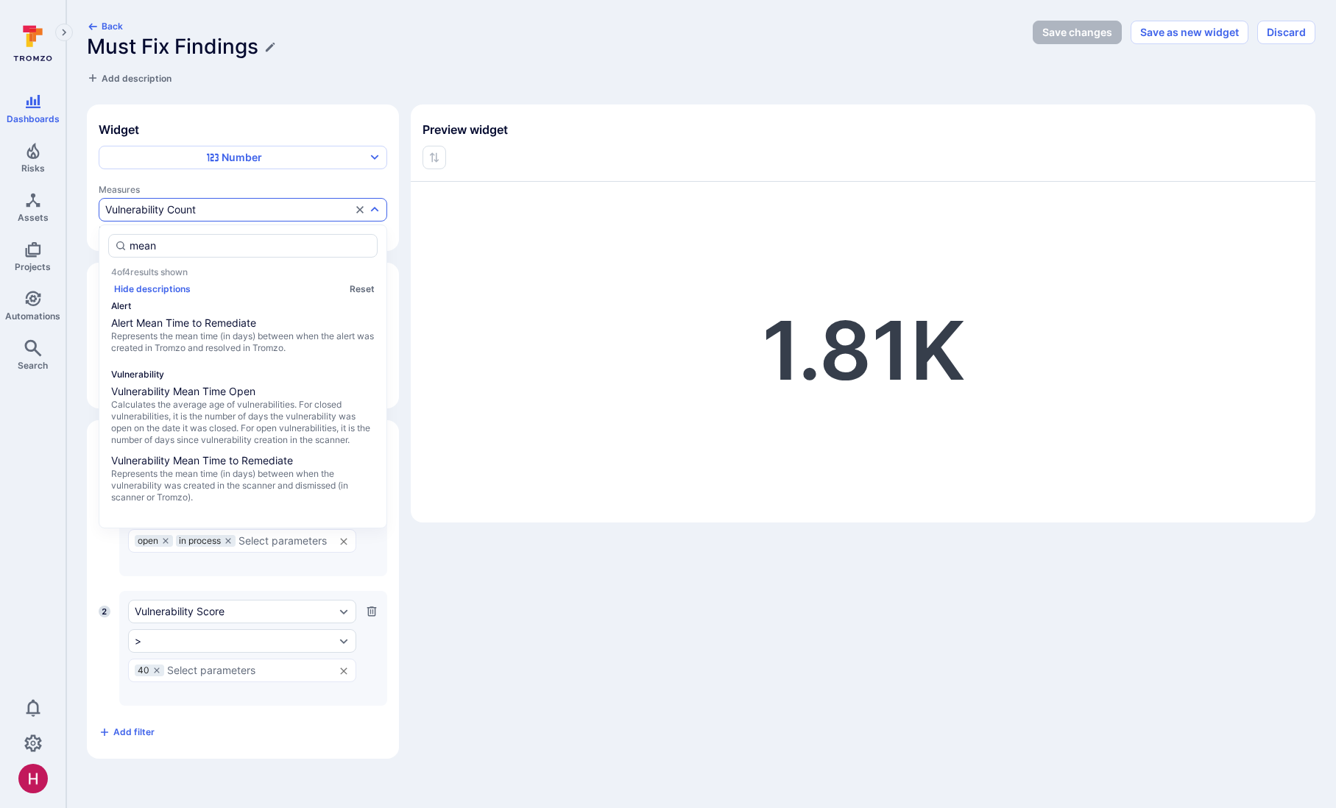
type input "mean"
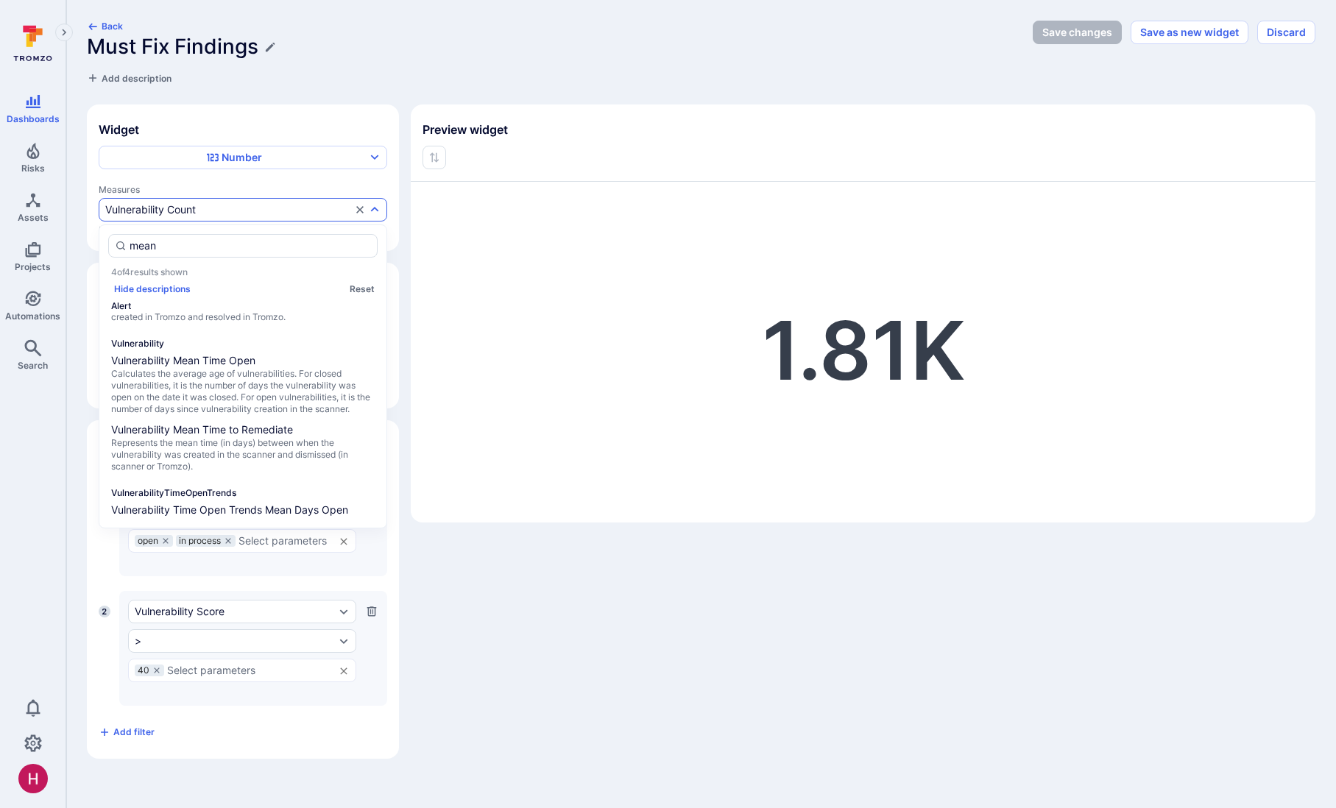
click at [418, 345] on div "1.81K" at bounding box center [863, 344] width 905 height 327
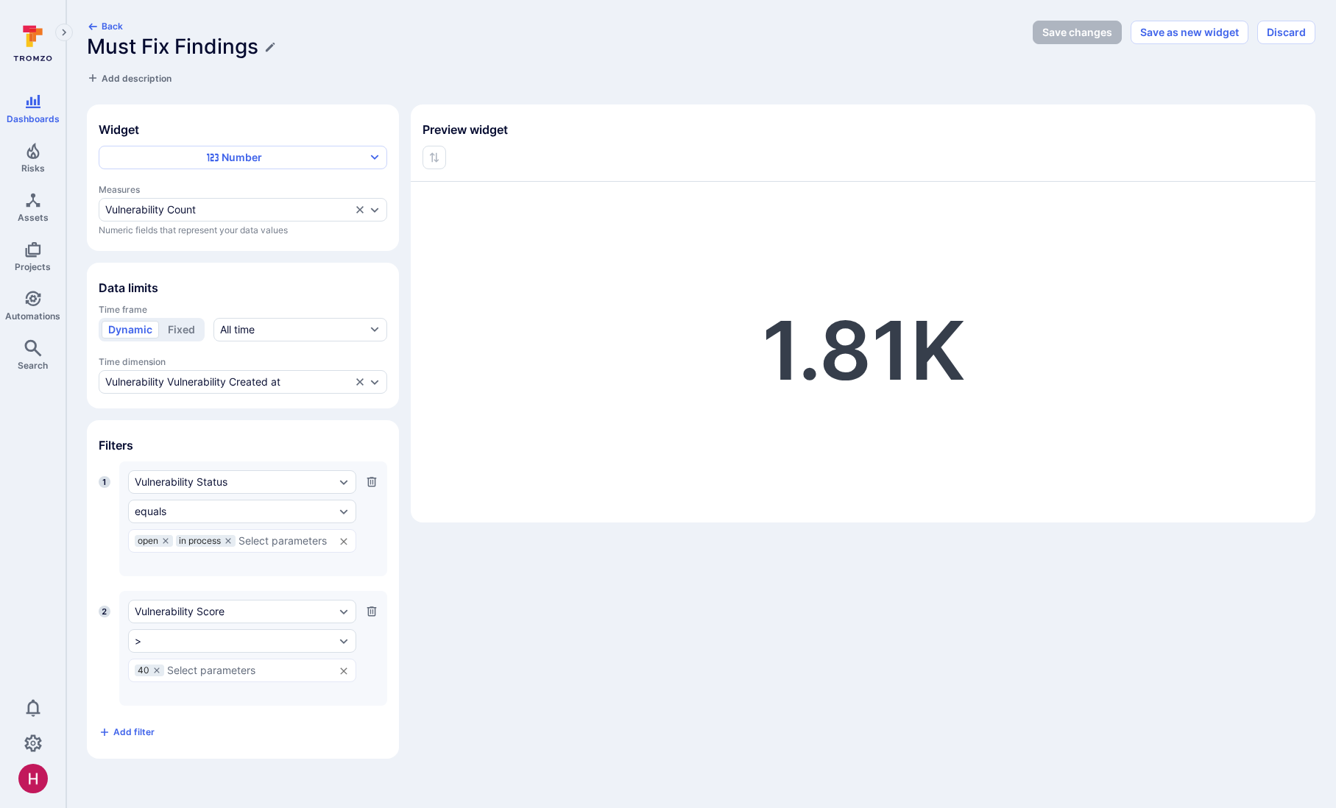
click at [111, 23] on button "Back" at bounding box center [105, 26] width 36 height 11
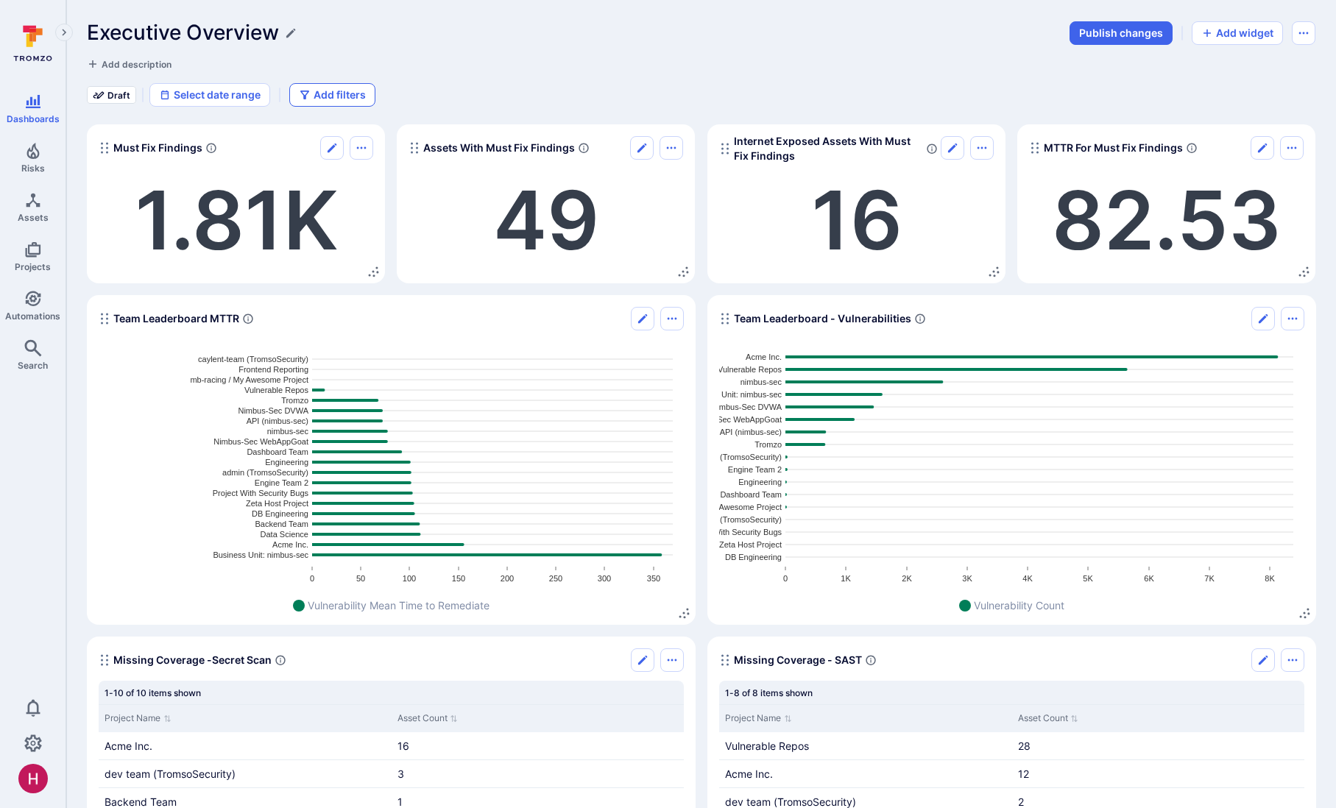
click at [350, 98] on button "Add filters" at bounding box center [332, 95] width 86 height 24
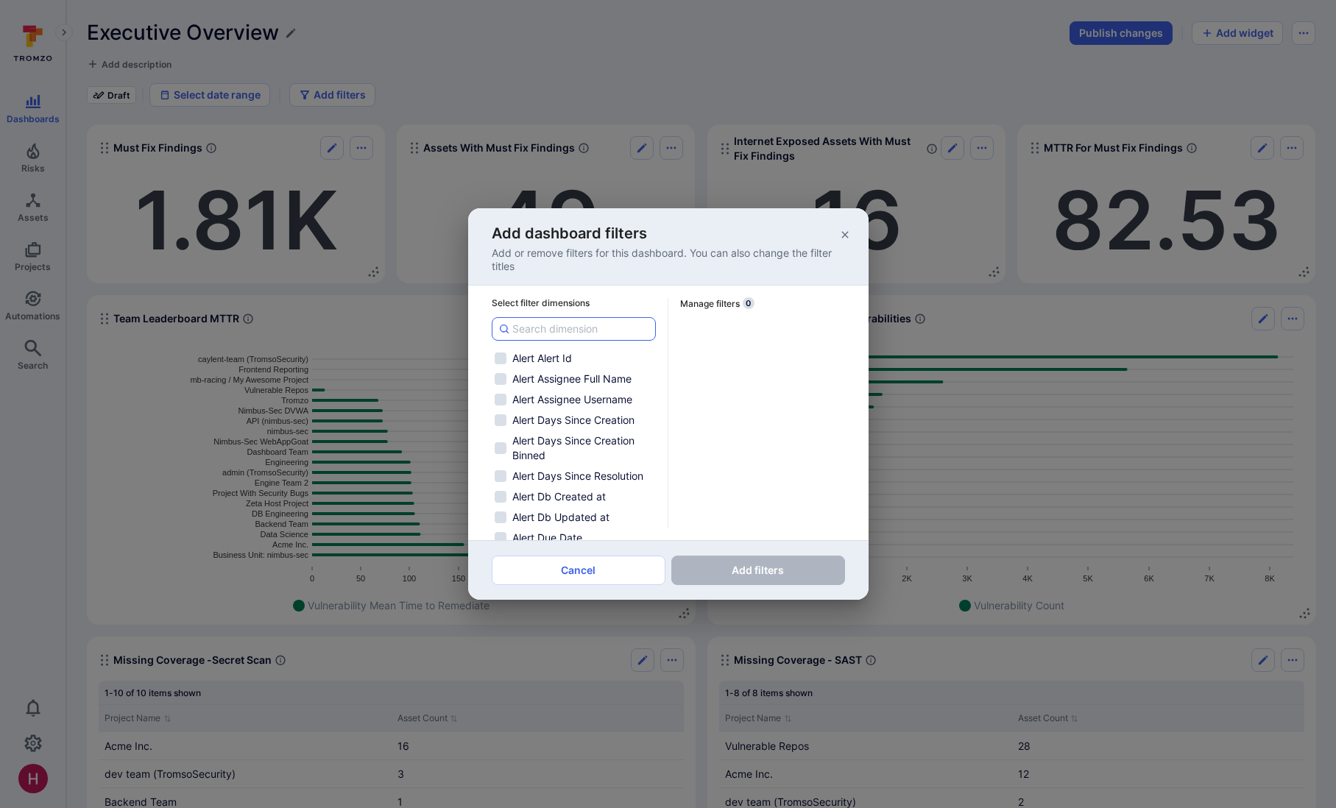
click at [560, 328] on input at bounding box center [580, 329] width 137 height 15
type input "p"
checkbox input "false"
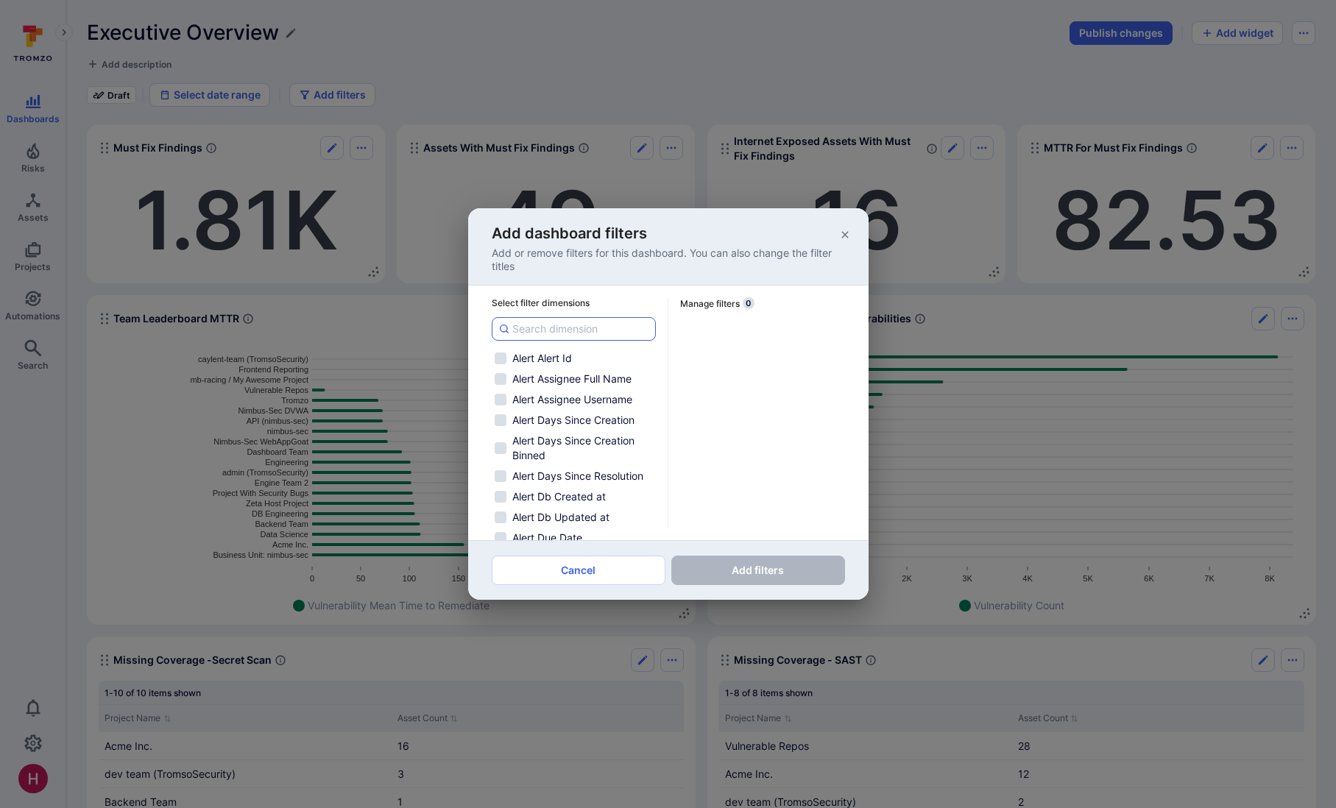
checkbox input "false"
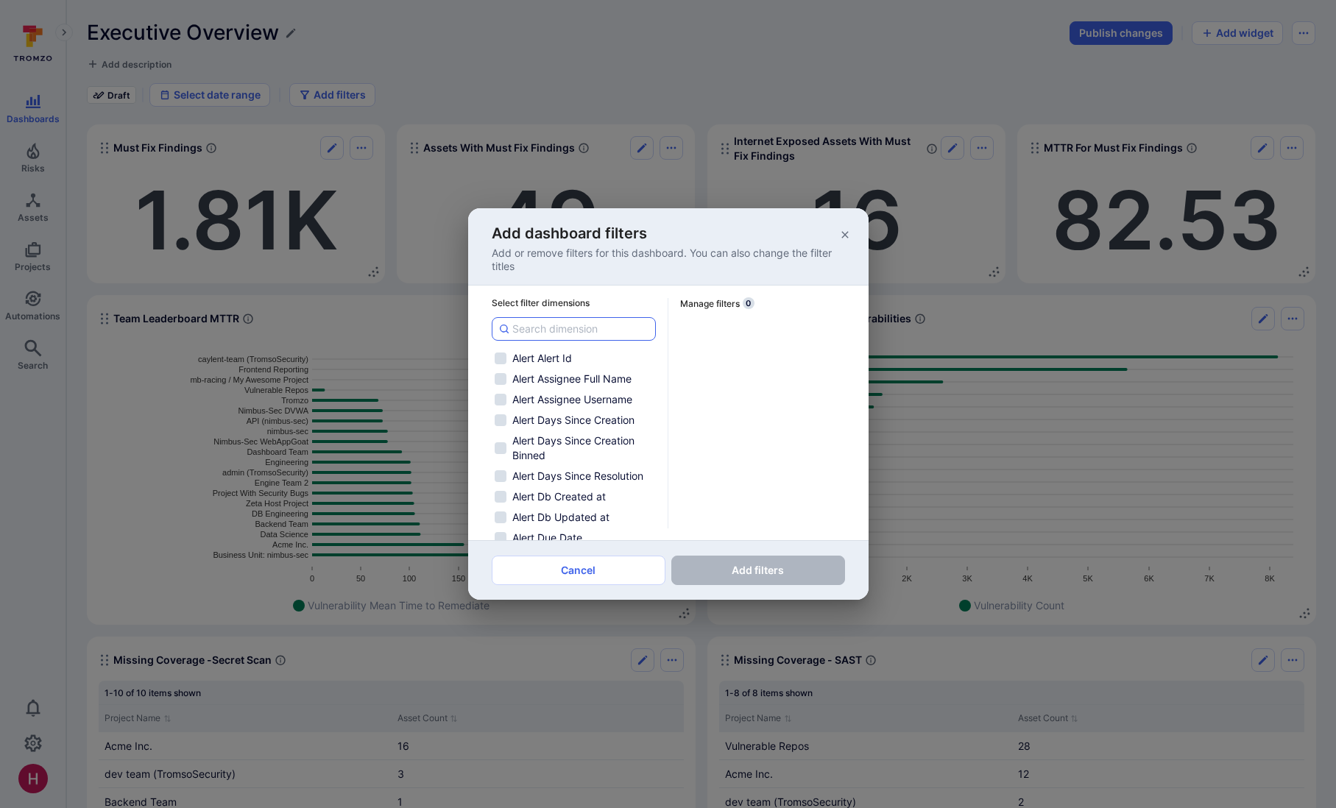
checkbox input "false"
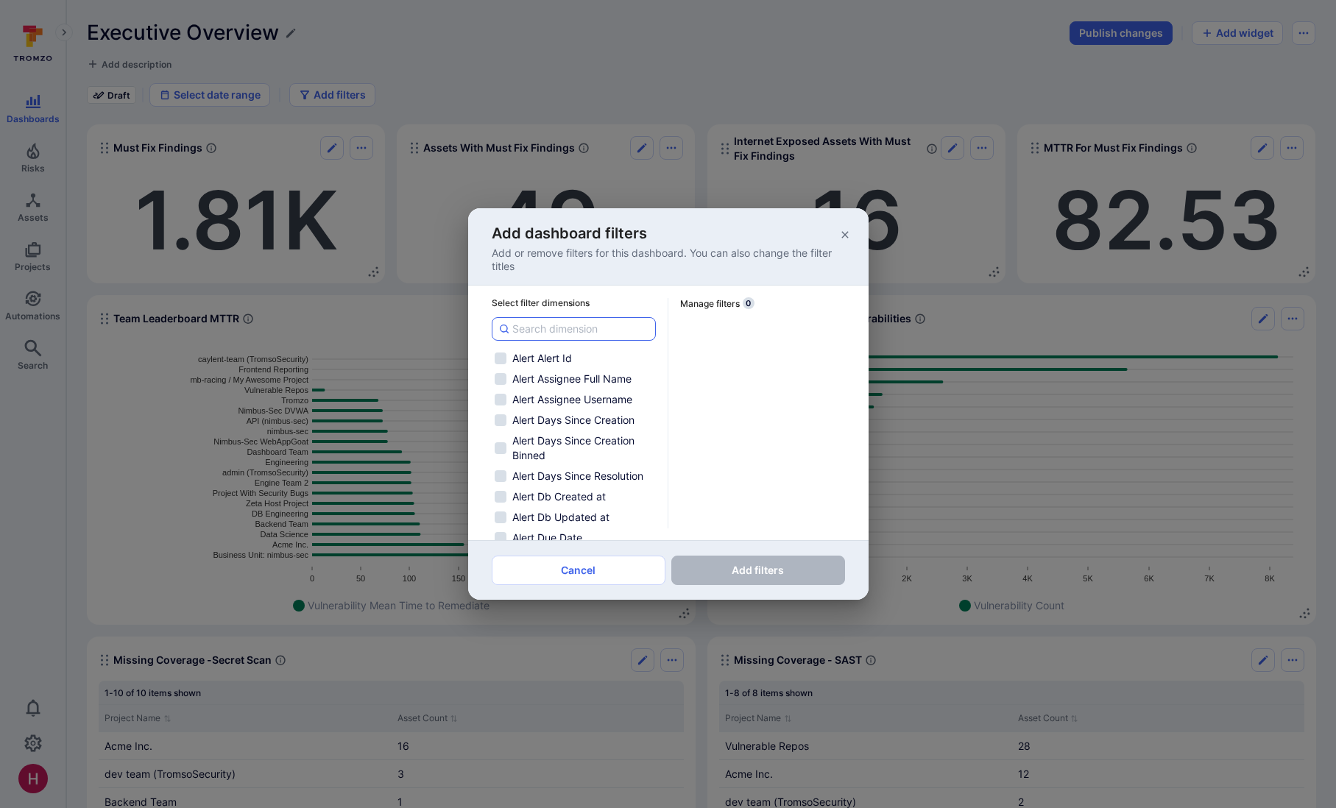
checkbox input "false"
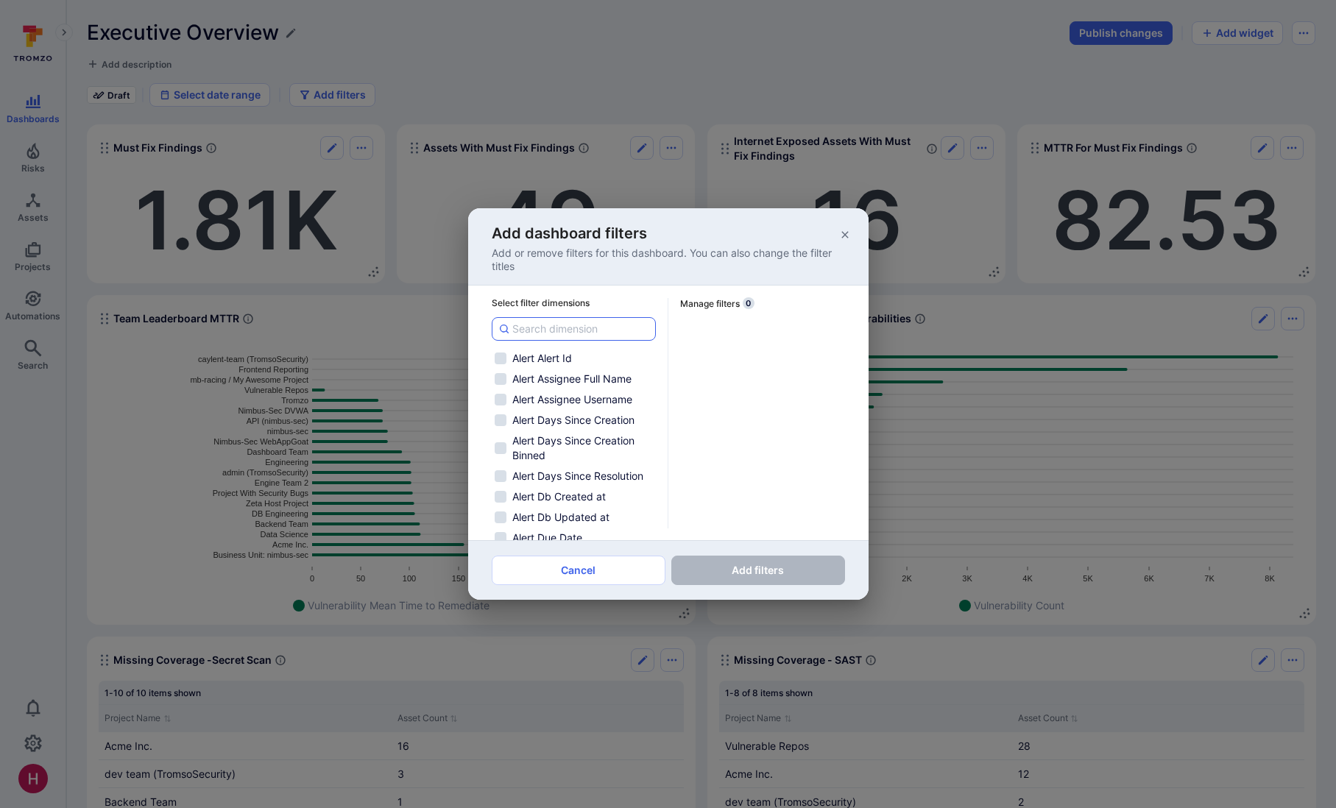
checkbox input "false"
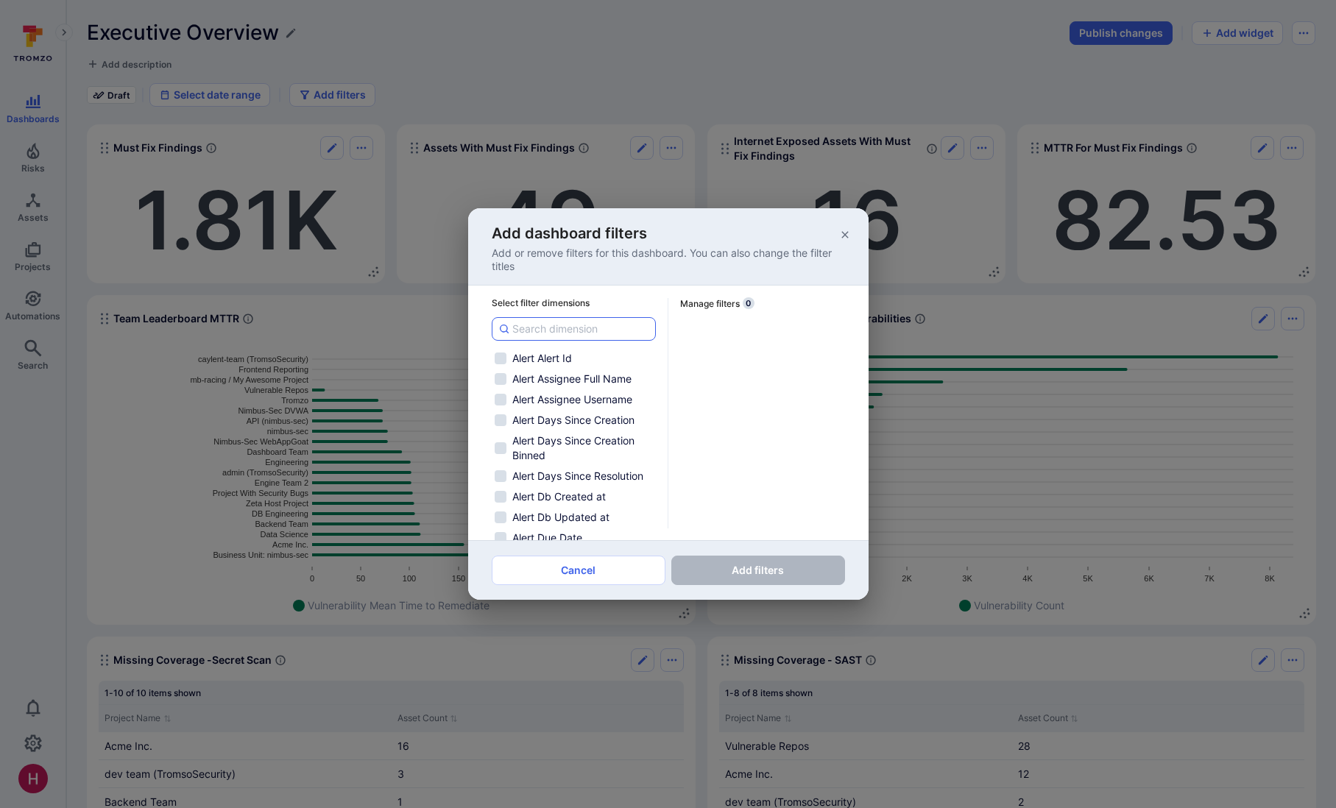
checkbox input "false"
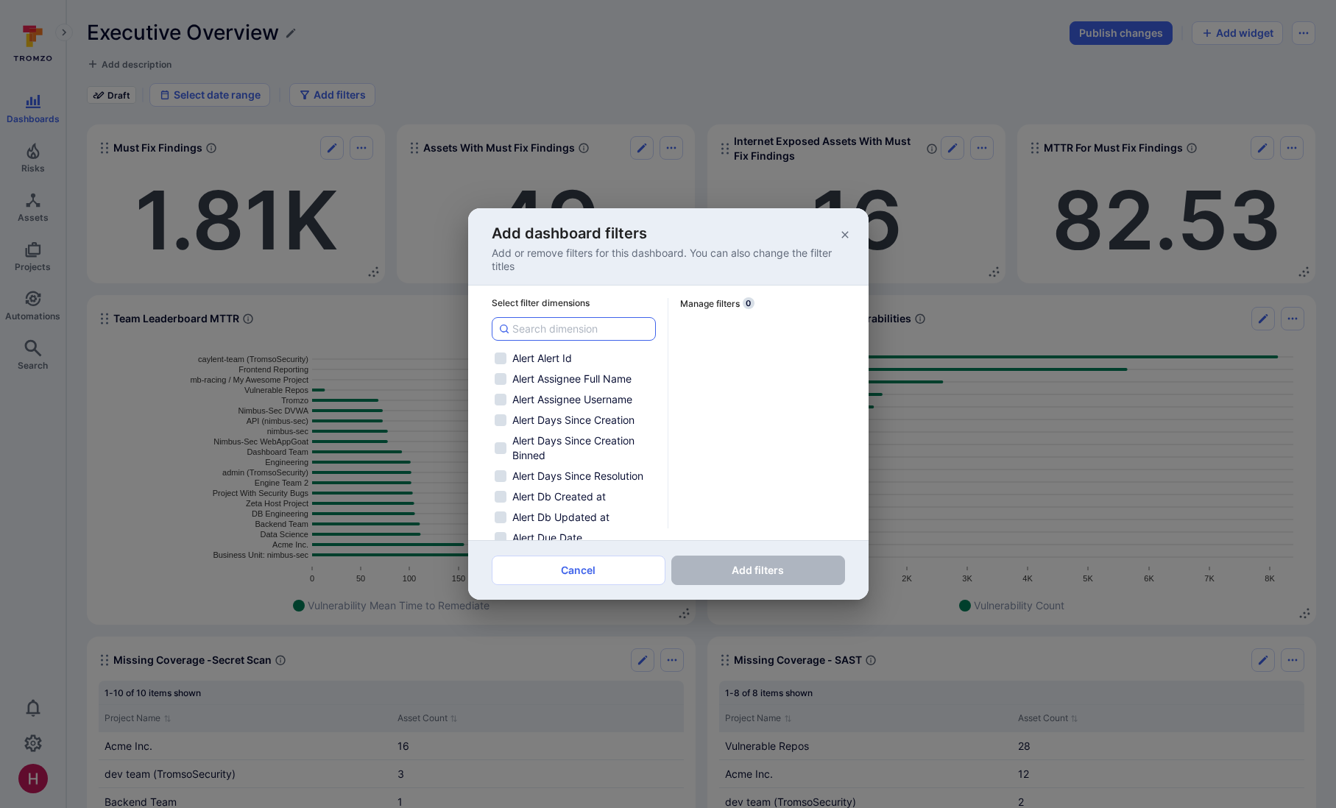
checkbox input "false"
type input "pr"
checkbox input "false"
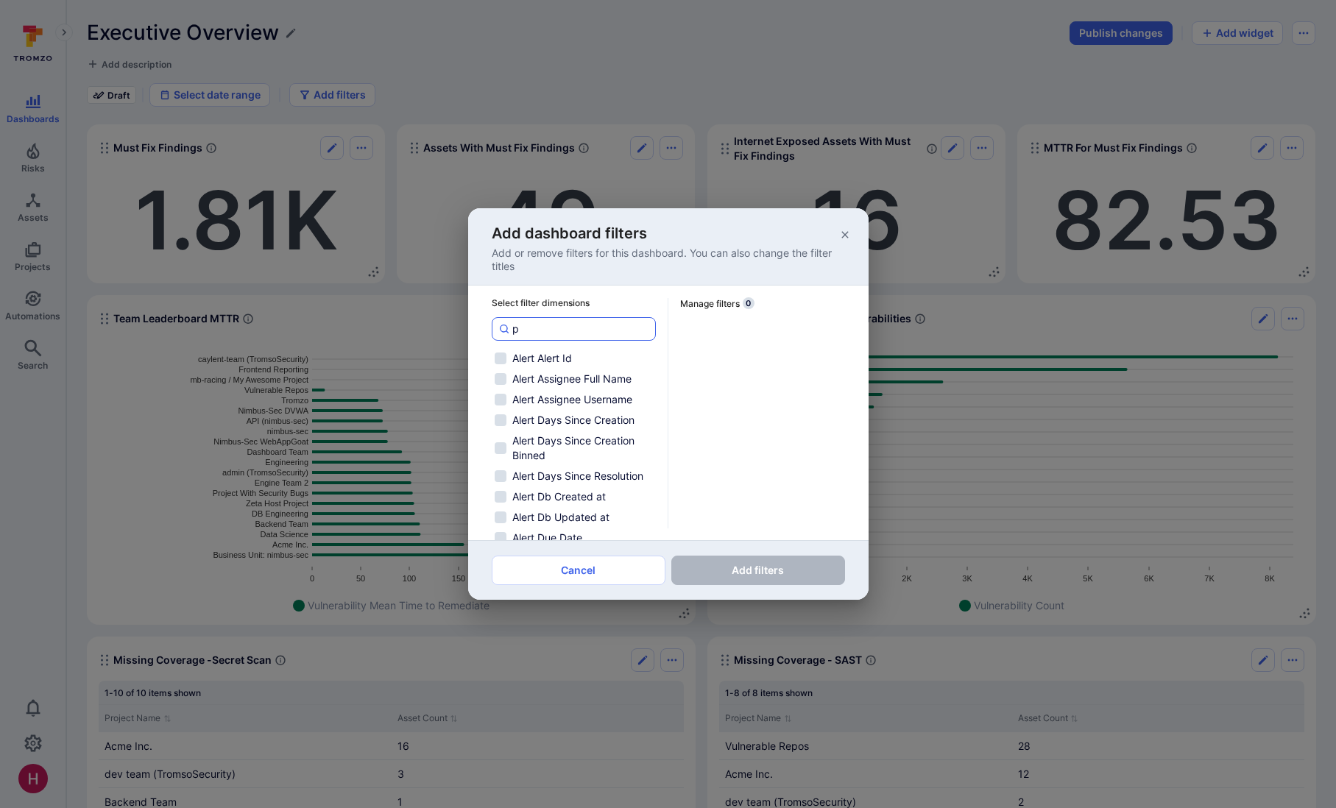
checkbox input "false"
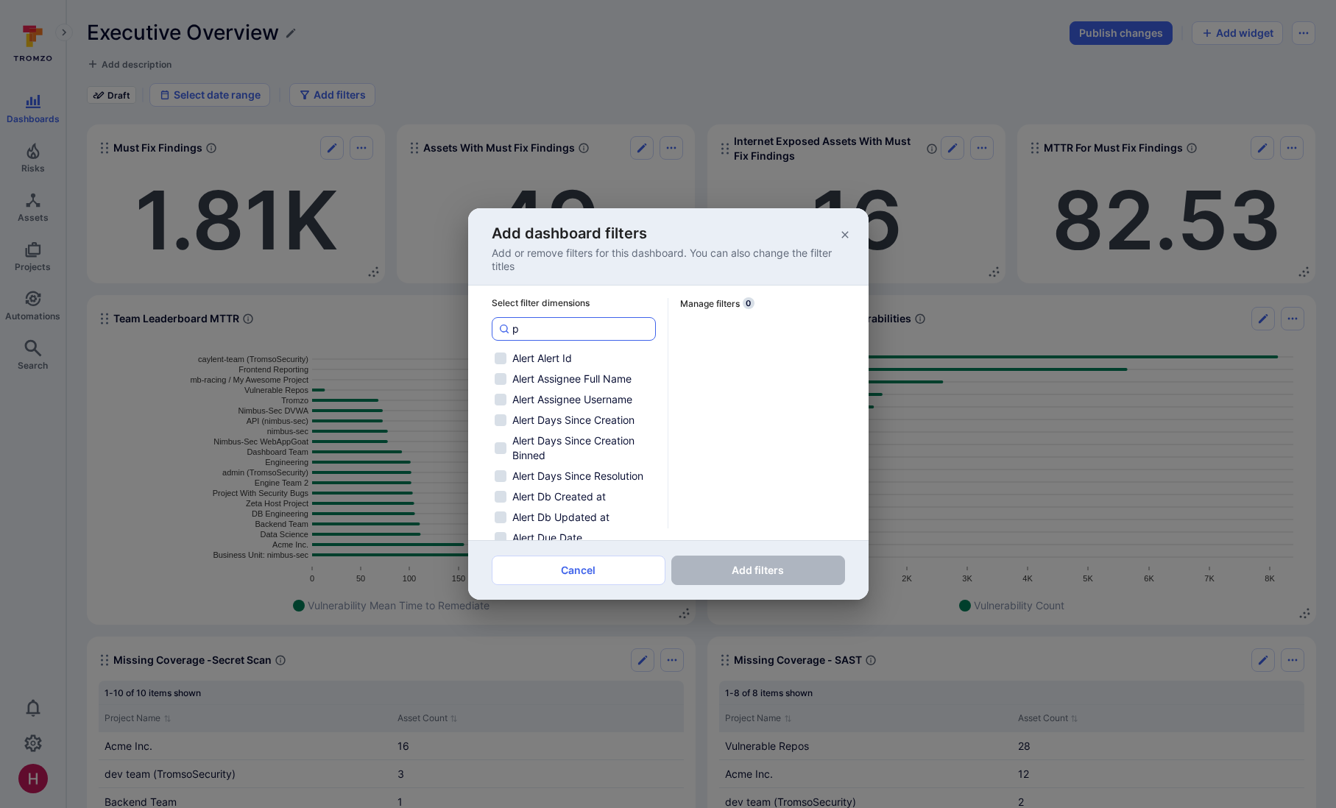
checkbox input "false"
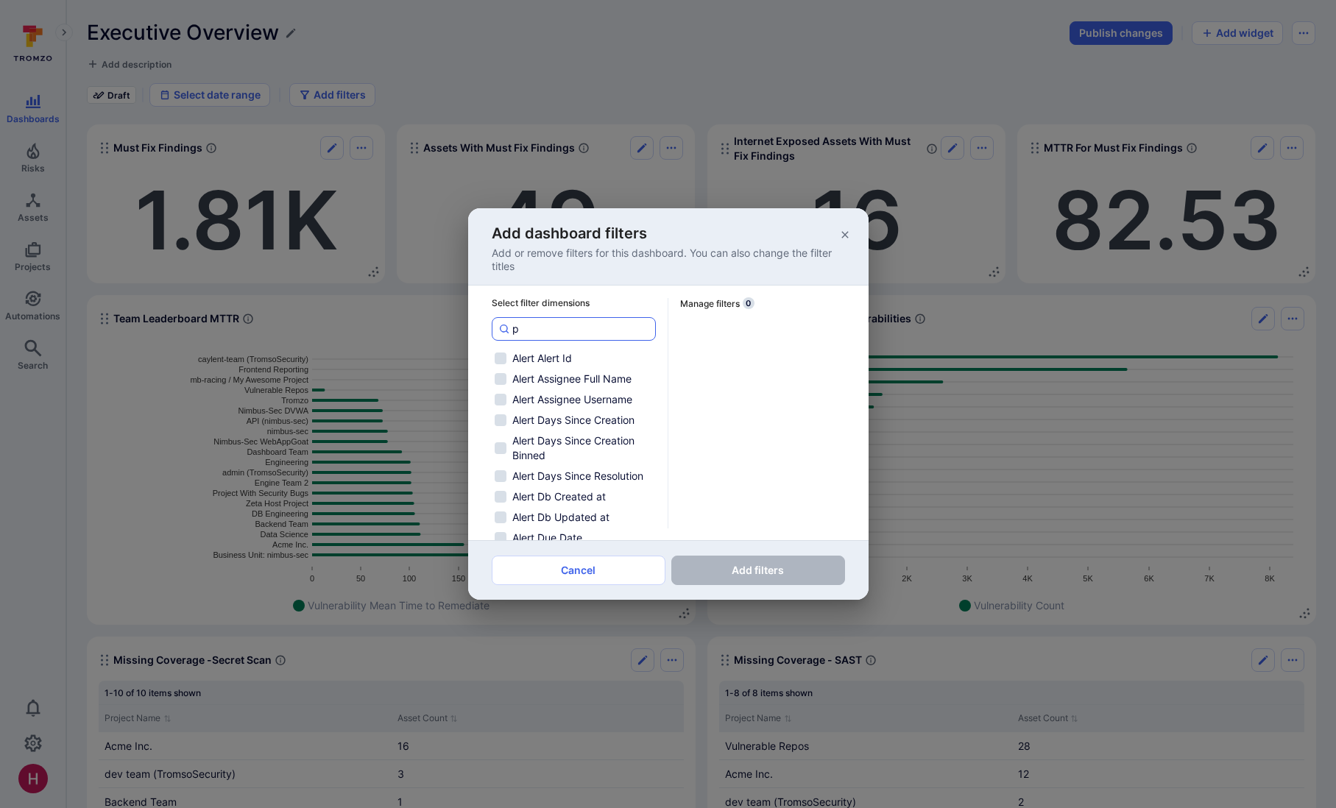
checkbox input "false"
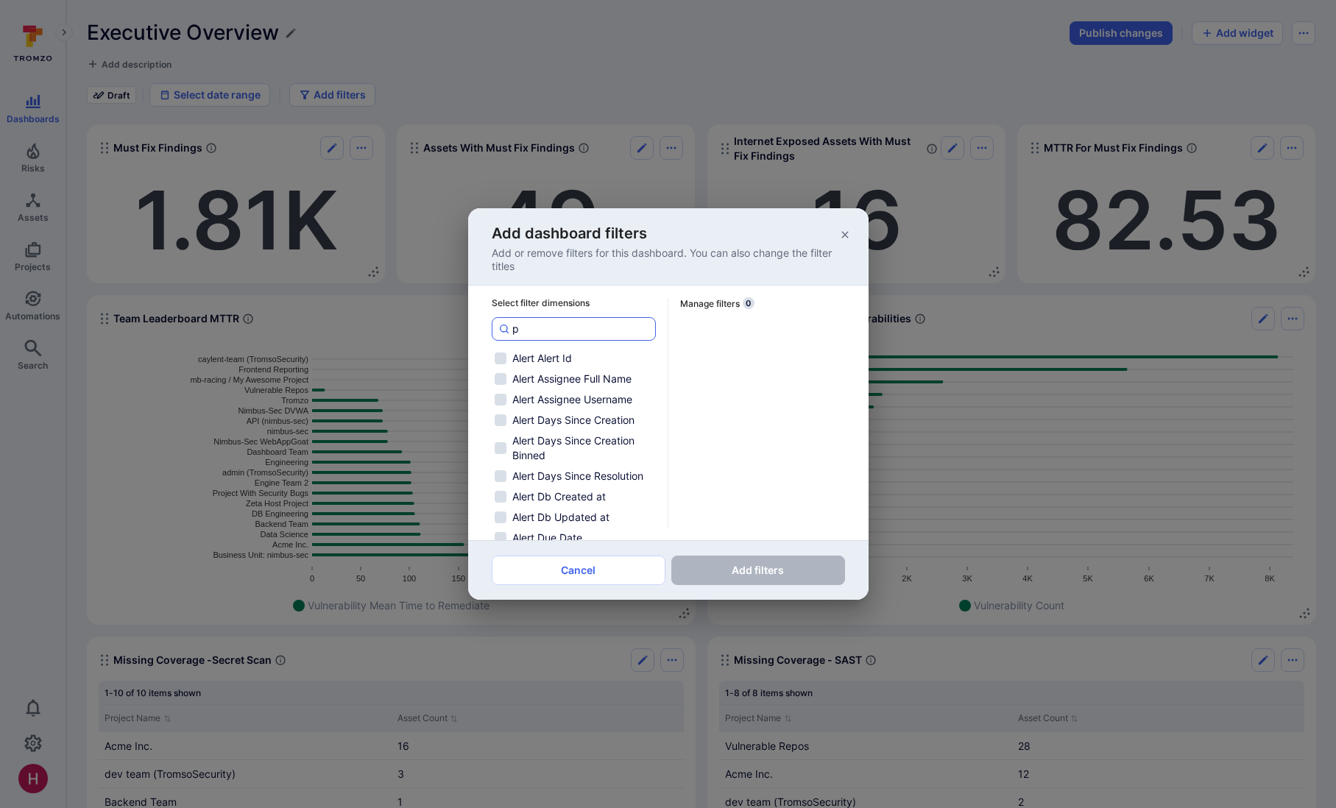
checkbox input "false"
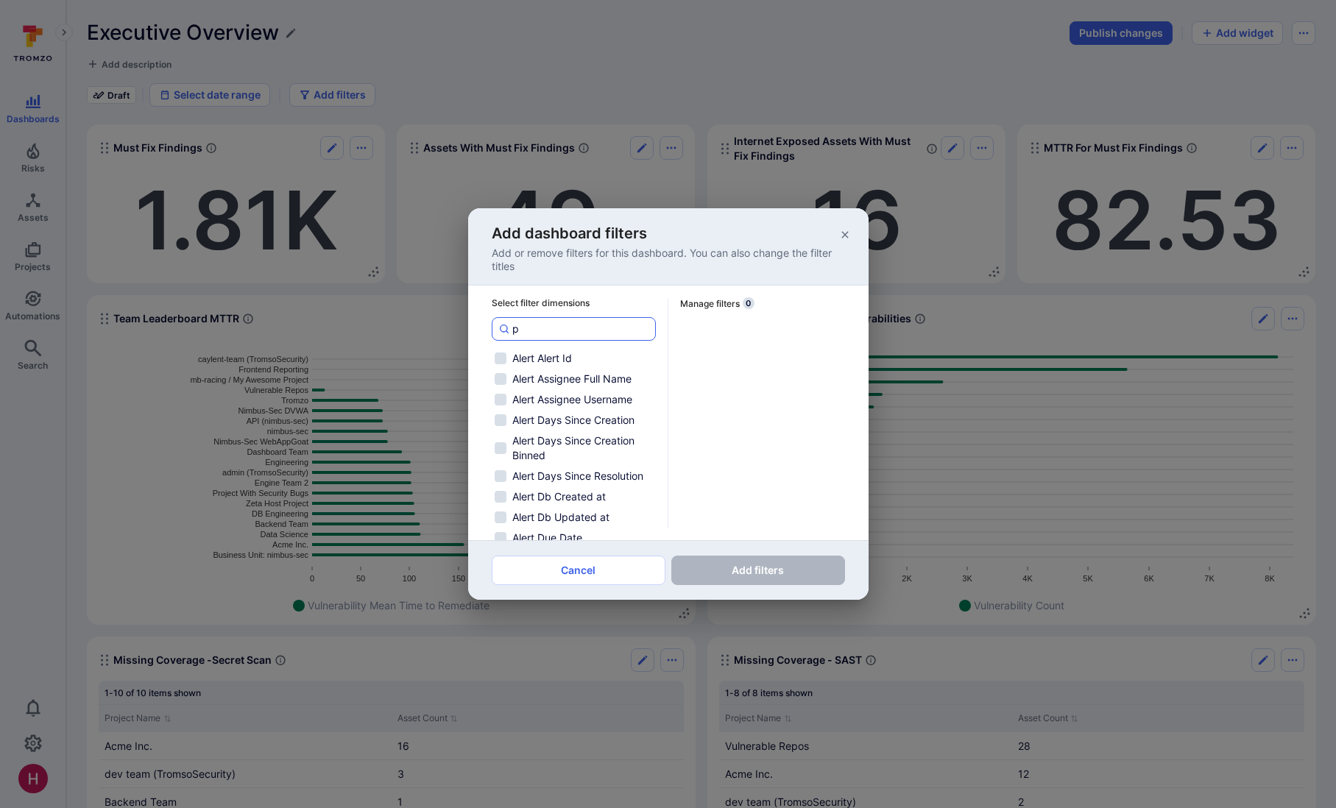
checkbox input "false"
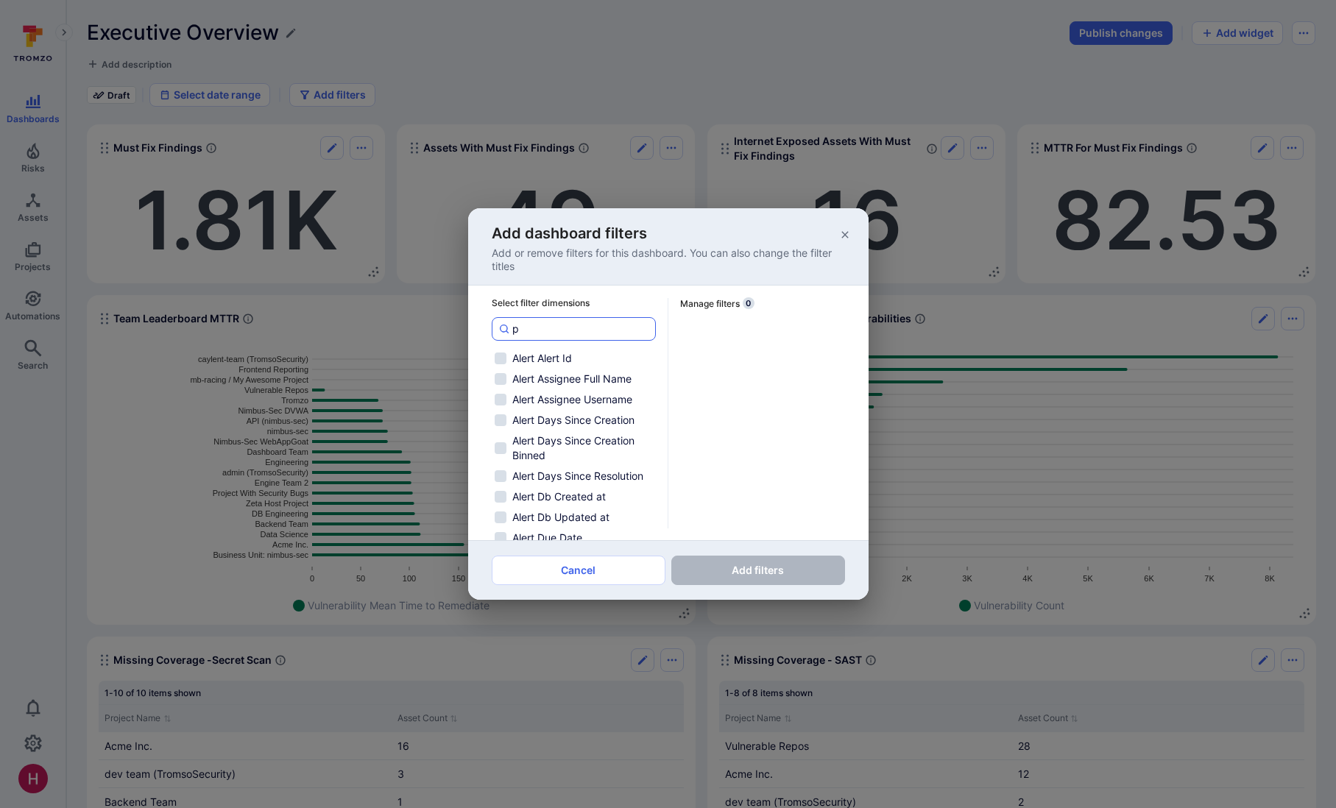
checkbox input "false"
type input "pro"
checkbox input "false"
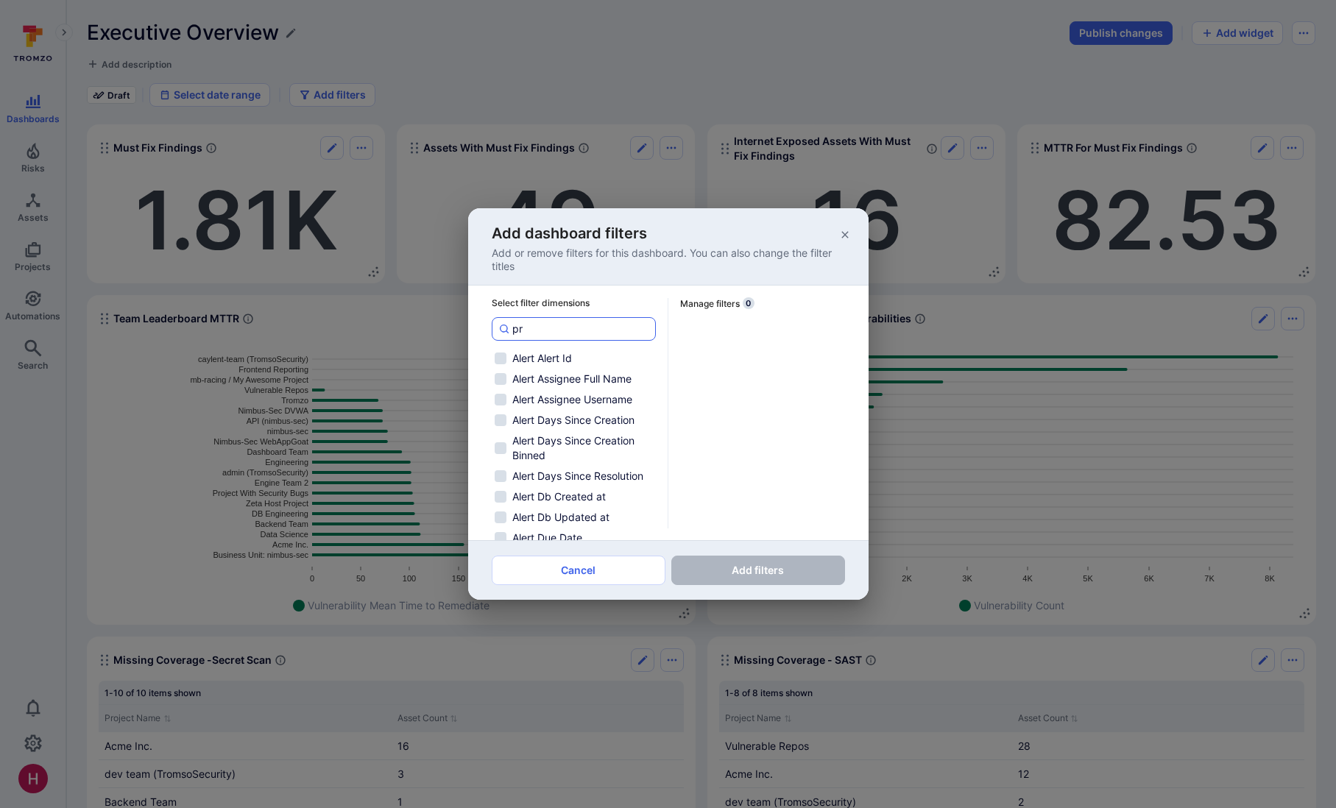
checkbox input "false"
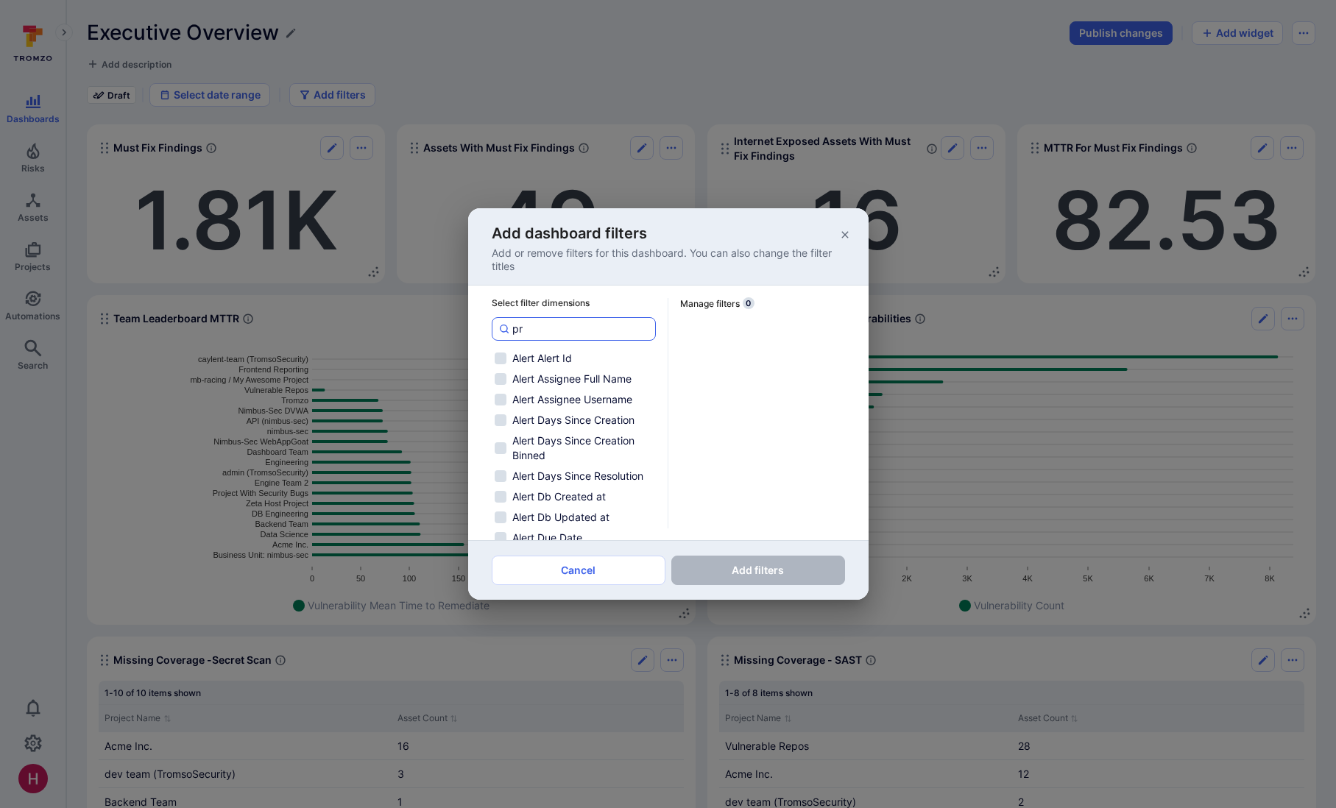
checkbox input "false"
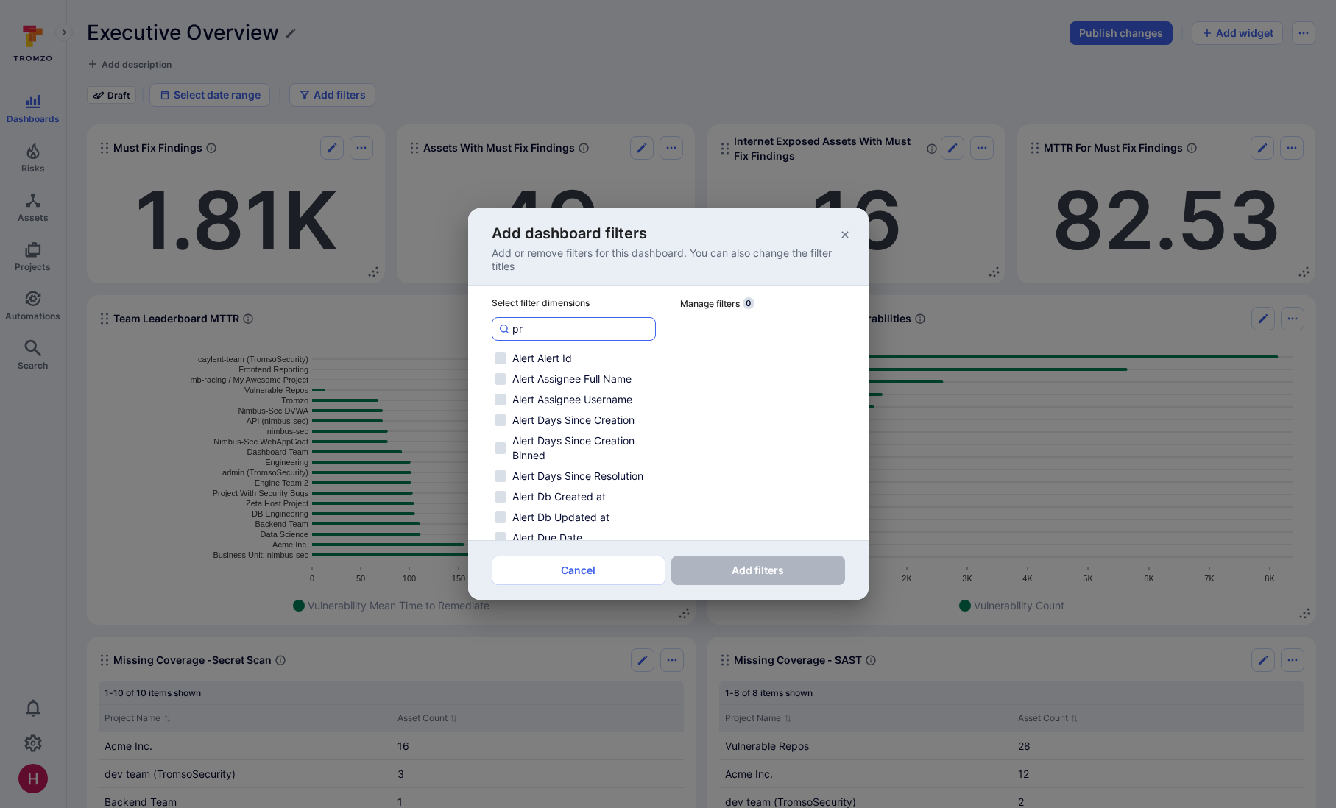
checkbox input "false"
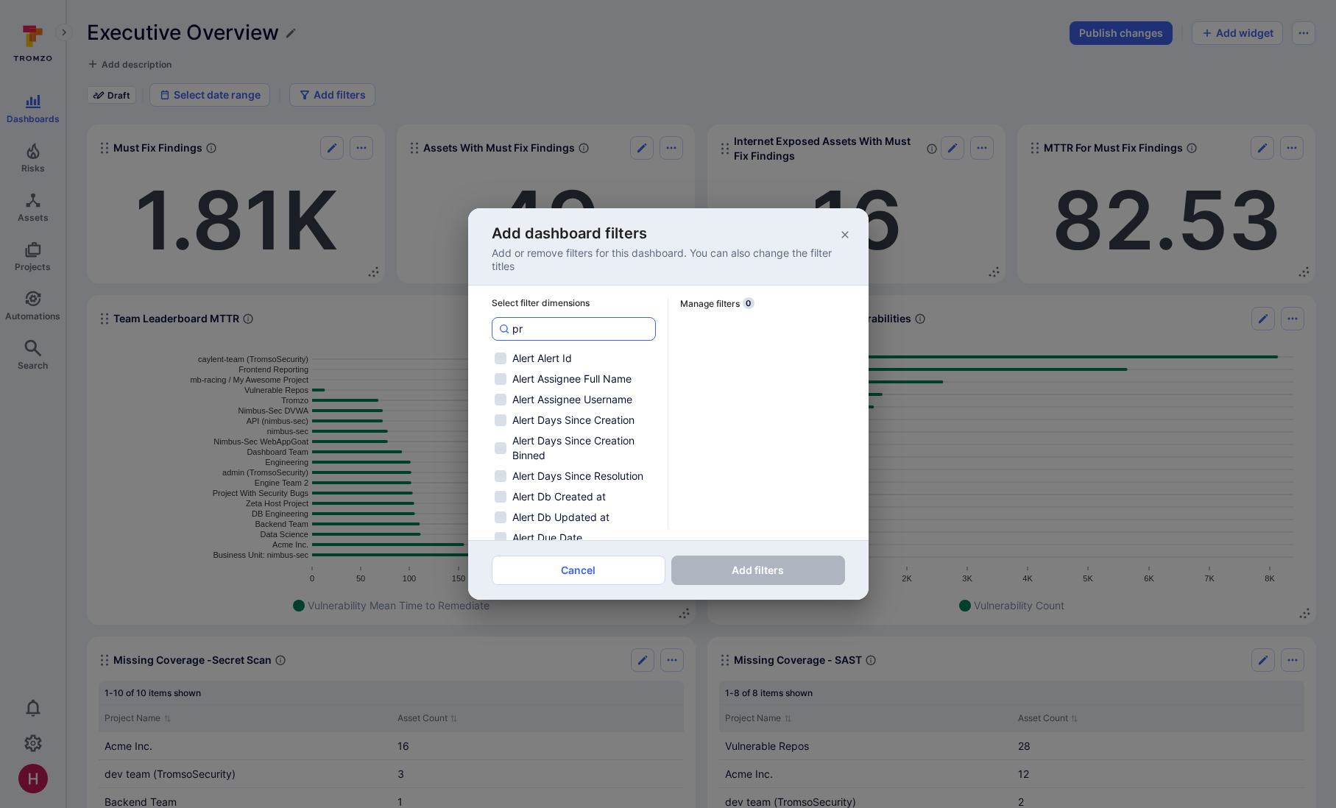
checkbox input "false"
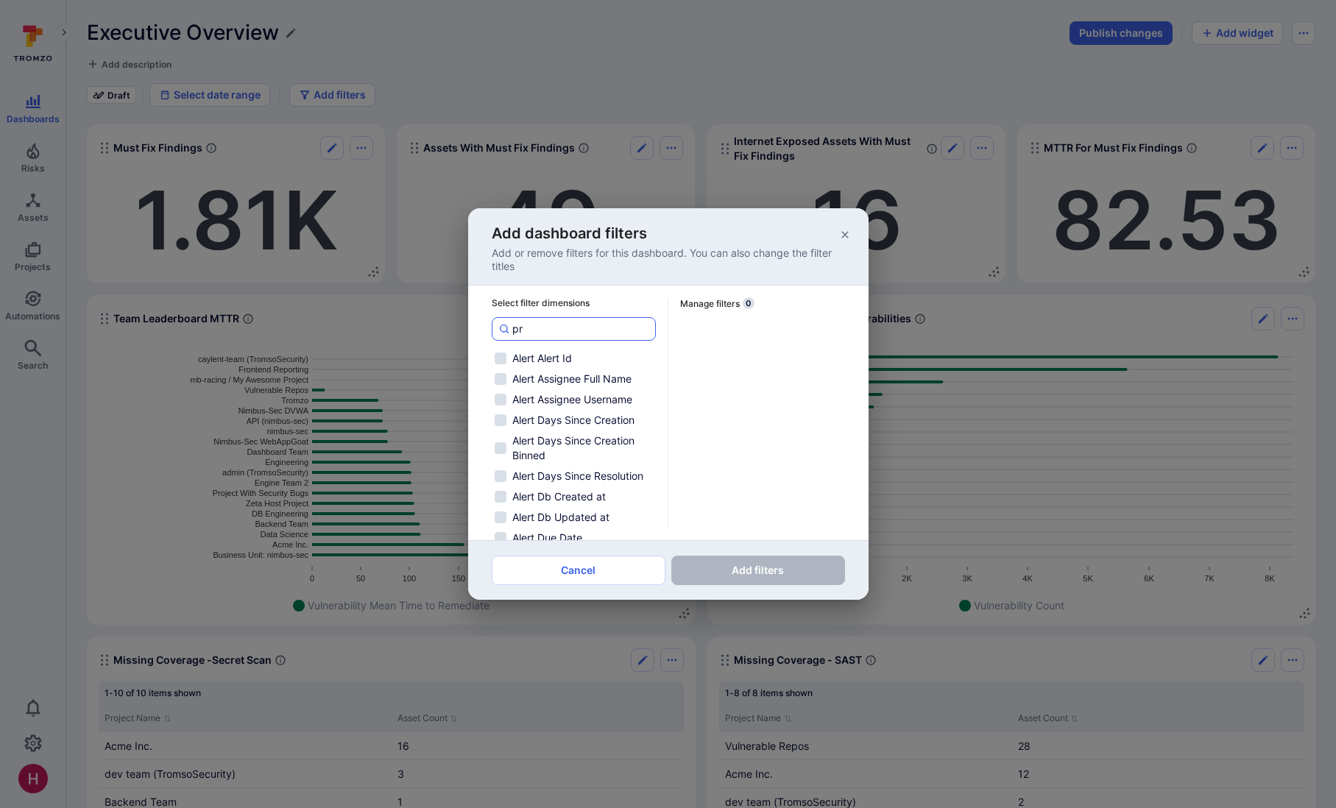
checkbox input "false"
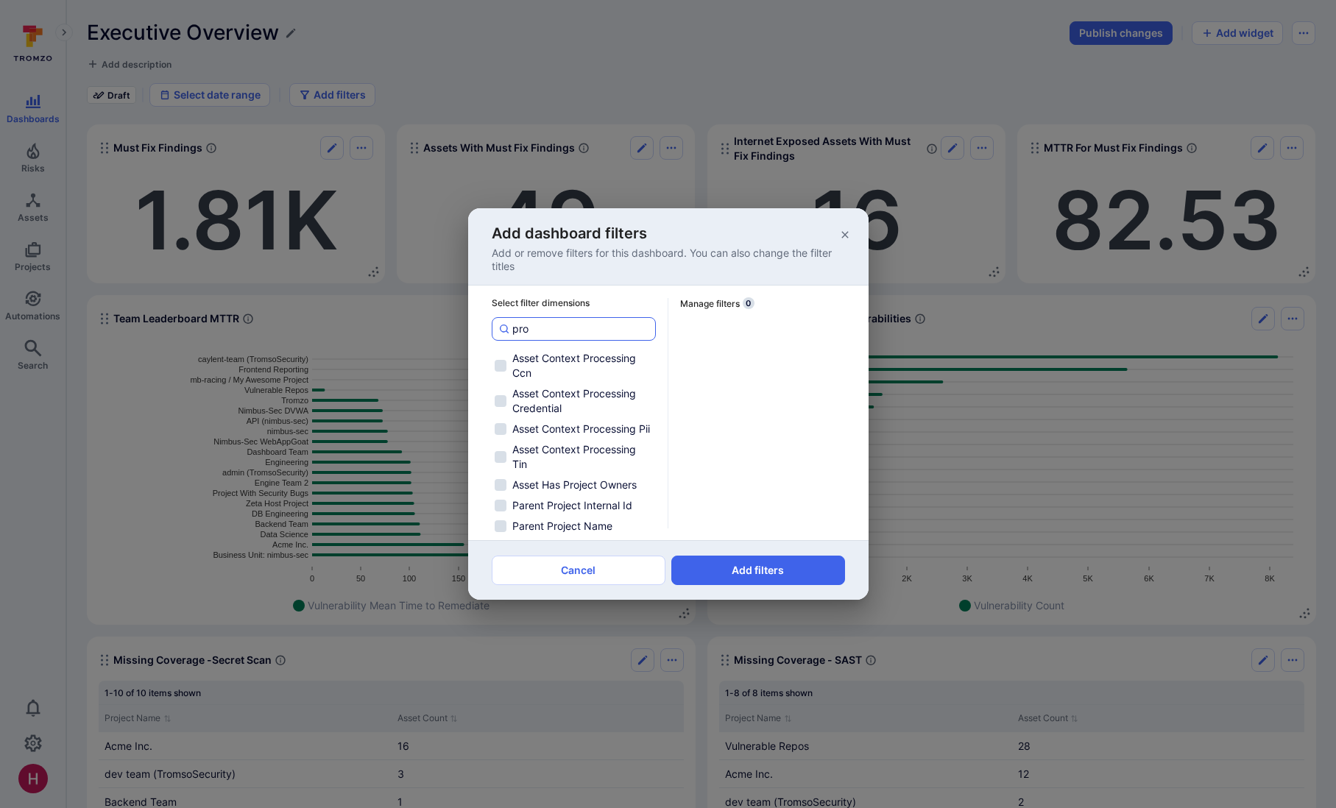
type input "proj"
checkbox input "false"
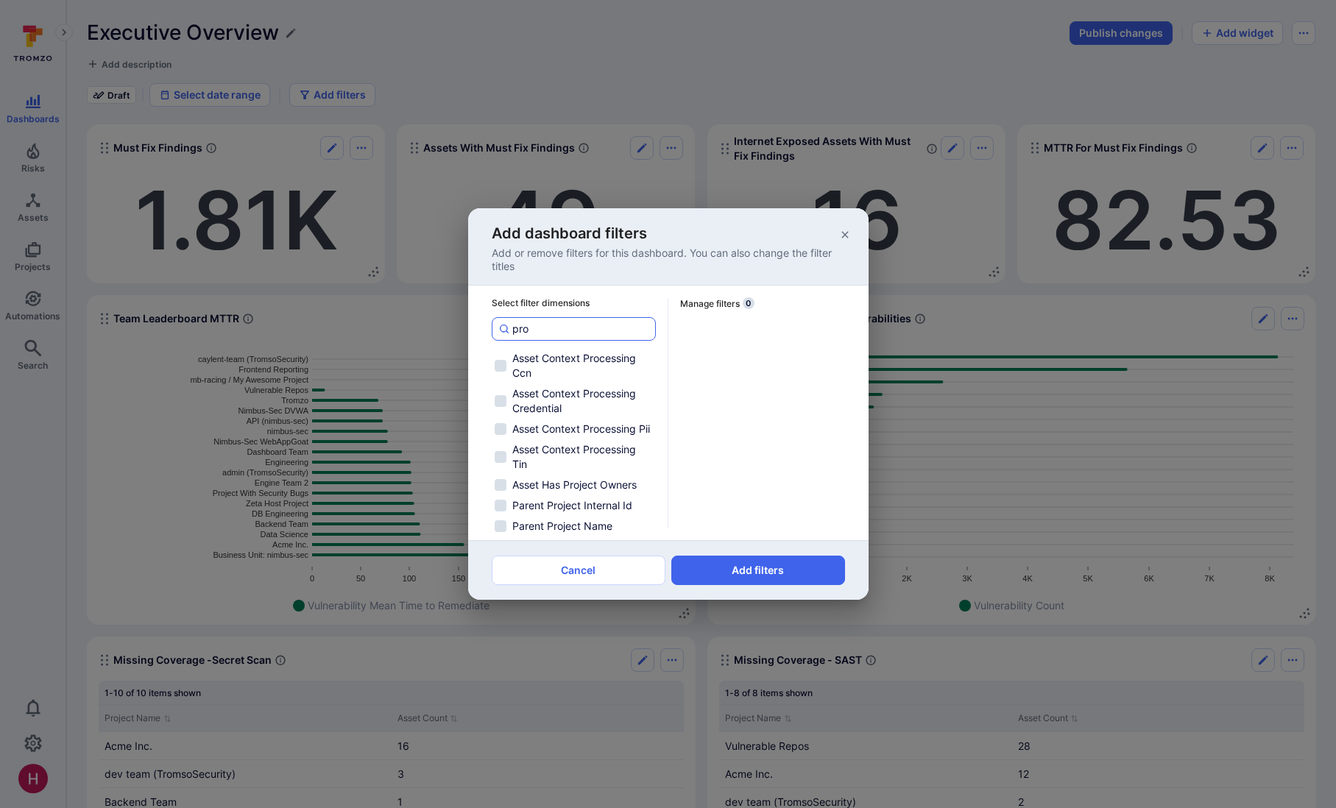
checkbox input "false"
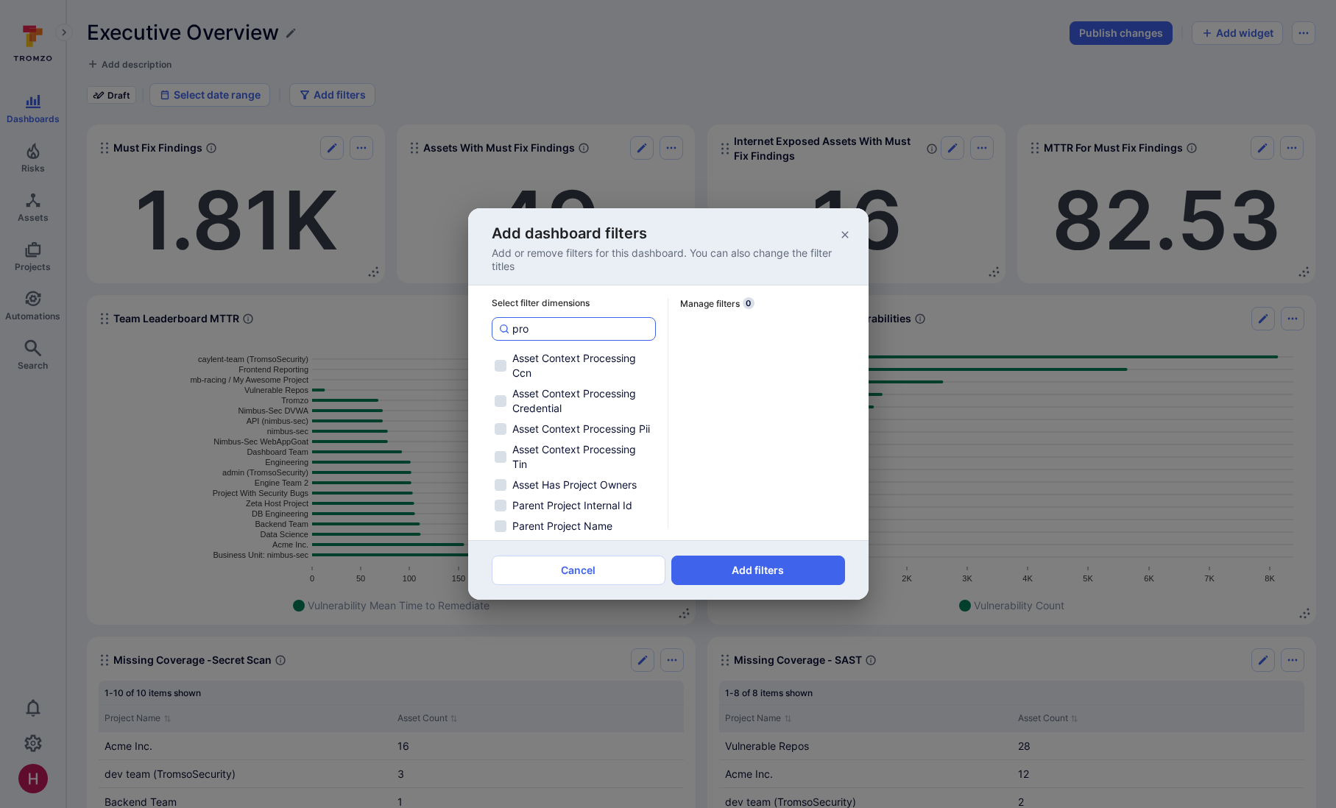
checkbox input "false"
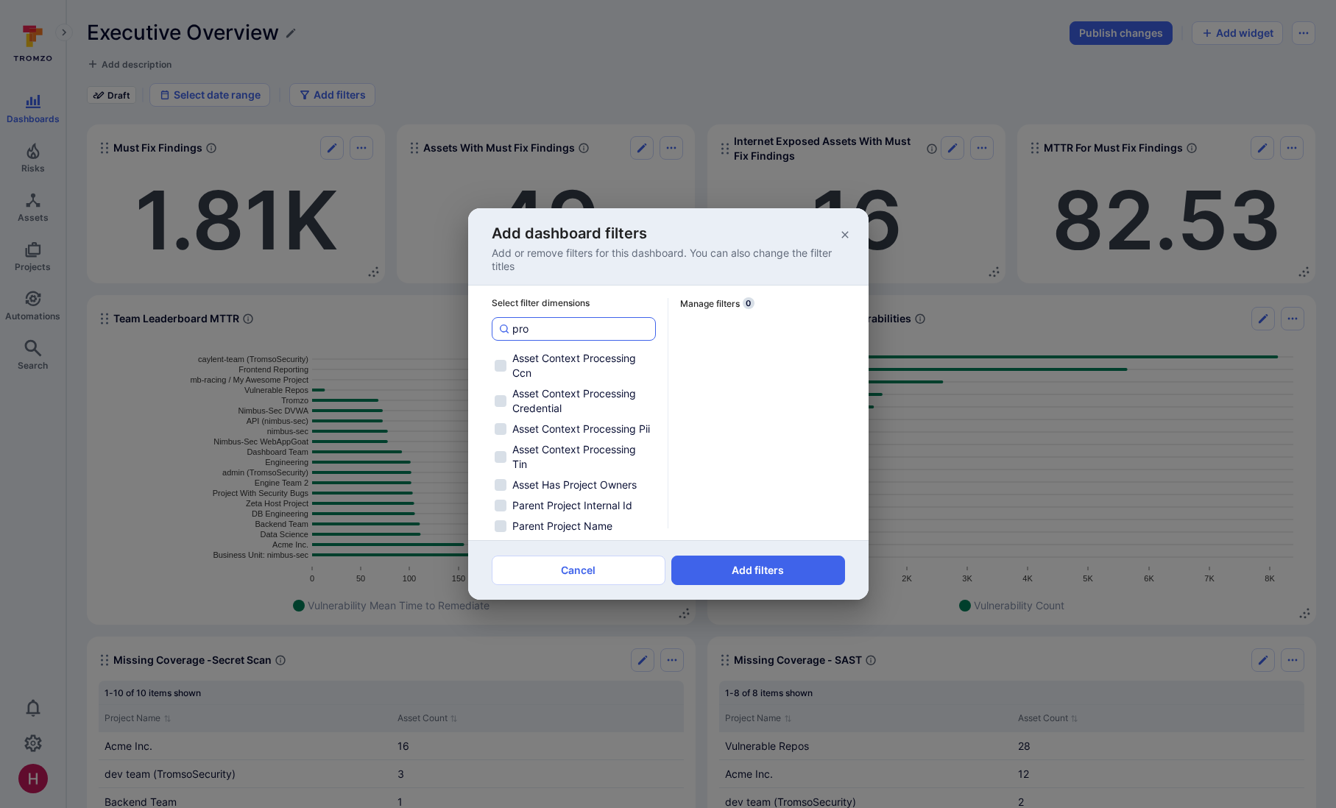
checkbox input "false"
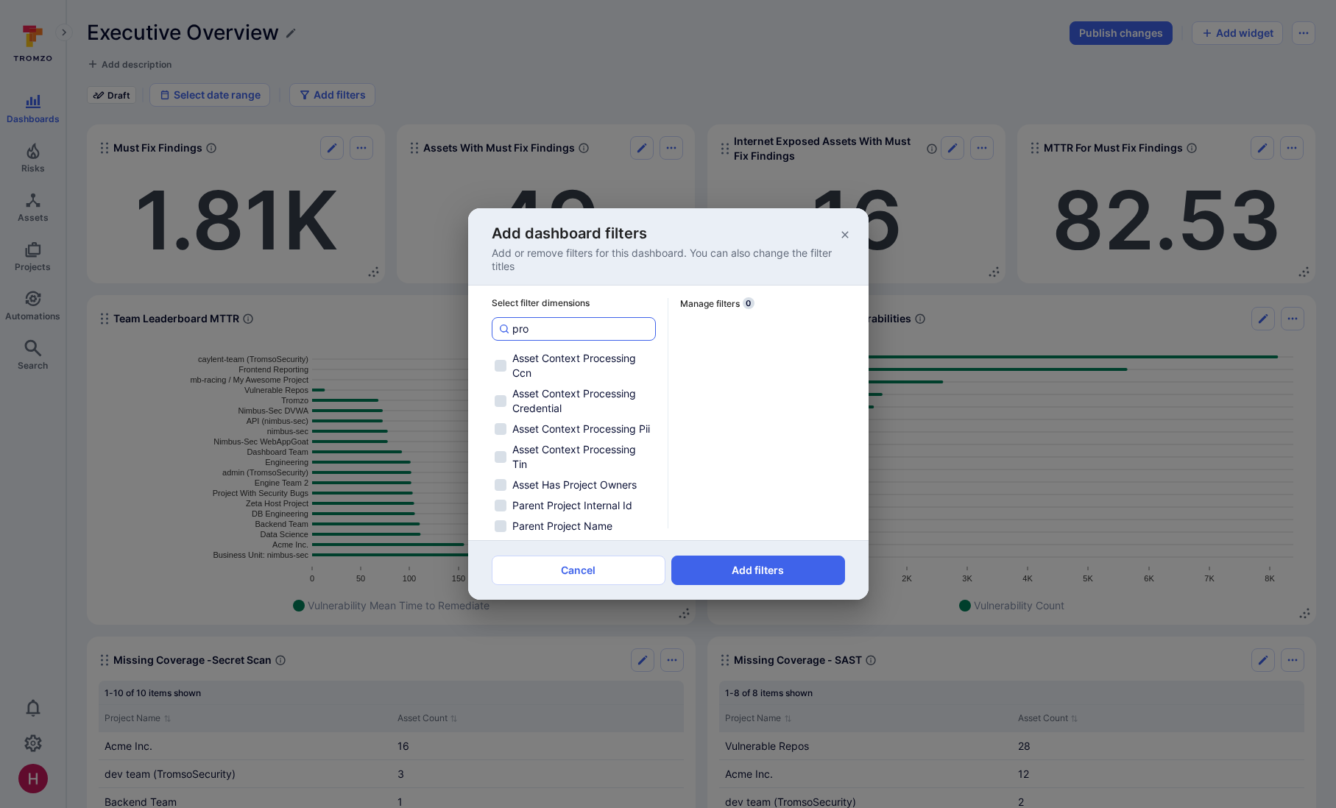
checkbox input "false"
type input "project n"
checkbox input "false"
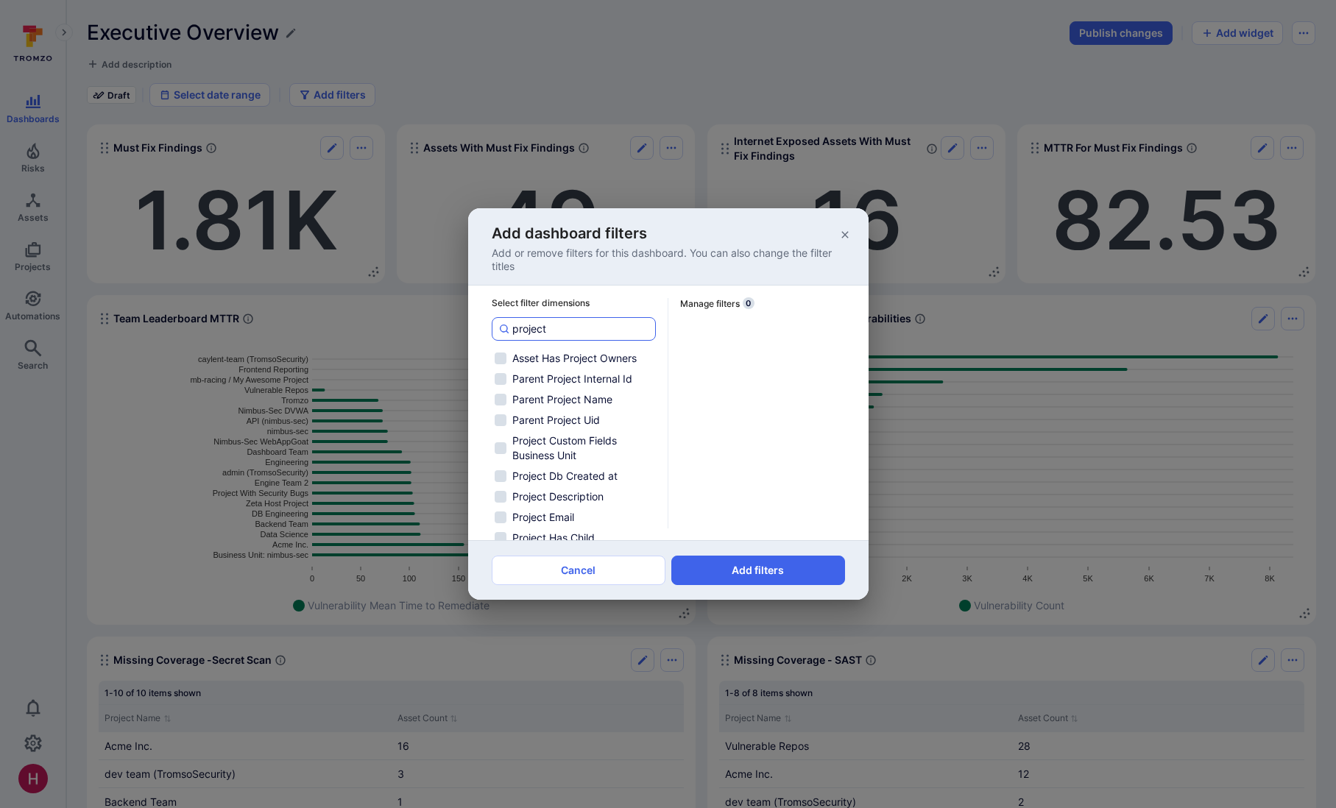
checkbox input "false"
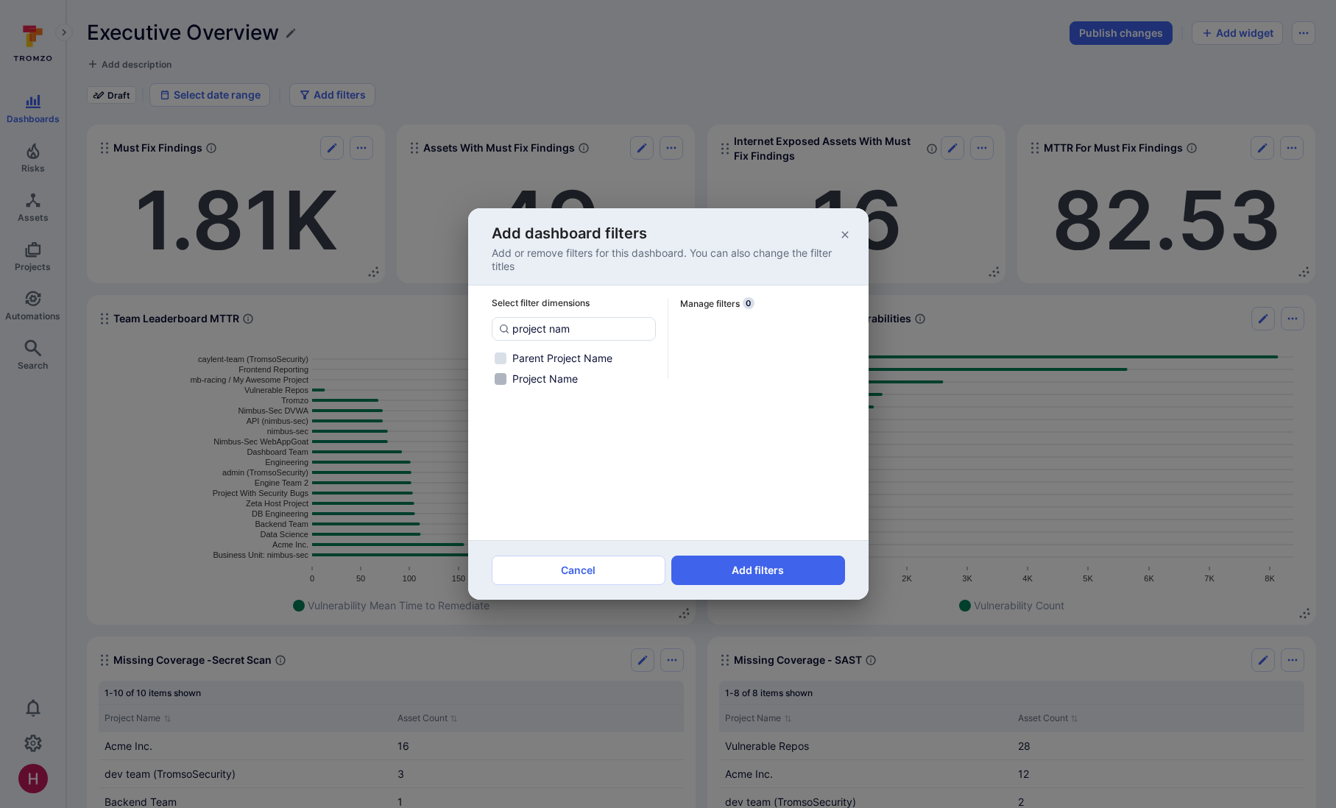
type input "project nam"
click at [558, 378] on span "Project Name" at bounding box center [545, 379] width 66 height 15
click at [507, 378] on input "Project Name" at bounding box center [501, 379] width 12 height 12
checkbox input "true"
click at [721, 574] on button "Add filters" at bounding box center [759, 570] width 174 height 29
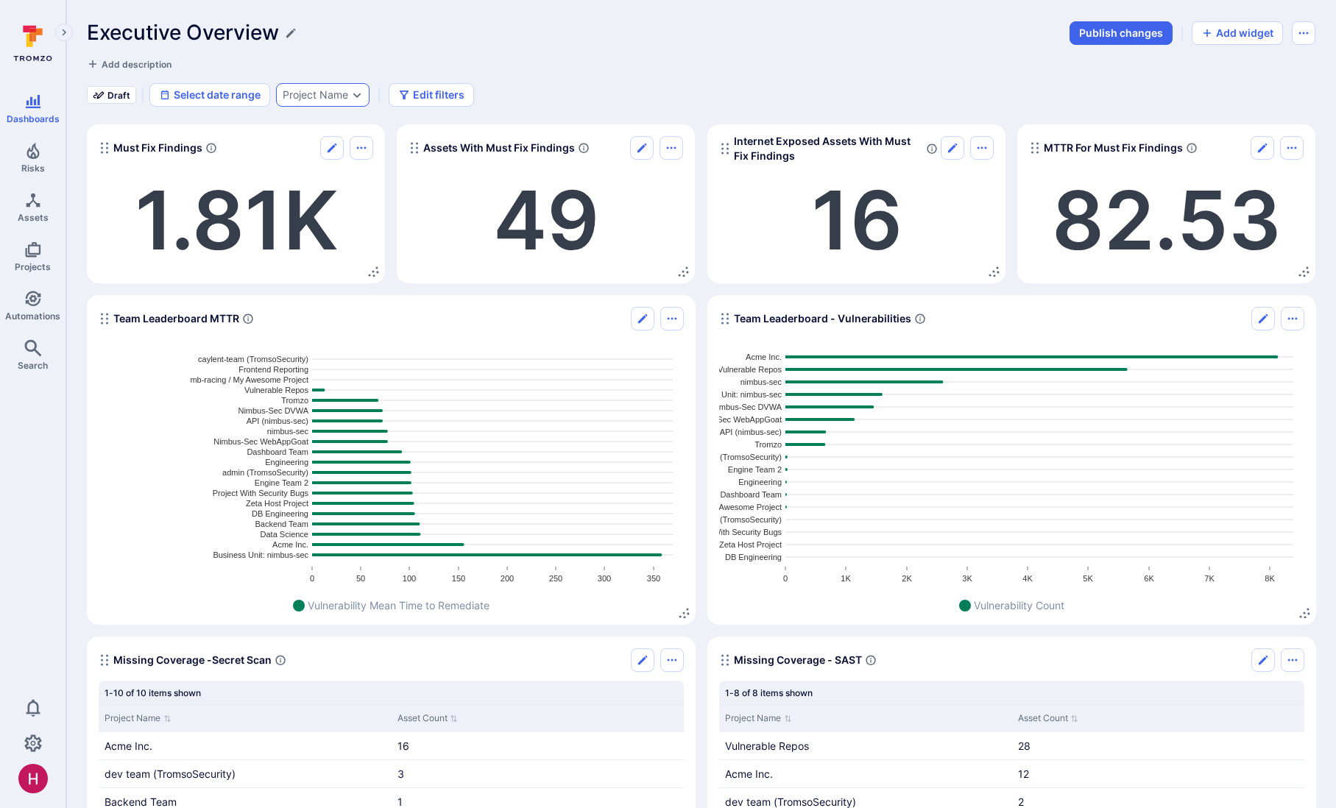
click at [292, 99] on div "Project Name" at bounding box center [316, 95] width 66 height 12
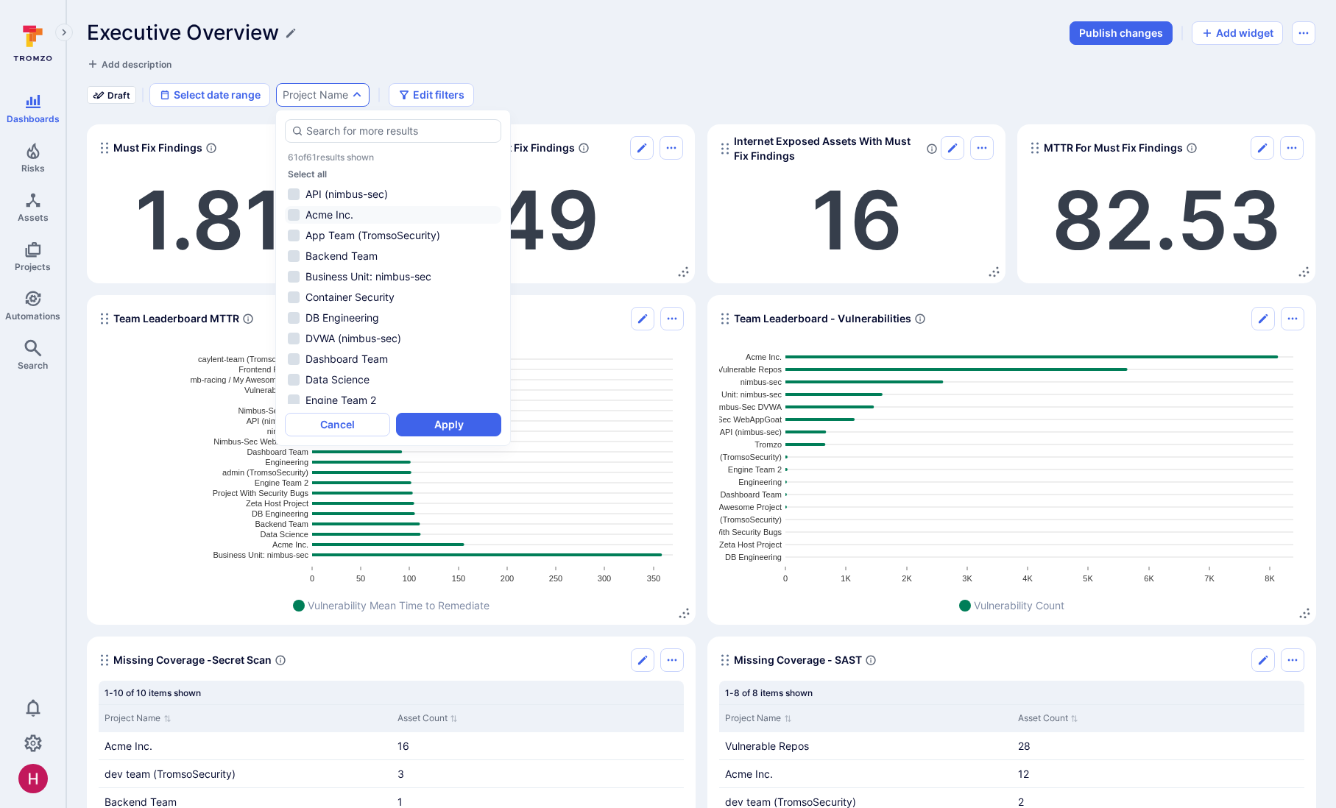
click at [351, 215] on li "Acme Inc." at bounding box center [393, 215] width 216 height 18
drag, startPoint x: 446, startPoint y: 428, endPoint x: 448, endPoint y: 419, distance: 9.1
click at [447, 428] on button "Apply" at bounding box center [448, 425] width 105 height 24
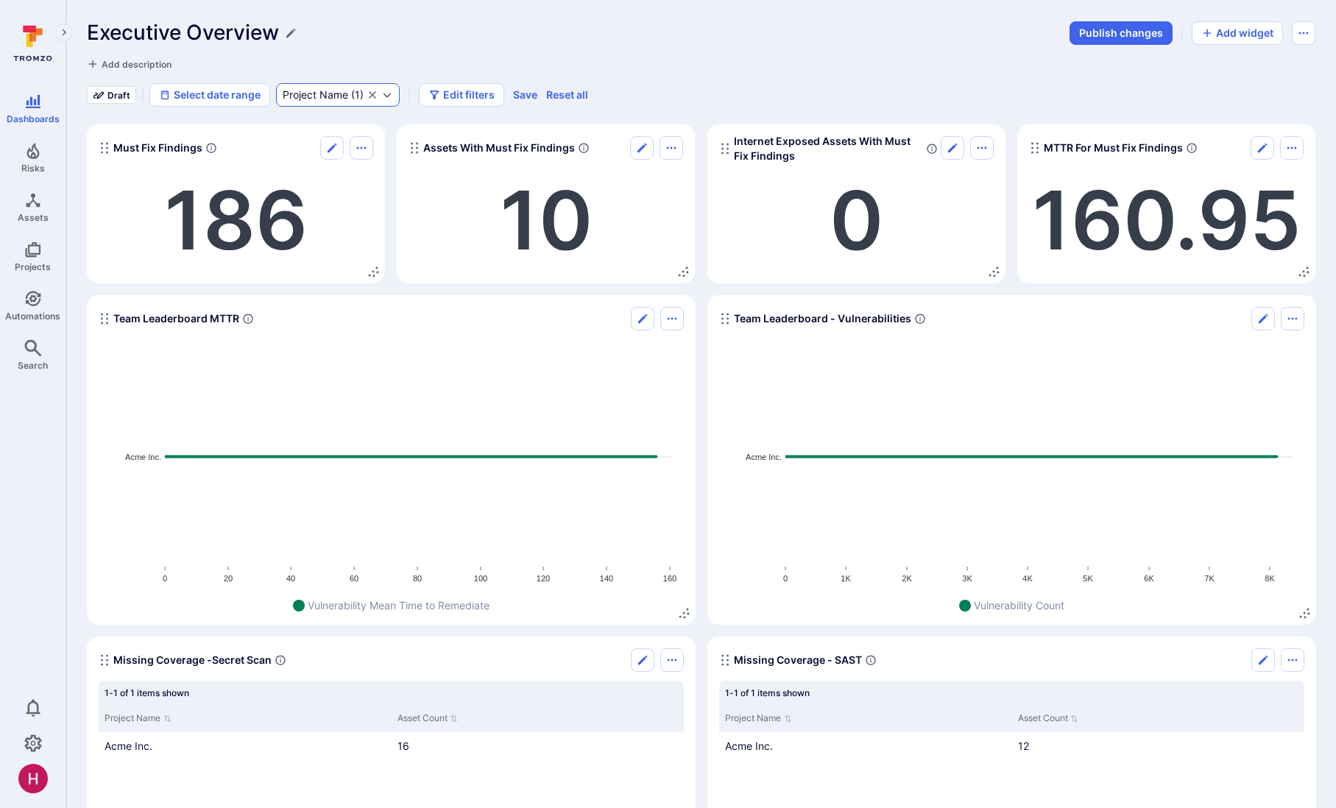
click at [336, 96] on div "Project Name" at bounding box center [316, 95] width 66 height 12
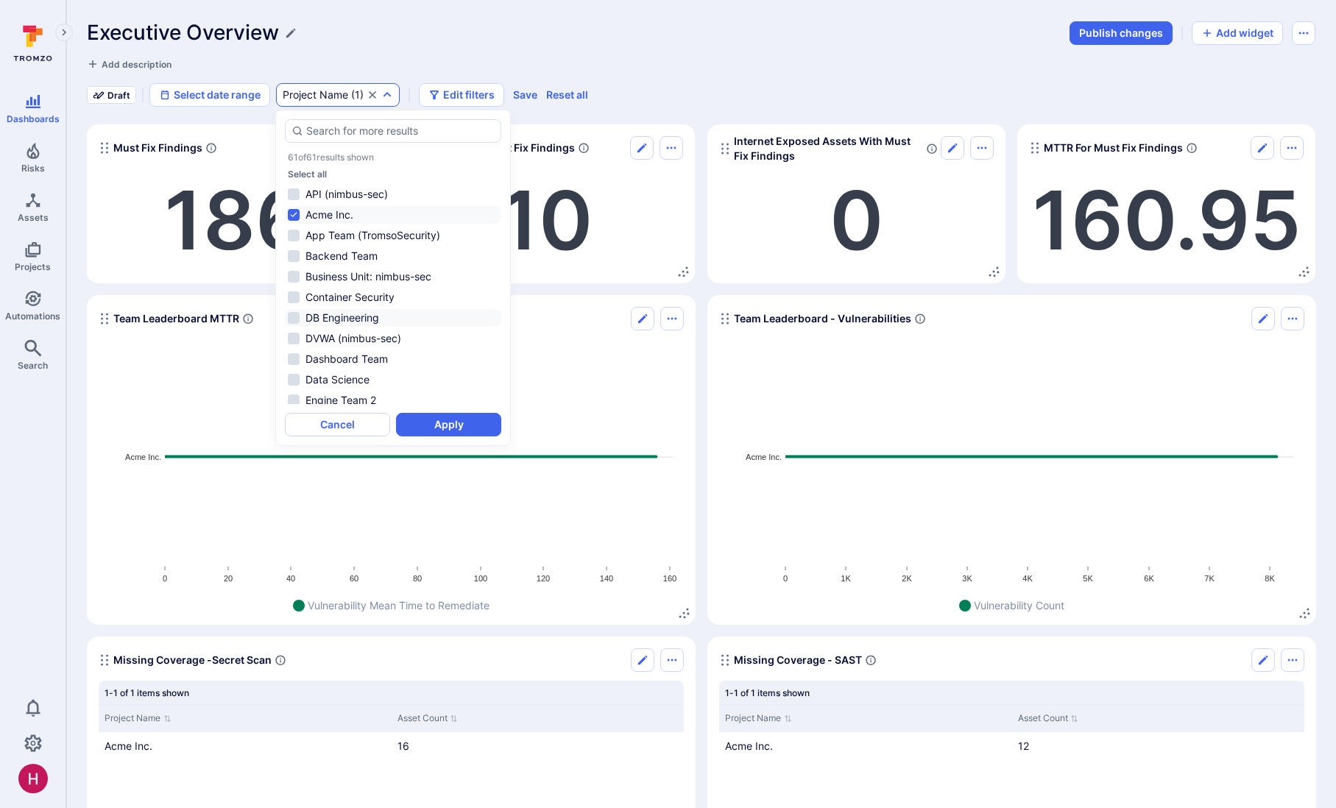
click at [359, 317] on li "DB Engineering" at bounding box center [393, 318] width 216 height 18
click at [335, 361] on li "Dashboard Team" at bounding box center [393, 359] width 216 height 18
drag, startPoint x: 350, startPoint y: 214, endPoint x: 394, endPoint y: 268, distance: 69.6
click at [350, 214] on li "Acme Inc." at bounding box center [393, 215] width 216 height 18
click at [447, 427] on button "Apply" at bounding box center [448, 425] width 105 height 24
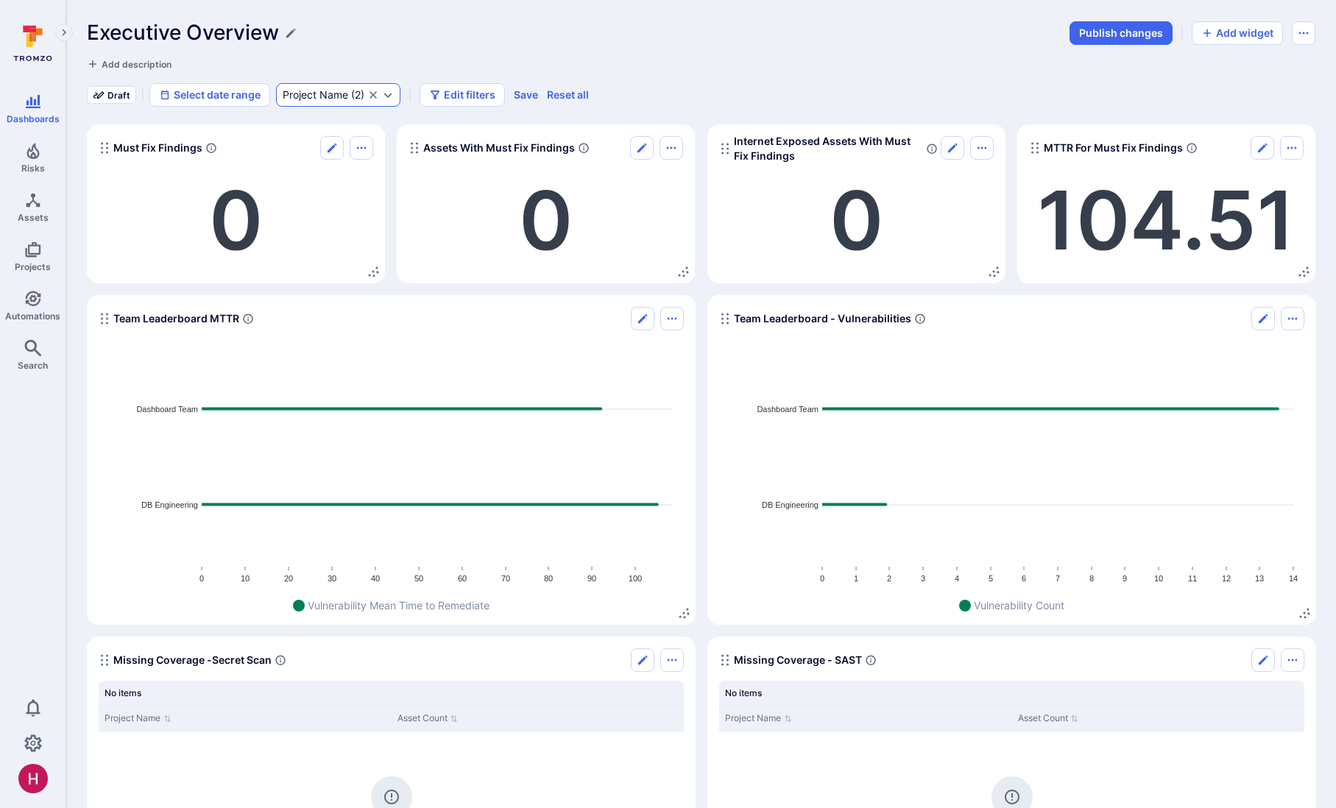
click at [374, 93] on icon "Clear selection" at bounding box center [373, 95] width 12 height 12
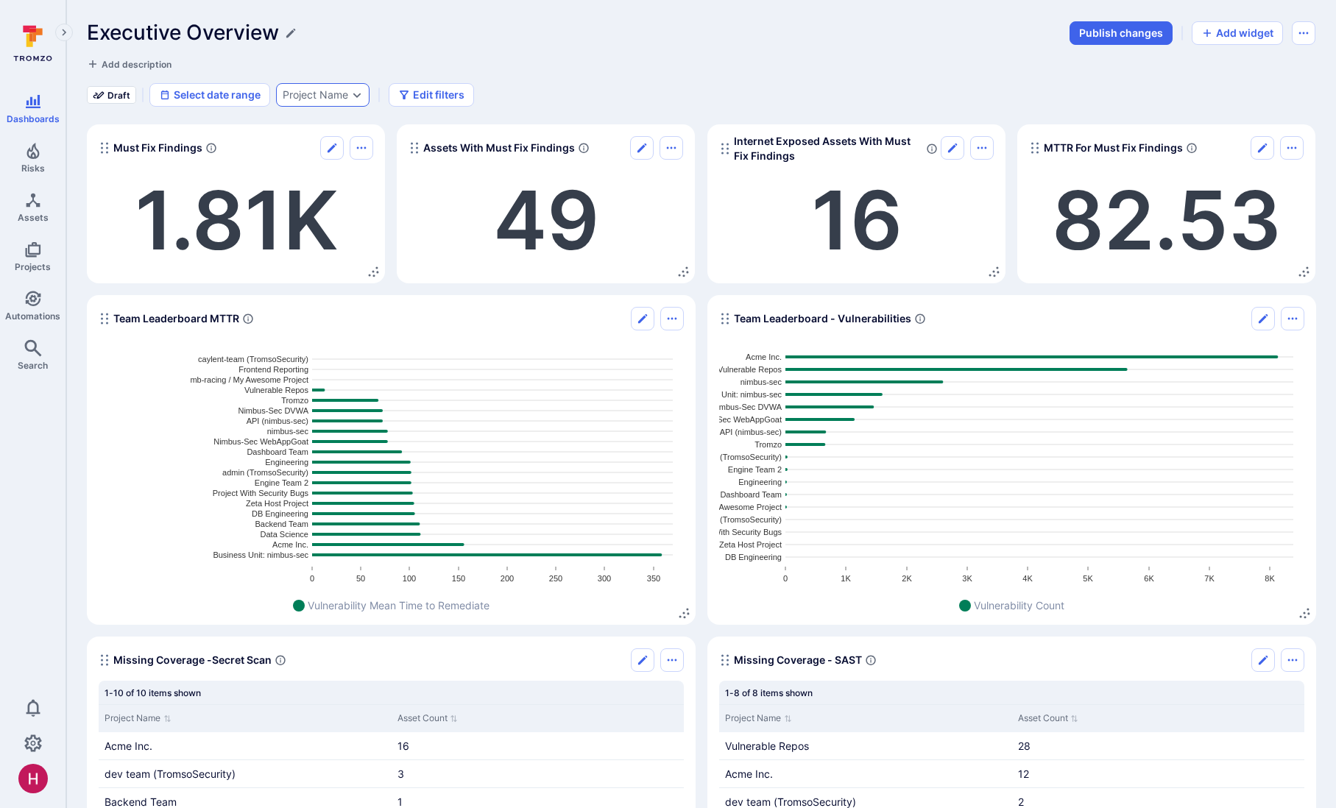
click at [335, 101] on div "Project Name" at bounding box center [323, 95] width 94 height 24
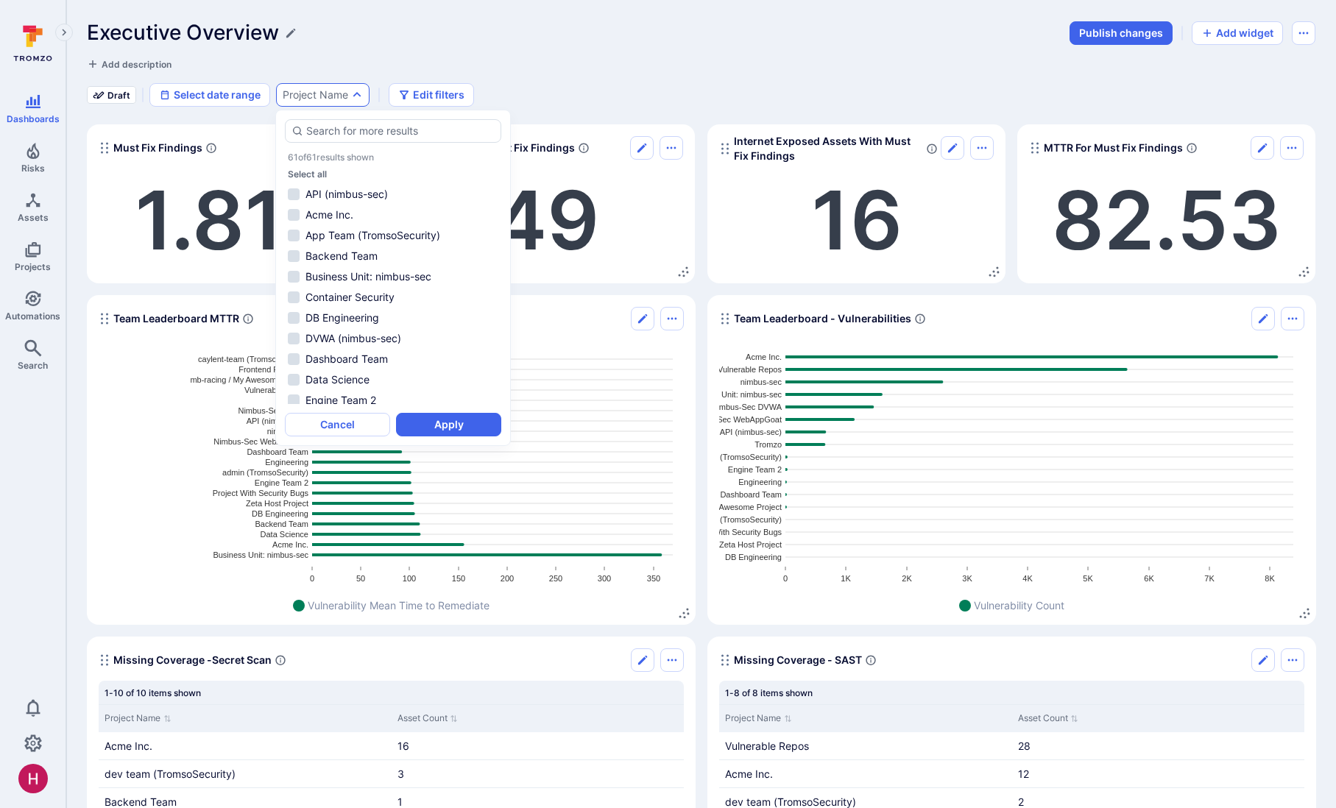
click at [380, 35] on div "Executive Overview" at bounding box center [574, 33] width 974 height 24
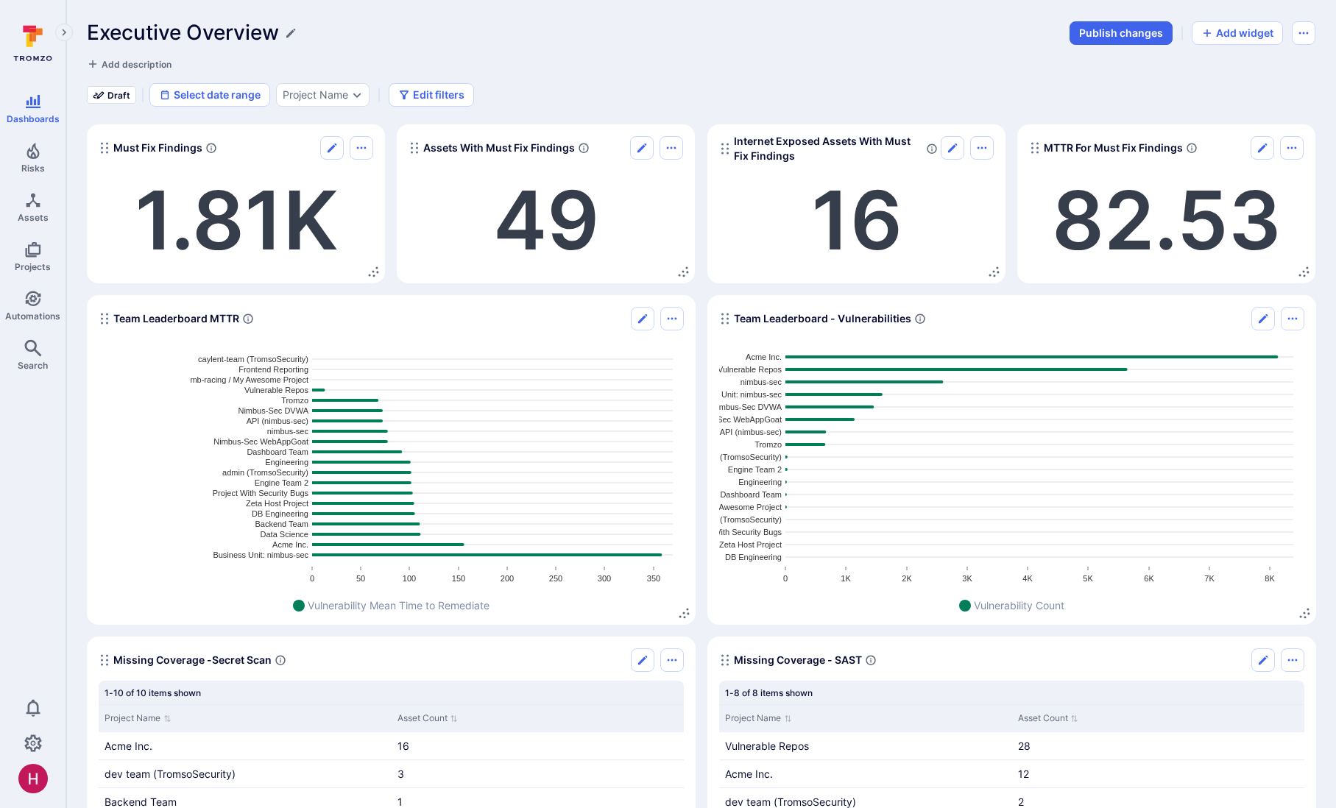
click at [35, 168] on span "Risks" at bounding box center [33, 168] width 24 height 11
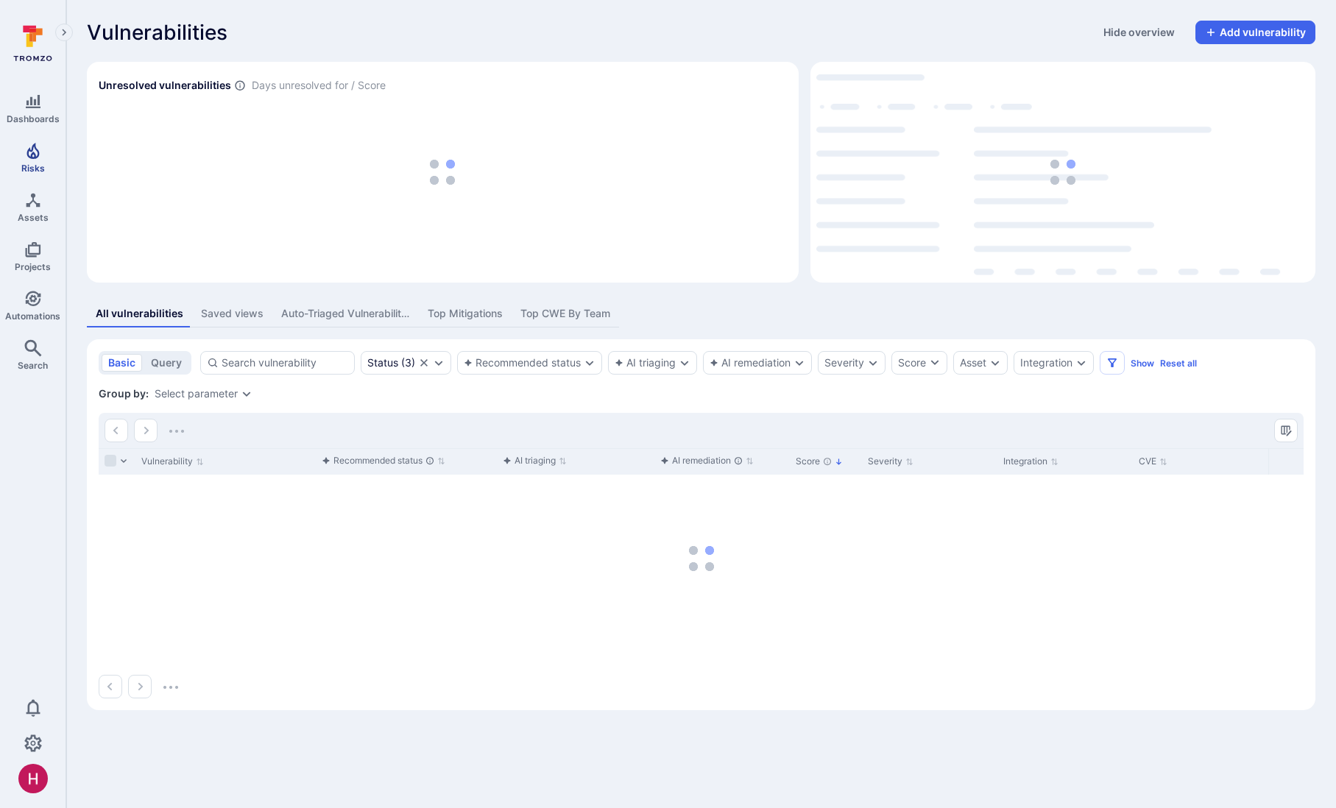
click at [37, 154] on icon "Risks" at bounding box center [33, 151] width 13 height 16
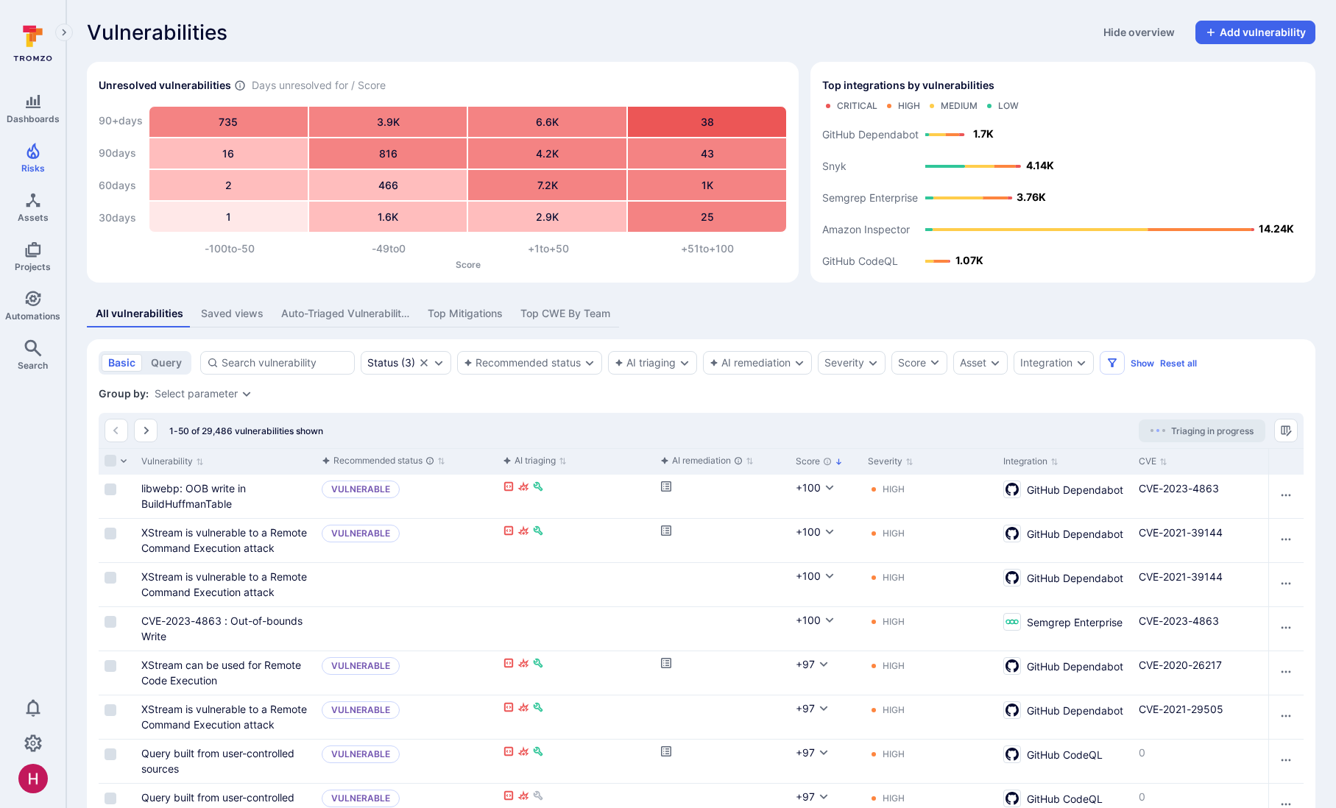
click at [234, 313] on div "Saved views" at bounding box center [232, 313] width 63 height 15
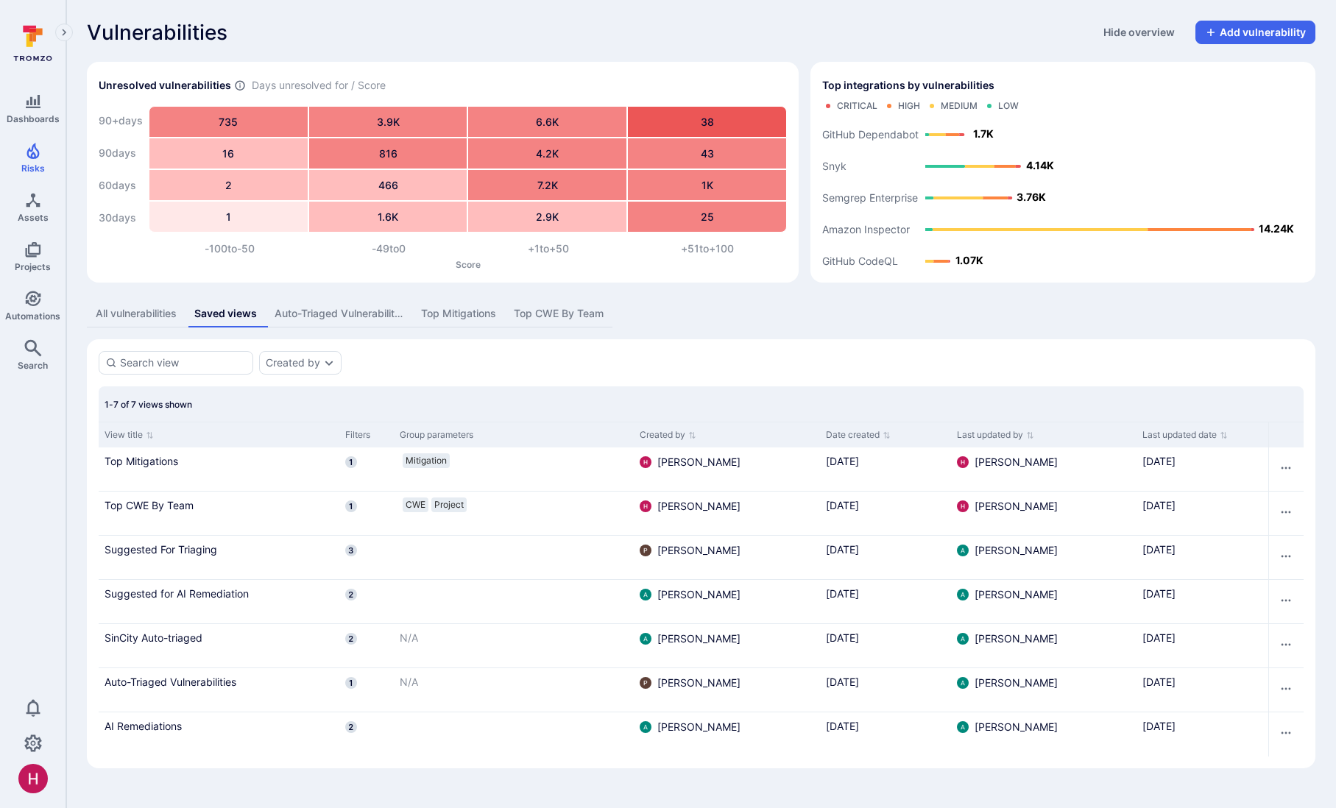
click at [242, 313] on div "Saved views" at bounding box center [225, 313] width 63 height 15
click at [174, 314] on div "All vulnerabilities" at bounding box center [136, 313] width 81 height 15
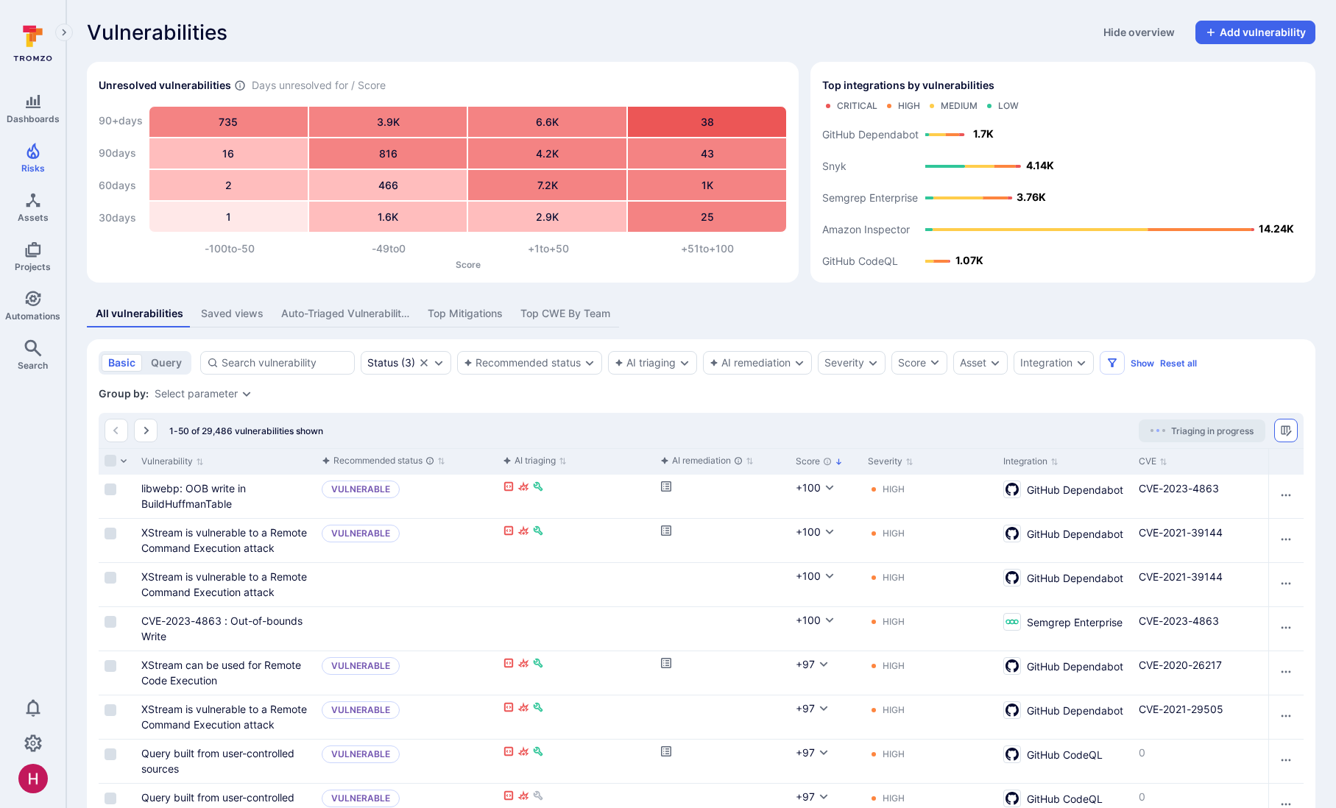
click at [1287, 431] on icon "Manage columns" at bounding box center [1286, 431] width 10 height 10
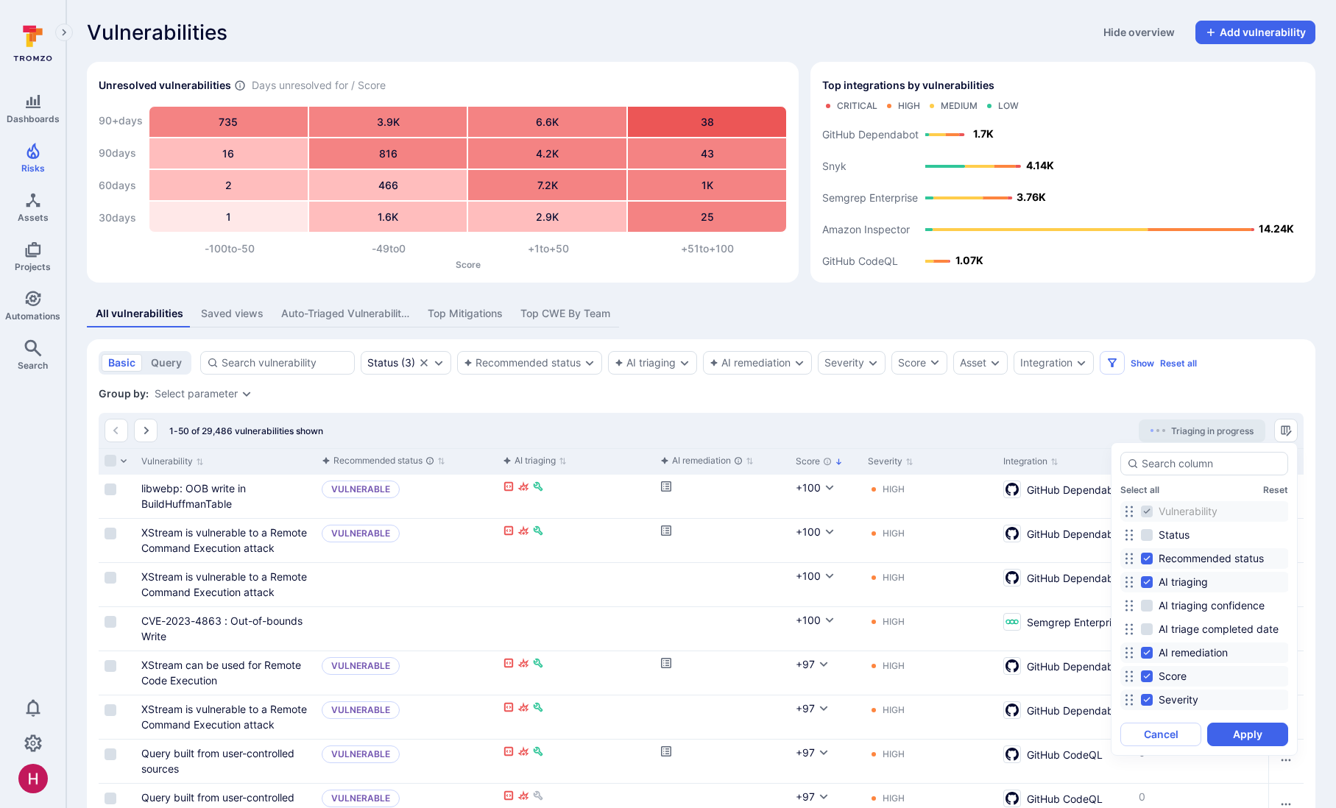
drag, startPoint x: 1203, startPoint y: 563, endPoint x: 1194, endPoint y: 576, distance: 15.3
click at [1203, 563] on span "Recommended status" at bounding box center [1211, 558] width 105 height 15
click at [1153, 563] on input "Recommended status" at bounding box center [1147, 559] width 12 height 12
checkbox input "false"
click at [1186, 582] on span "AI triaging" at bounding box center [1183, 582] width 49 height 15
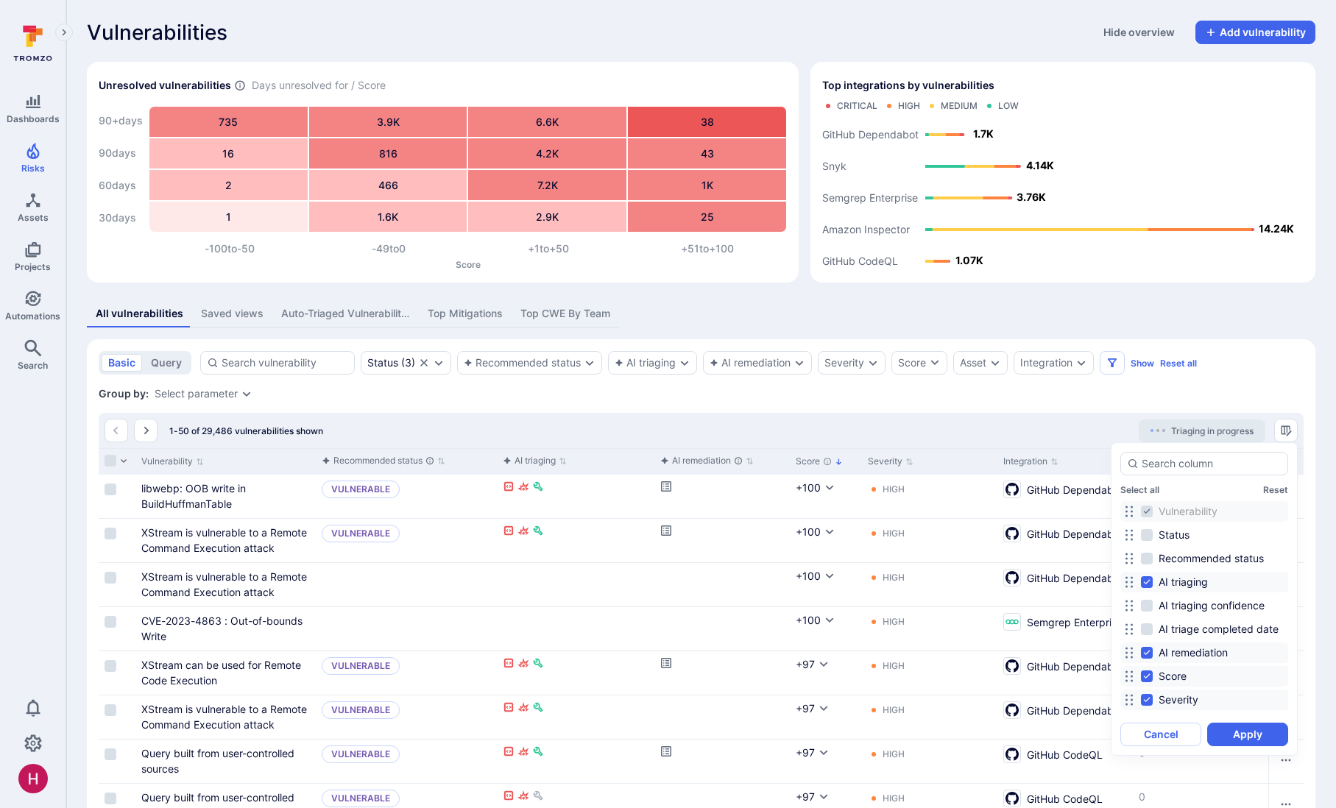
click at [1153, 582] on input "AI triaging" at bounding box center [1147, 583] width 12 height 12
checkbox input "false"
drag, startPoint x: 1181, startPoint y: 655, endPoint x: 1196, endPoint y: 674, distance: 24.6
click at [1181, 655] on span "AI remediation" at bounding box center [1193, 653] width 69 height 15
click at [1153, 655] on input "AI remediation" at bounding box center [1147, 653] width 12 height 12
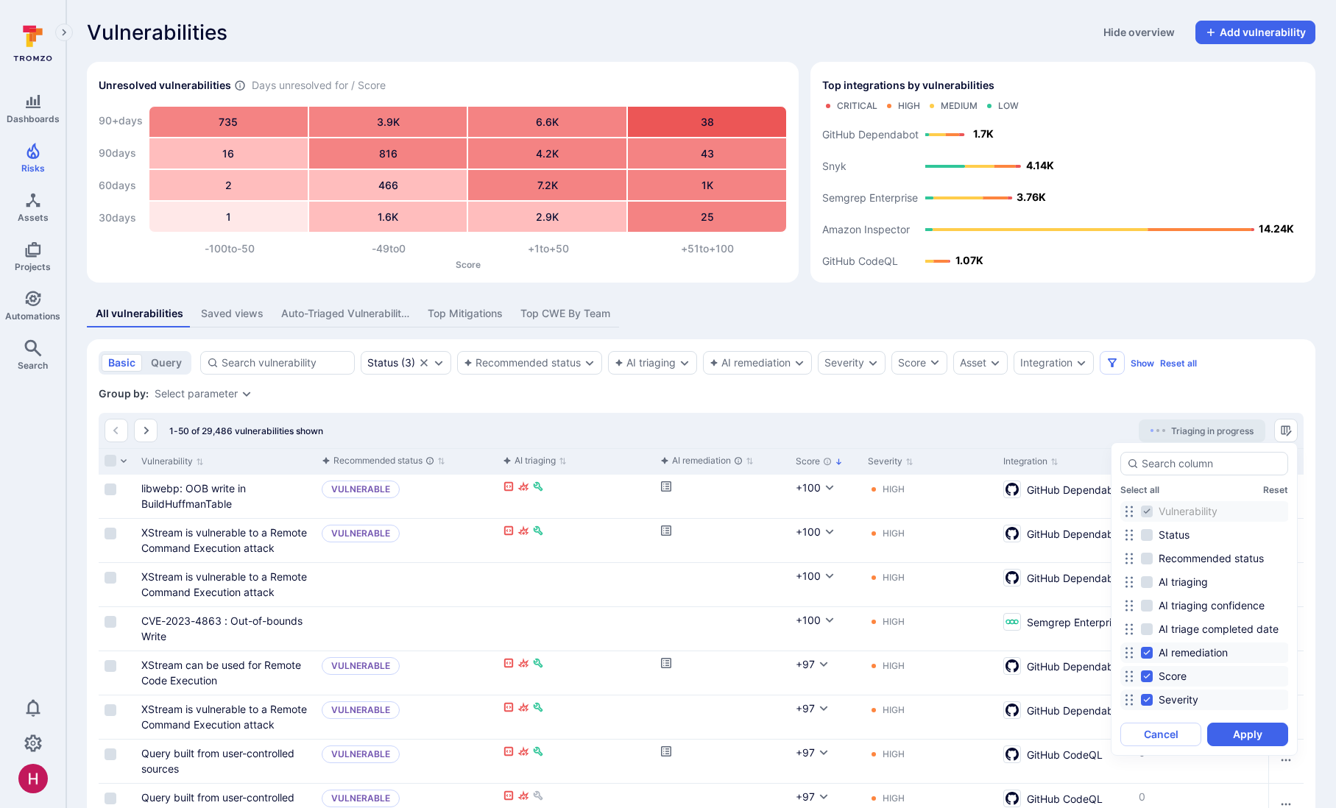
checkbox input "false"
click at [1230, 738] on button "Apply" at bounding box center [1248, 735] width 81 height 24
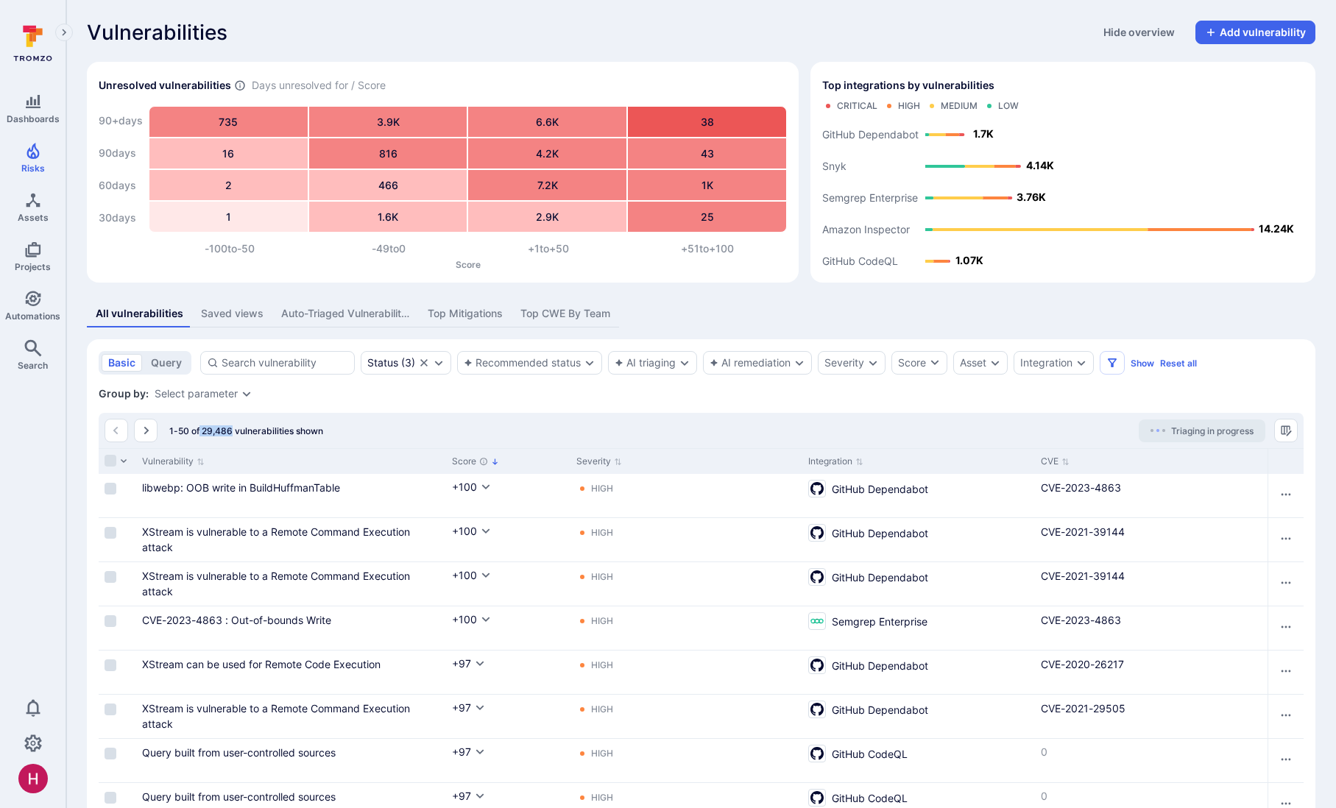
drag, startPoint x: 200, startPoint y: 430, endPoint x: 231, endPoint y: 431, distance: 31.7
click at [231, 431] on span "1-50 of 29,486 vulnerabilities shown" at bounding box center [246, 431] width 154 height 11
click at [283, 417] on div "1-50 of 29,486 vulnerabilities shown Triaging in progress" at bounding box center [701, 430] width 1205 height 35
click at [227, 395] on div "Select parameter" at bounding box center [196, 394] width 83 height 12
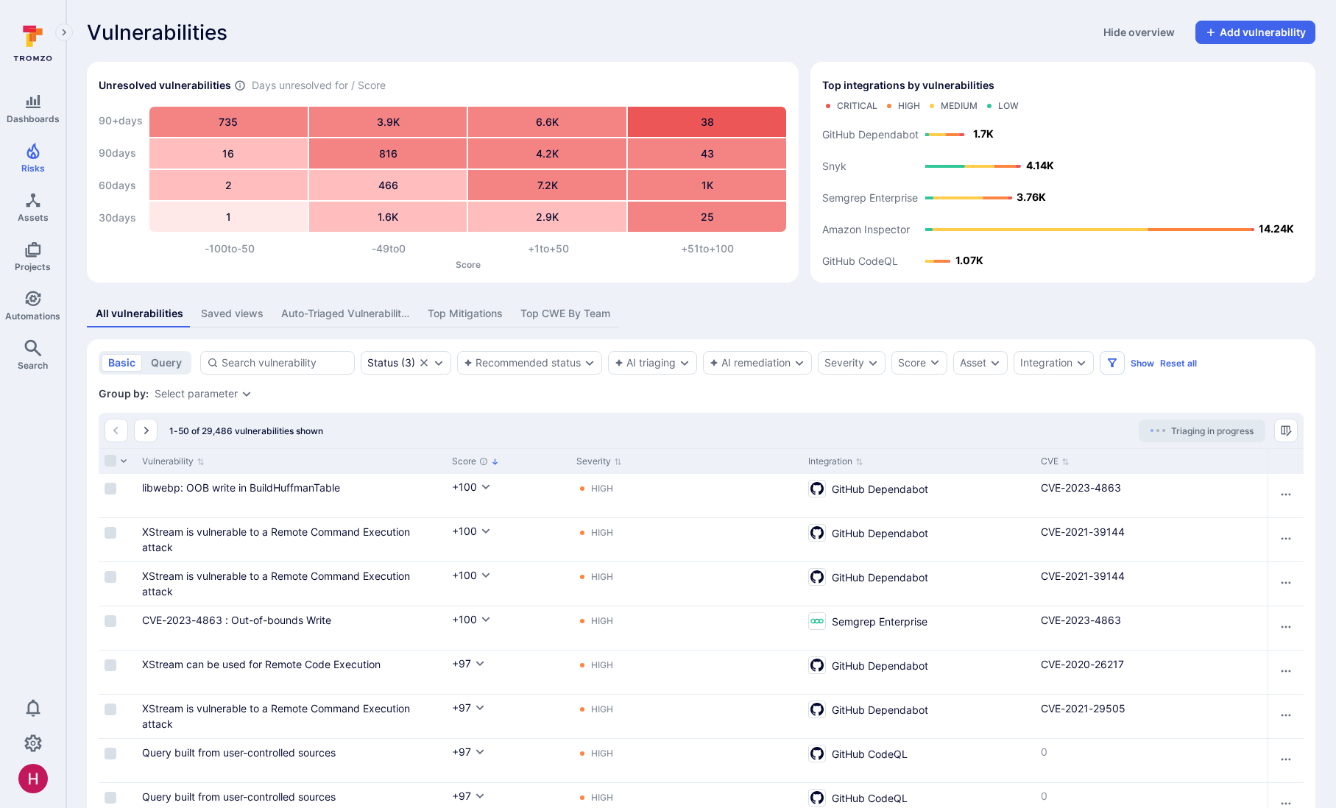
click at [467, 309] on div "Top Mitigations" at bounding box center [465, 313] width 75 height 15
click at [477, 314] on div "Top Mitigations" at bounding box center [465, 313] width 75 height 15
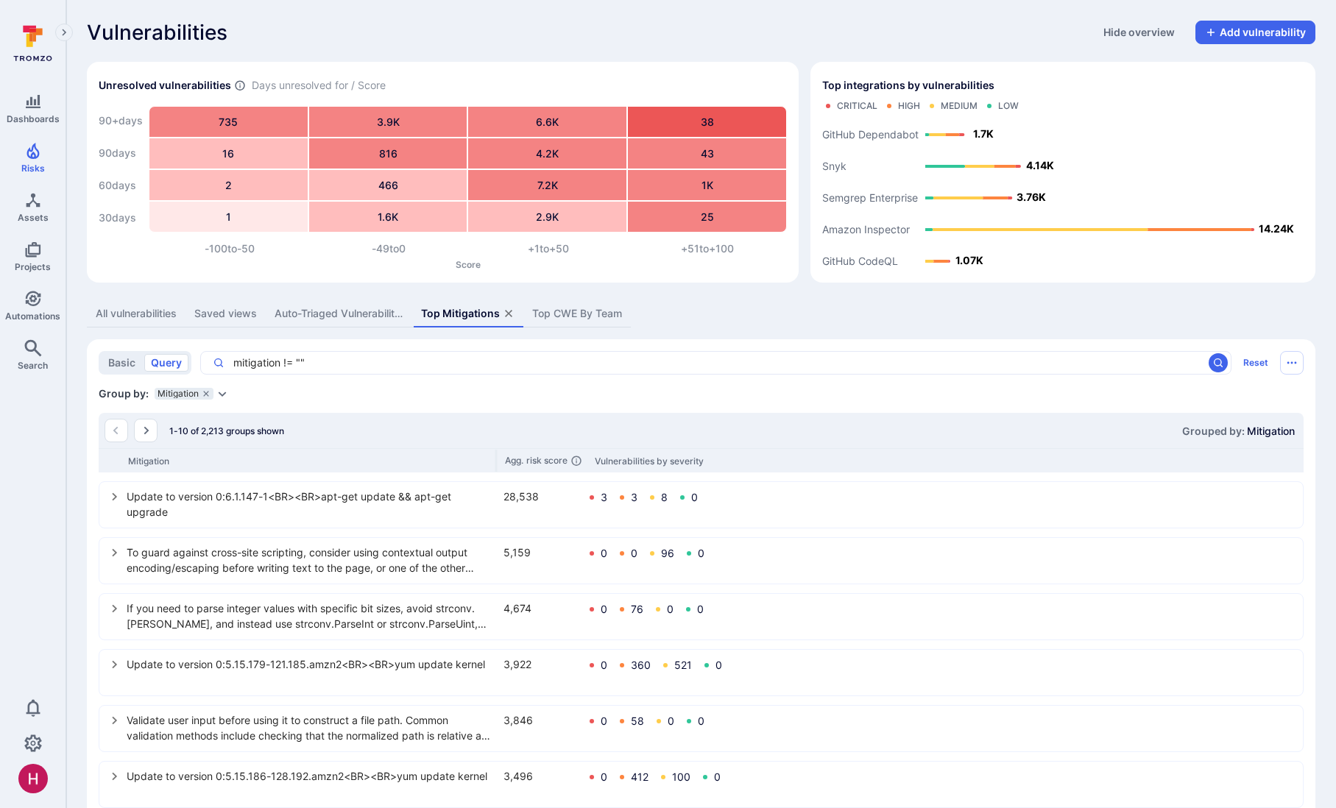
drag, startPoint x: 347, startPoint y: 457, endPoint x: 571, endPoint y: 470, distance: 224.2
click at [571, 470] on div "Mitigation Agg. risk score Vulnerabilities by severity" at bounding box center [701, 460] width 1205 height 24
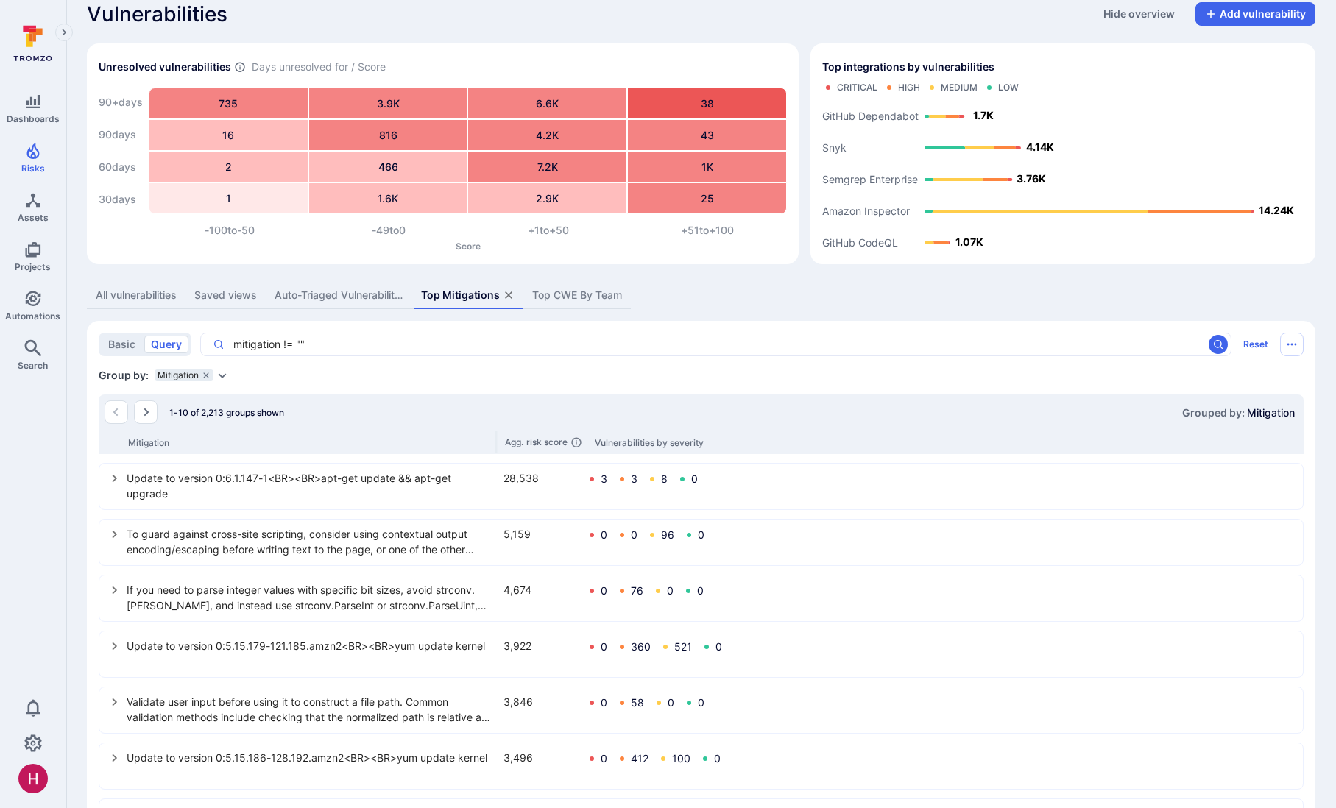
scroll to position [21, 0]
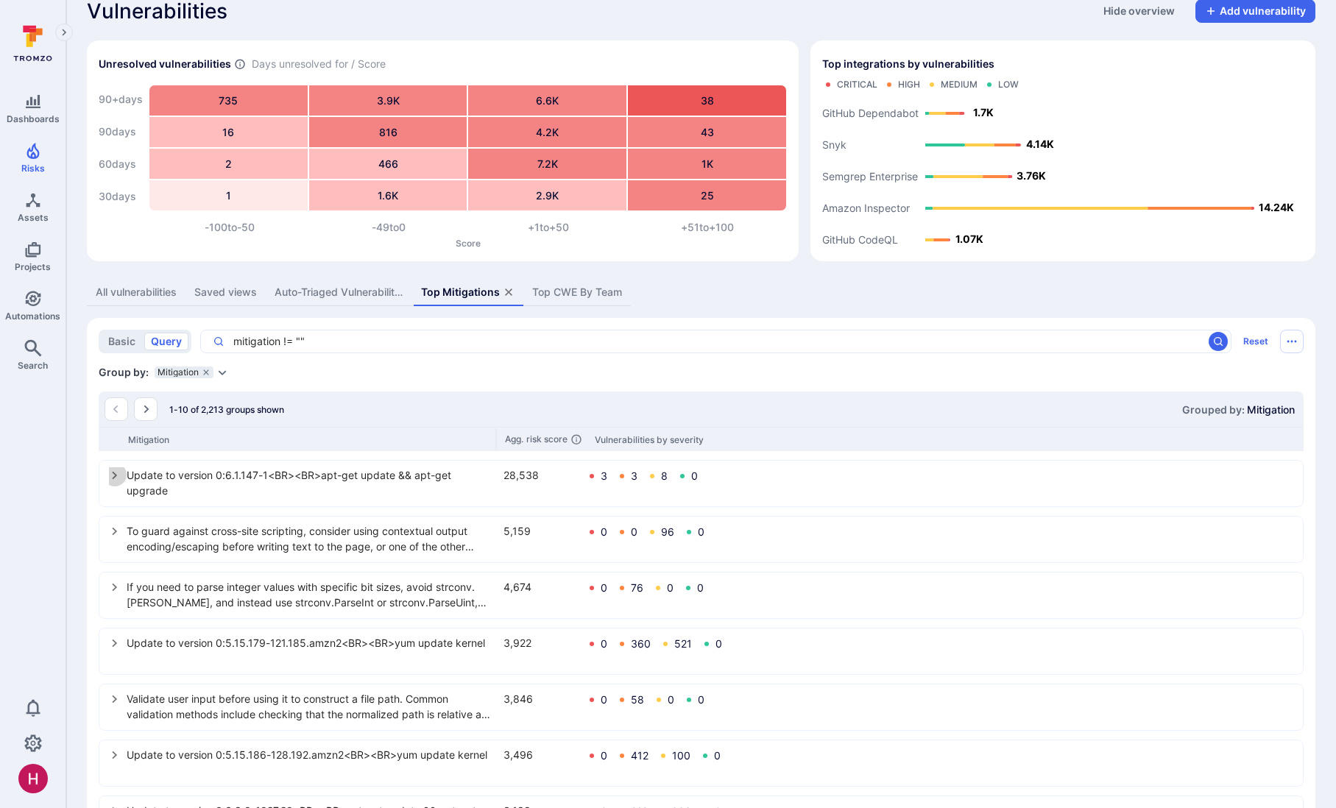
click at [111, 475] on icon "select group" at bounding box center [115, 476] width 12 height 12
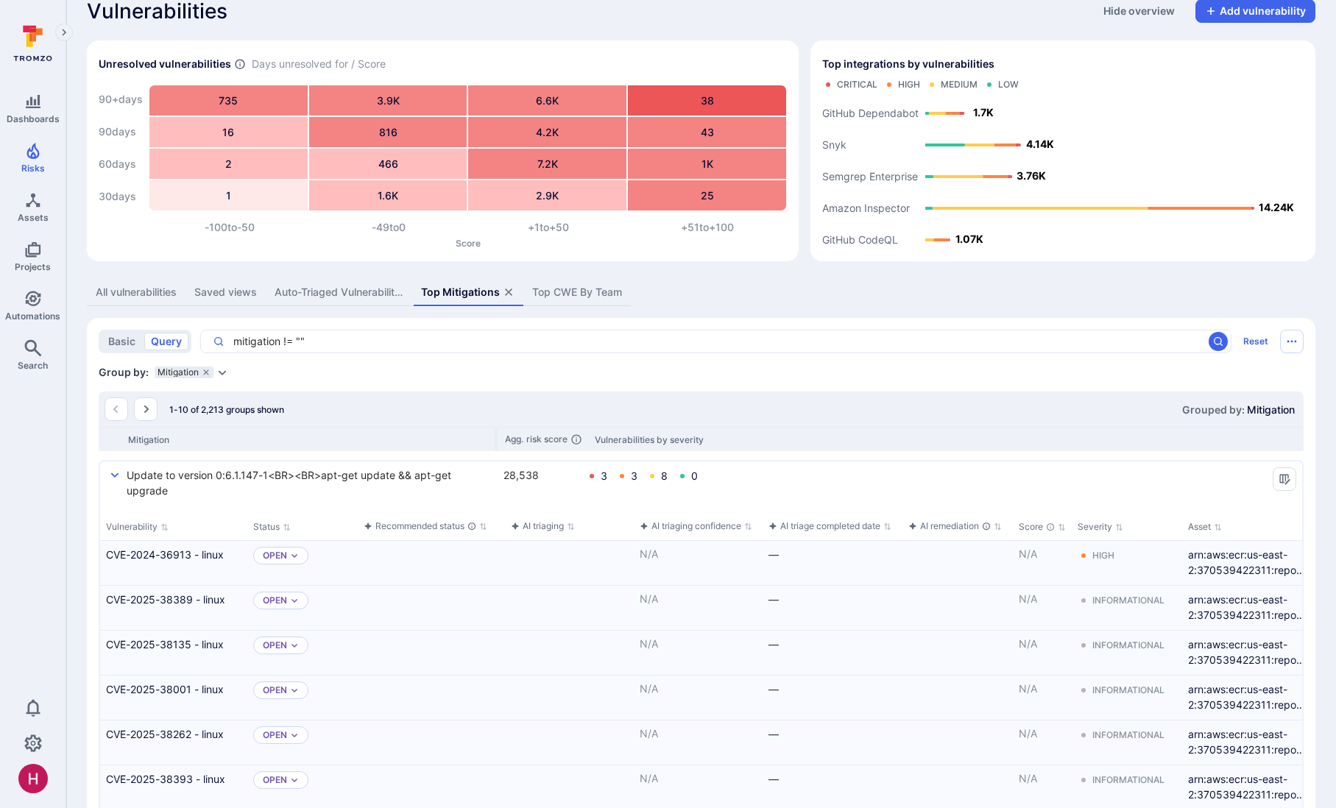
click at [117, 474] on icon "select group" at bounding box center [115, 475] width 8 height 5
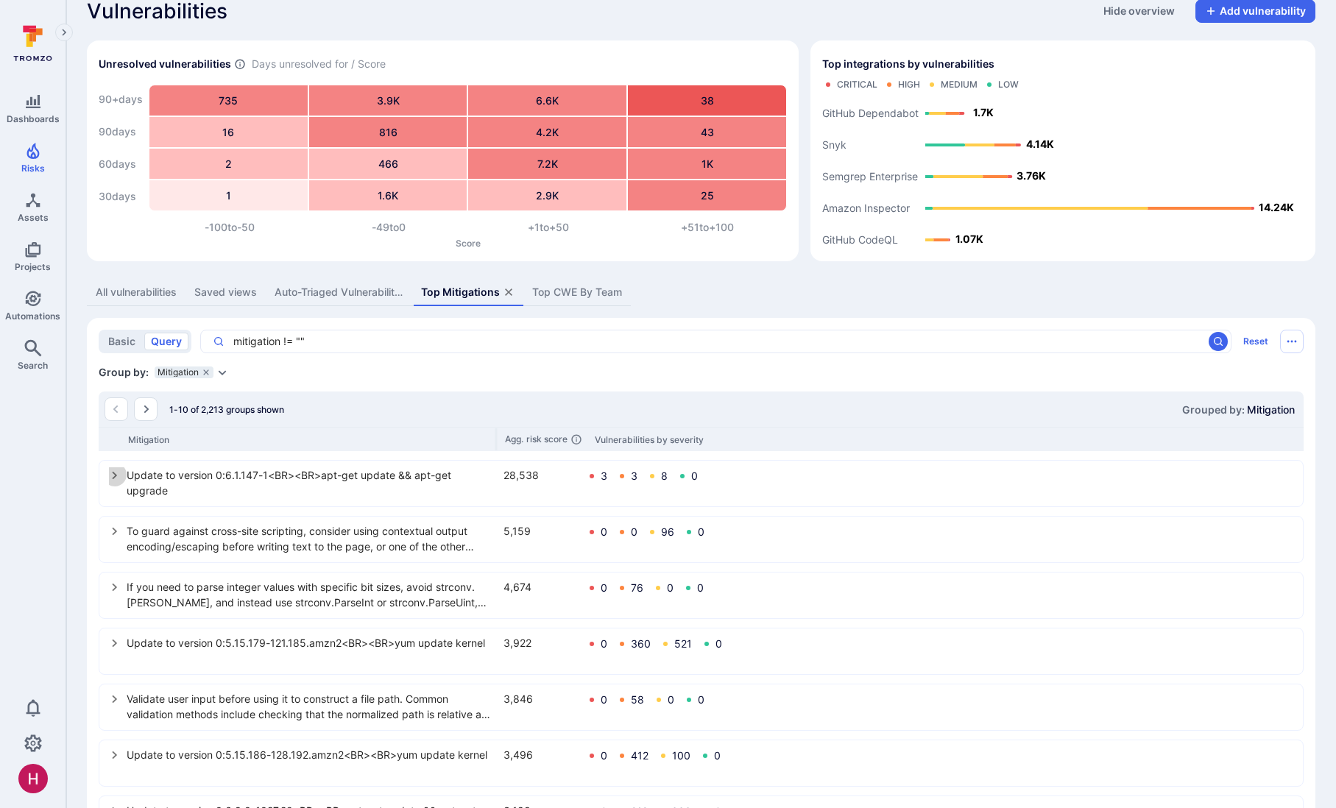
click at [116, 476] on icon "select group" at bounding box center [115, 476] width 12 height 12
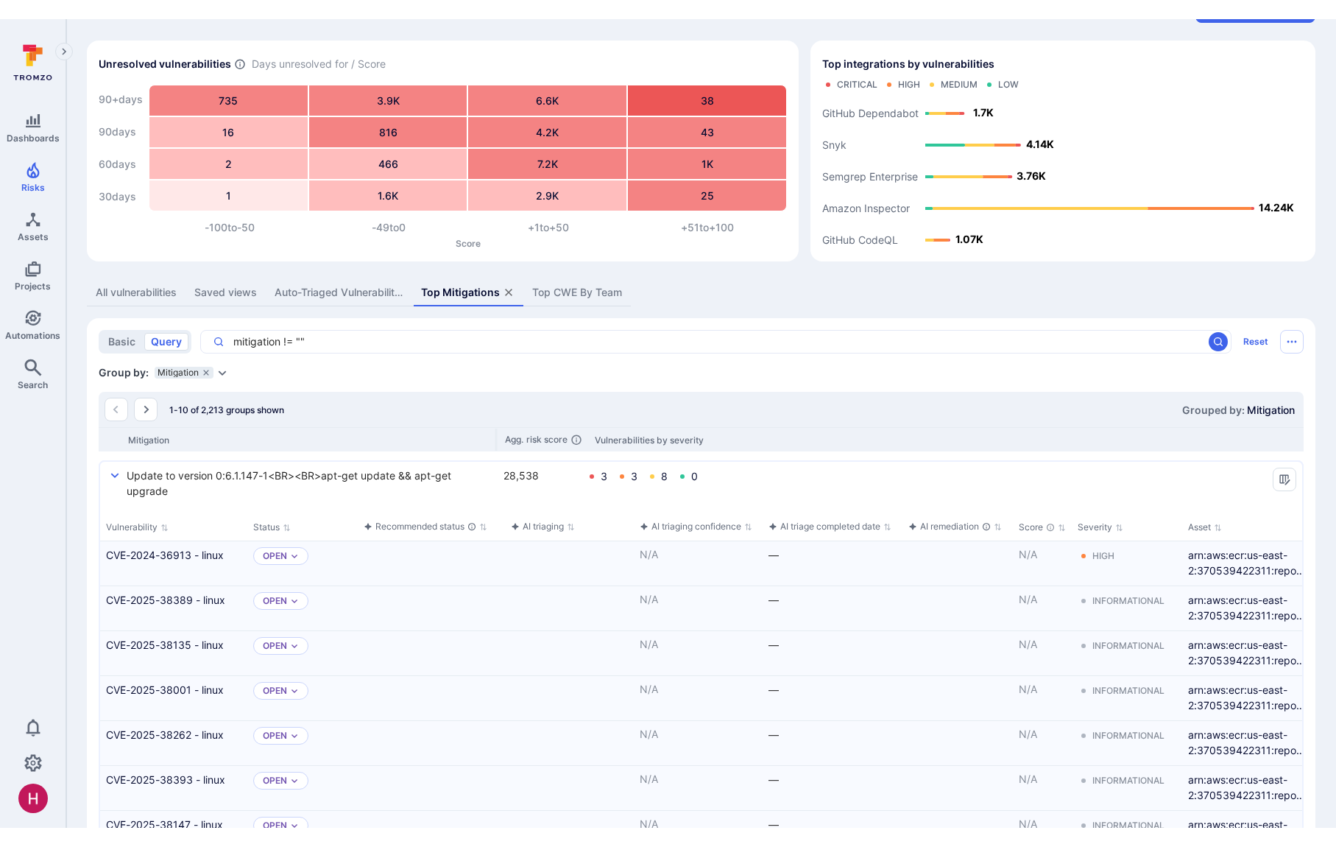
scroll to position [9, 0]
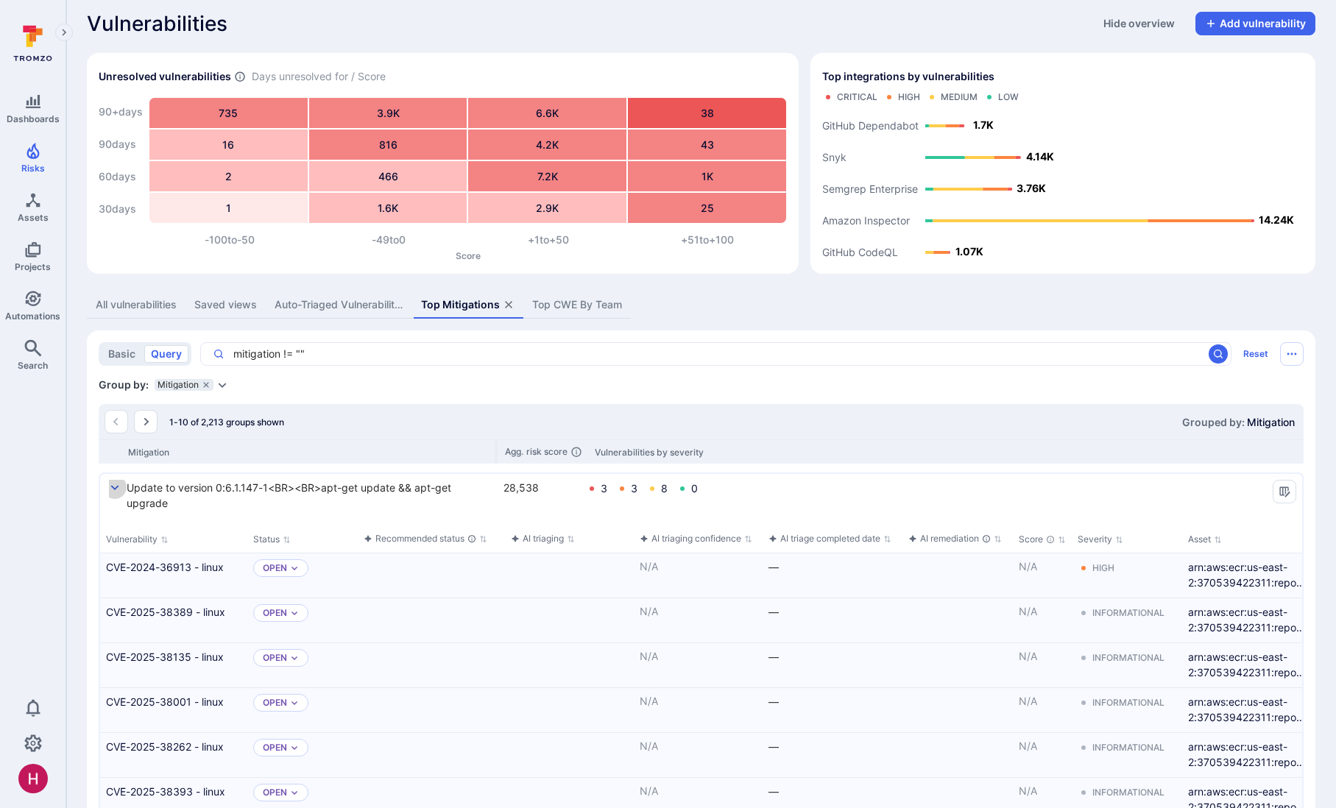
click at [116, 489] on icon "select group" at bounding box center [115, 488] width 12 height 12
